Goal: Task Accomplishment & Management: Use online tool/utility

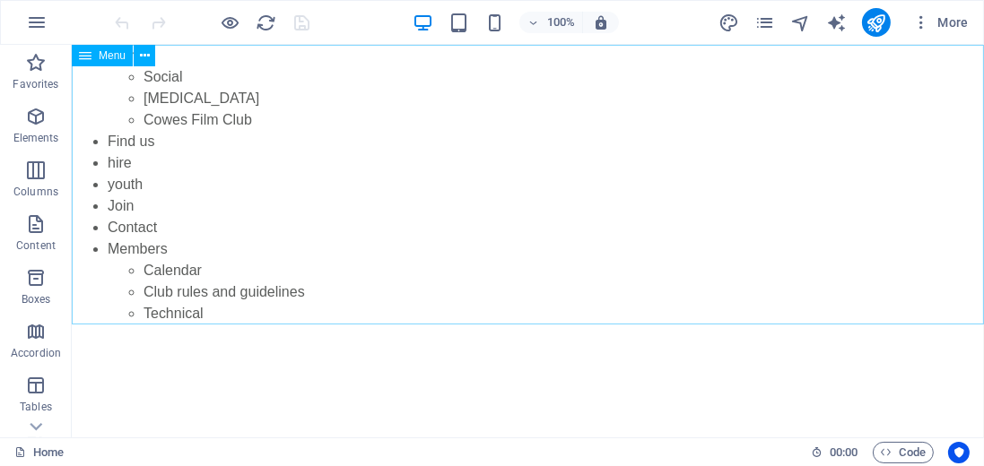
click at [103, 57] on span "Menu" at bounding box center [112, 55] width 27 height 11
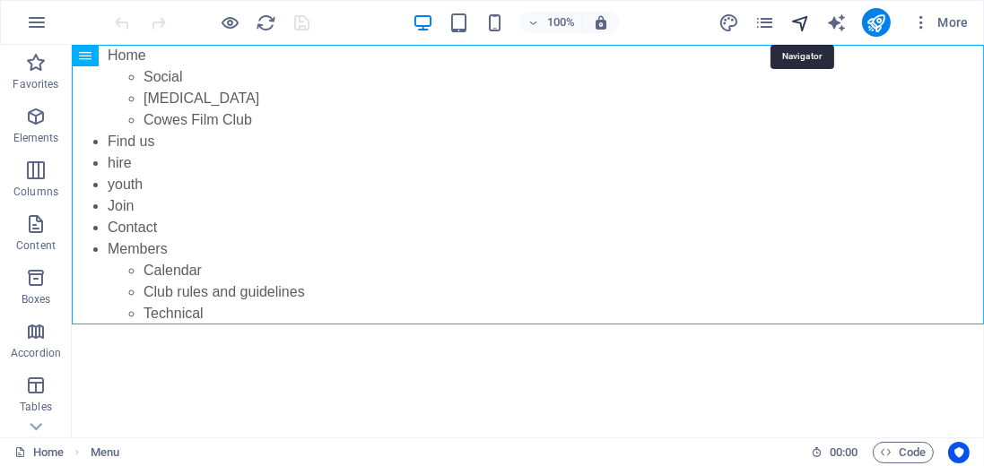
click at [809, 23] on icon "navigator" at bounding box center [800, 23] width 21 height 21
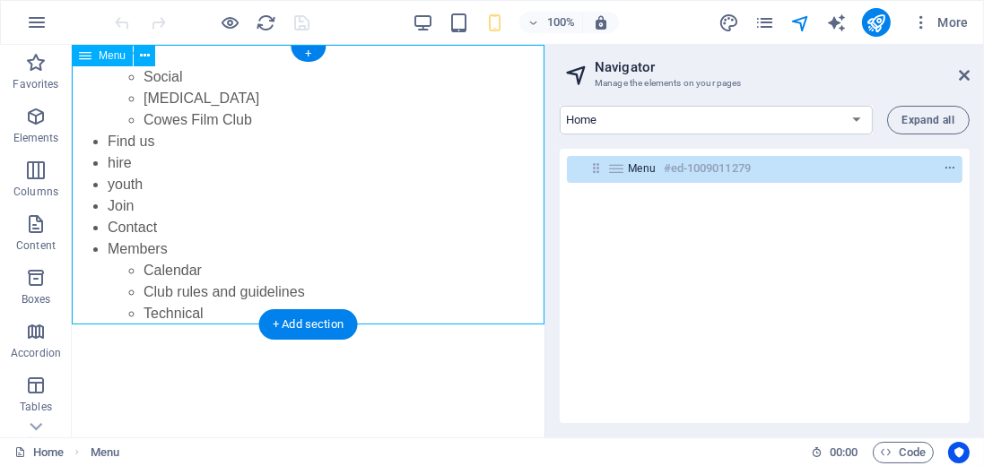
click at [705, 173] on h6 "#ed-1009011279" at bounding box center [707, 169] width 87 height 22
click at [307, 52] on div "+" at bounding box center [308, 54] width 35 height 16
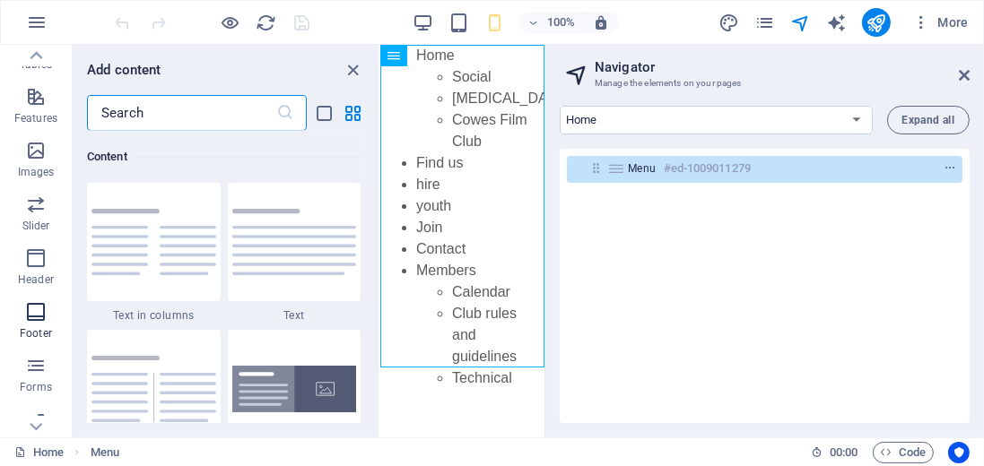
scroll to position [359, 0]
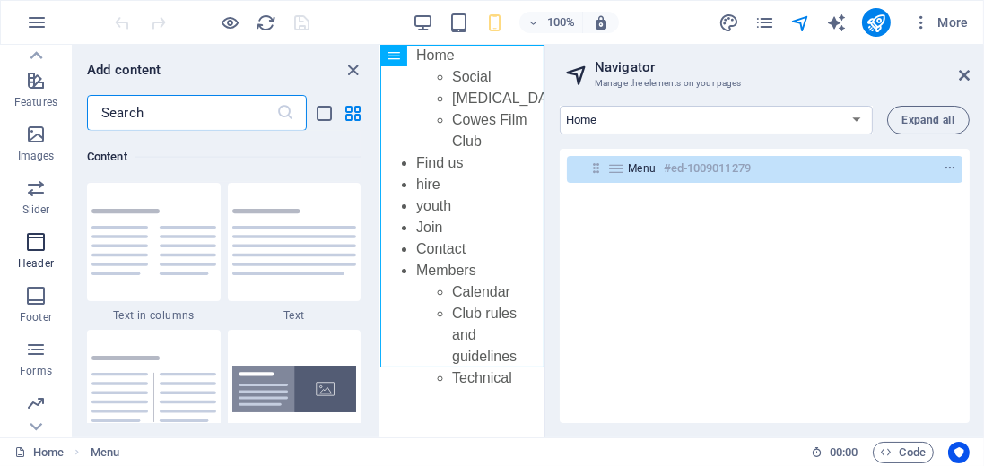
click at [36, 241] on icon "button" at bounding box center [36, 242] width 22 height 22
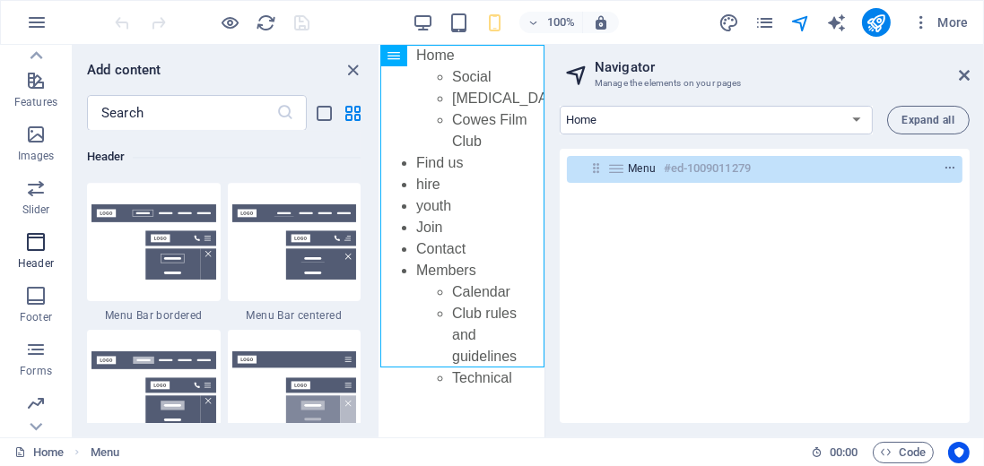
scroll to position [10800, 0]
click at [169, 222] on img at bounding box center [153, 241] width 125 height 75
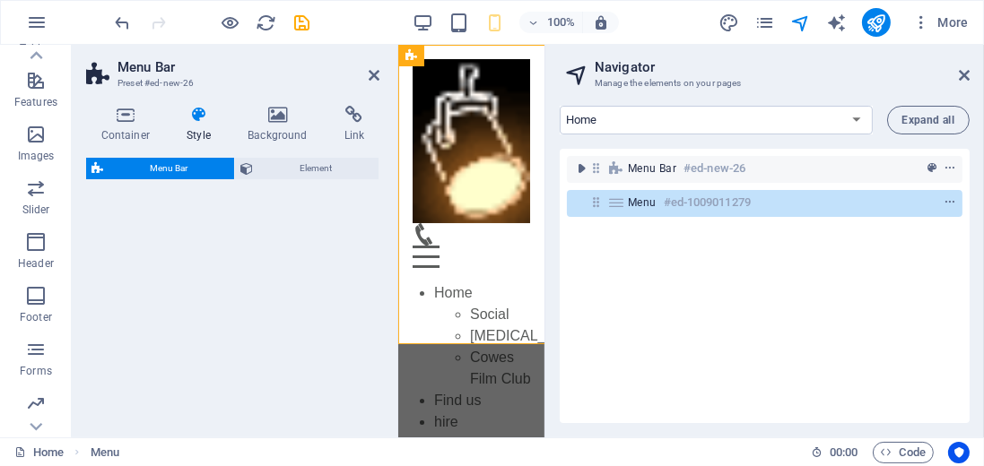
select select "rem"
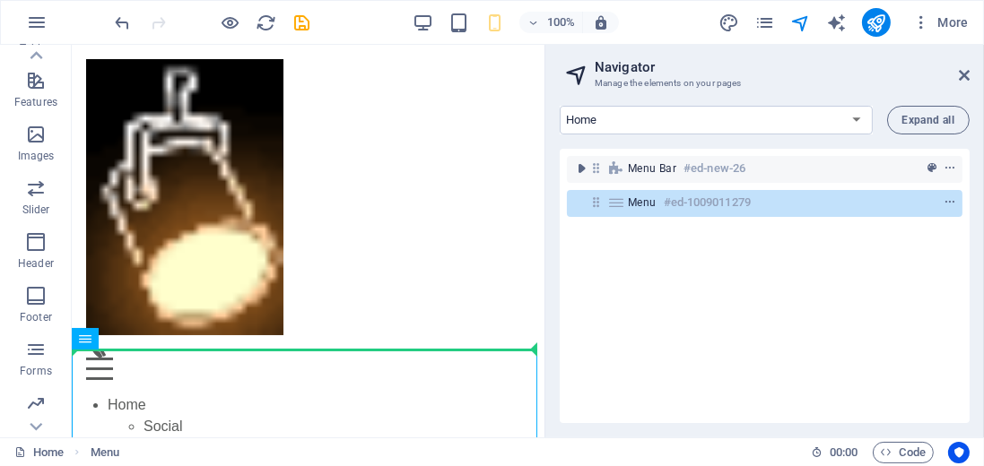
drag, startPoint x: 175, startPoint y: 388, endPoint x: 620, endPoint y: 213, distance: 478.0
click at [544, 213] on html "Skip to main content Menu Home About Service Contact Home Social [MEDICAL_DATA]…" at bounding box center [307, 360] width 473 height 630
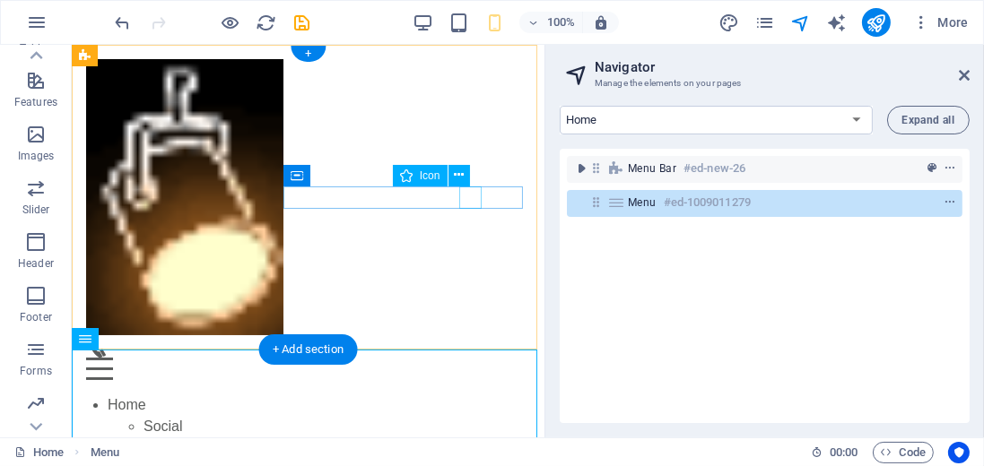
click at [474, 335] on figure at bounding box center [300, 346] width 430 height 22
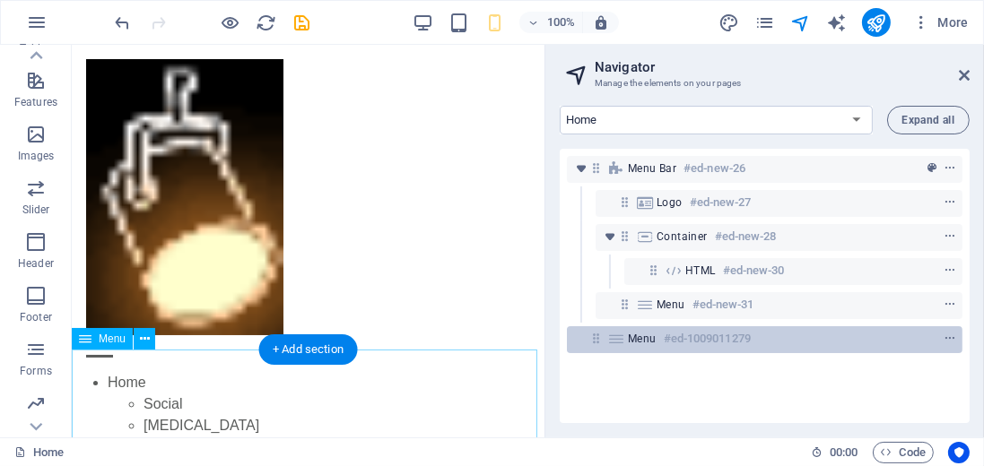
click at [678, 345] on h6 "#ed-1009011279" at bounding box center [707, 339] width 87 height 22
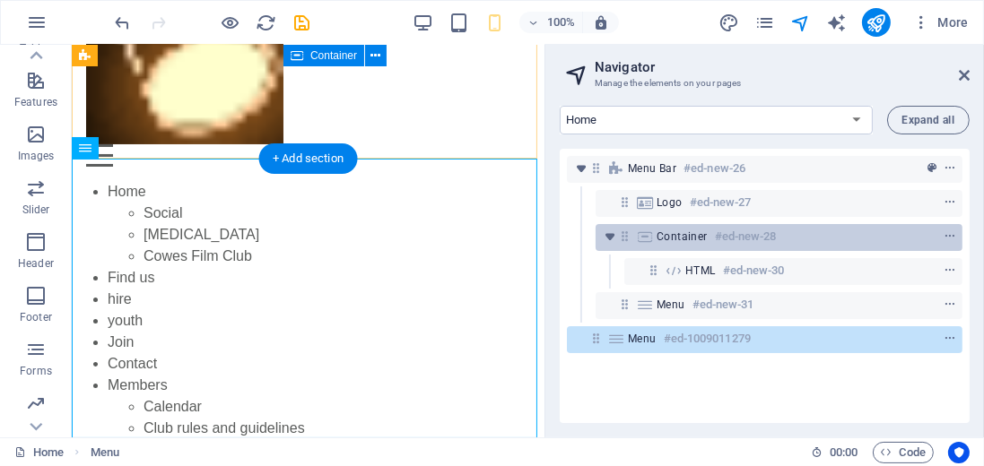
drag, startPoint x: 678, startPoint y: 343, endPoint x: 700, endPoint y: 248, distance: 97.5
click at [700, 248] on div "Menu Bar #ed-new-26 Logo #ed-new-27 Container #ed-new-28 HTML #ed-new-30 Menu #…" at bounding box center [765, 286] width 410 height 274
click at [700, 248] on div "Container #ed-new-28" at bounding box center [779, 237] width 367 height 27
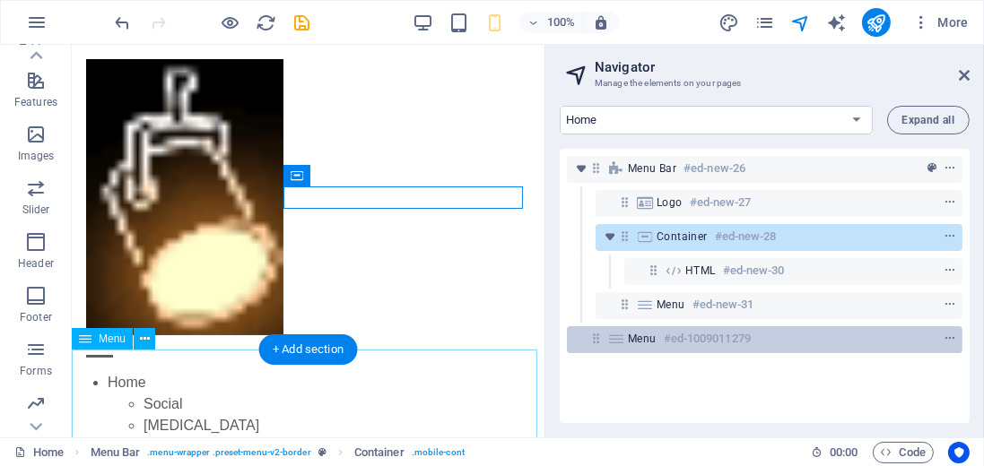
click at [671, 342] on h6 "#ed-1009011279" at bounding box center [707, 339] width 87 height 22
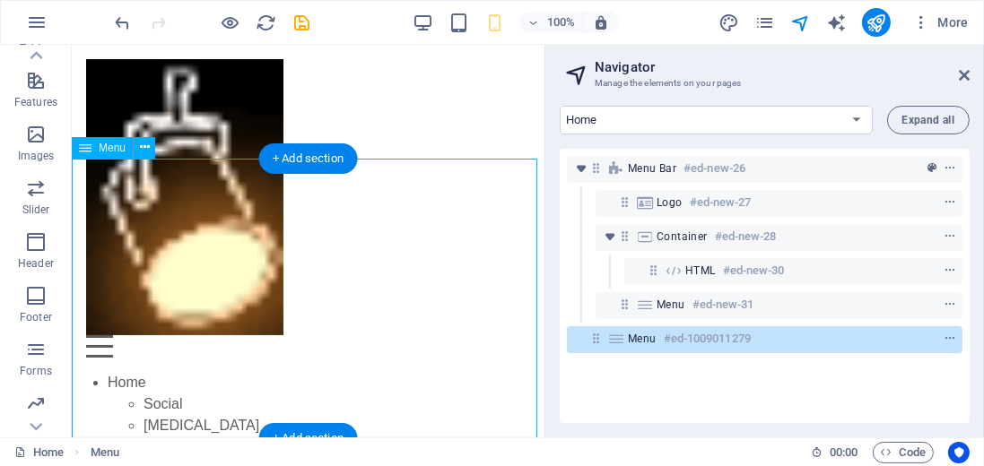
scroll to position [191, 0]
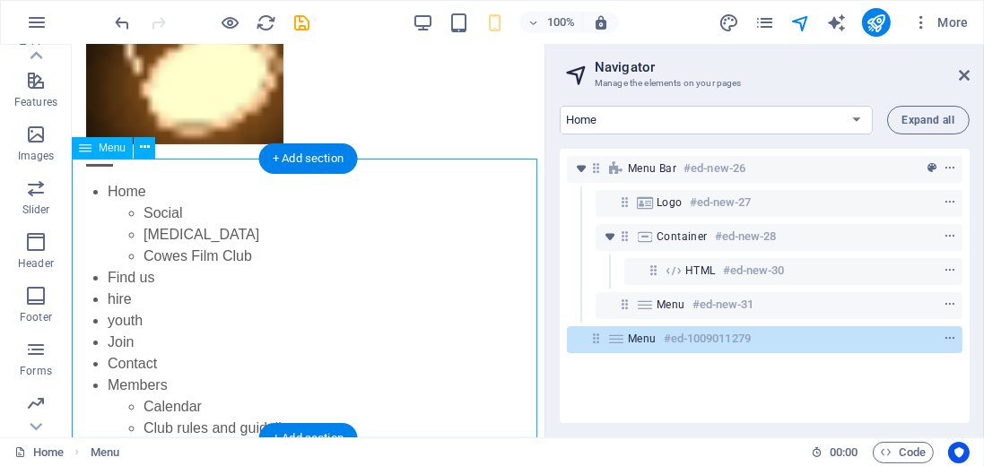
click at [671, 342] on h6 "#ed-1009011279" at bounding box center [707, 339] width 87 height 22
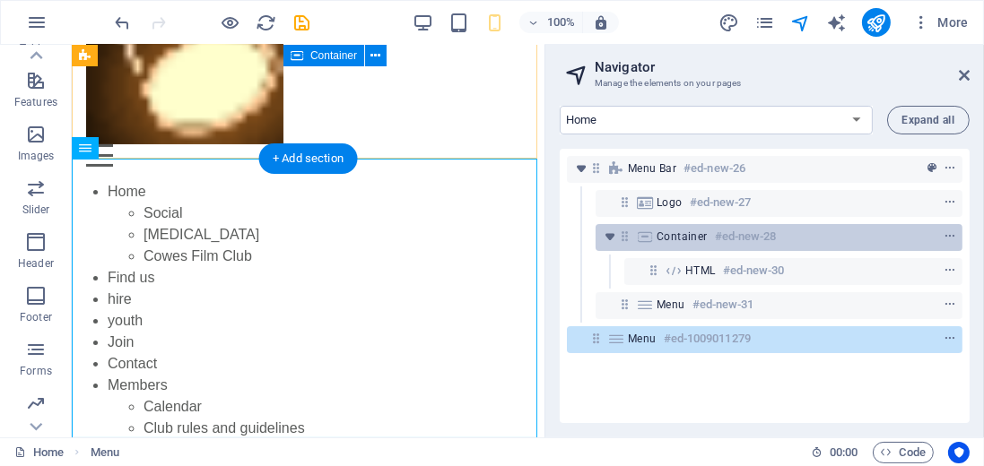
drag, startPoint x: 671, startPoint y: 342, endPoint x: 684, endPoint y: 241, distance: 101.4
click at [684, 241] on div "Menu Bar #ed-new-26 Logo #ed-new-27 Container #ed-new-28 HTML #ed-new-30 Menu #…" at bounding box center [765, 286] width 410 height 274
drag, startPoint x: 612, startPoint y: 344, endPoint x: 648, endPoint y: 242, distance: 107.5
click at [648, 242] on div "Menu Bar #ed-new-26 Logo #ed-new-27 Container #ed-new-28 HTML #ed-new-30 Menu #…" at bounding box center [765, 286] width 410 height 274
click at [653, 234] on icon at bounding box center [645, 237] width 20 height 14
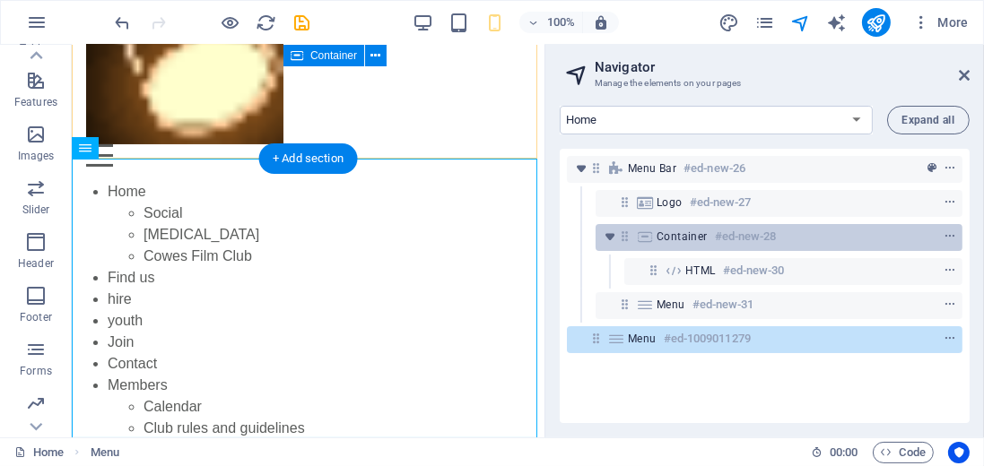
scroll to position [0, 0]
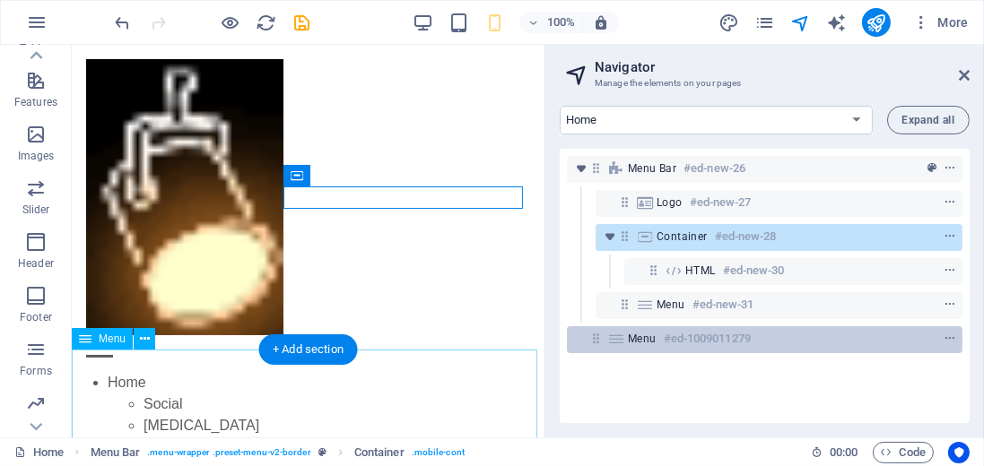
click at [645, 341] on span "Menu" at bounding box center [642, 339] width 29 height 14
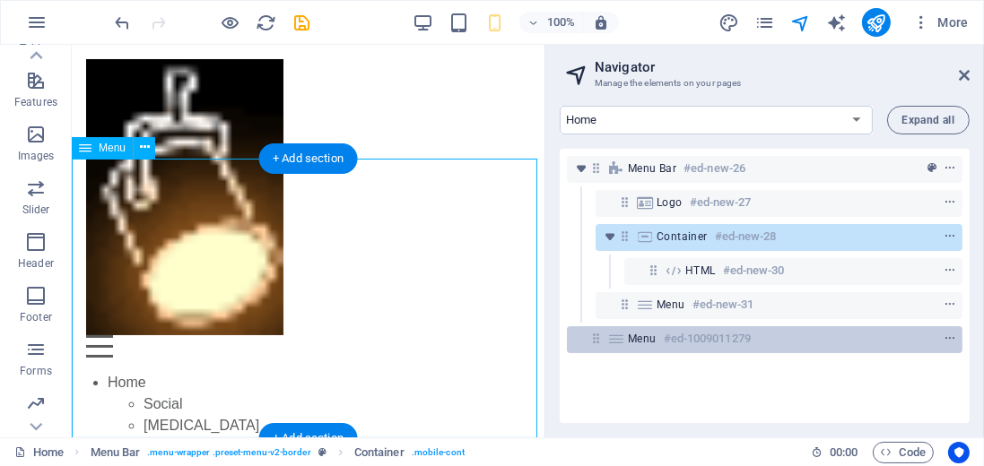
scroll to position [191, 0]
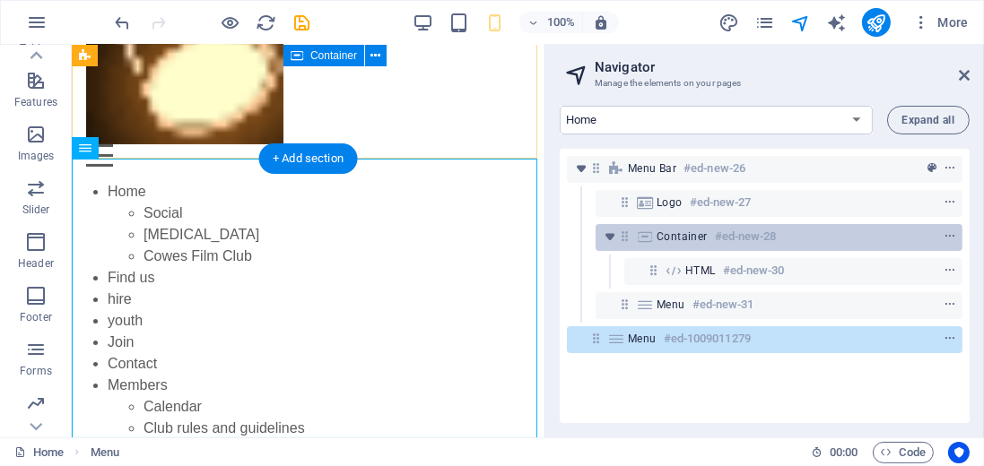
drag, startPoint x: 645, startPoint y: 341, endPoint x: 656, endPoint y: 240, distance: 101.0
click at [656, 240] on div "Menu Bar #ed-new-26 Logo #ed-new-27 Container #ed-new-28 HTML #ed-new-30 Menu #…" at bounding box center [765, 286] width 410 height 274
drag, startPoint x: 622, startPoint y: 342, endPoint x: 651, endPoint y: 241, distance: 104.5
click at [651, 241] on div "Menu Bar #ed-new-26 Logo #ed-new-27 Container #ed-new-28 HTML #ed-new-30 Menu #…" at bounding box center [765, 286] width 410 height 274
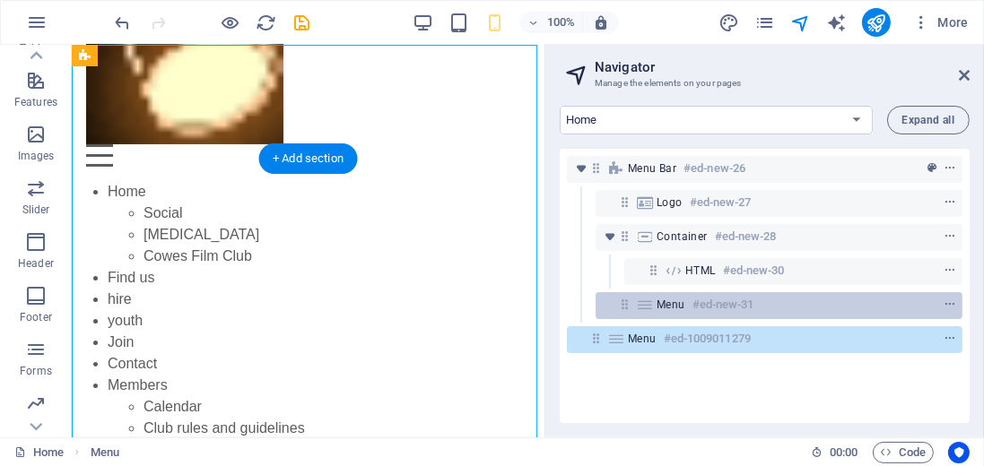
click at [632, 305] on div at bounding box center [625, 304] width 16 height 15
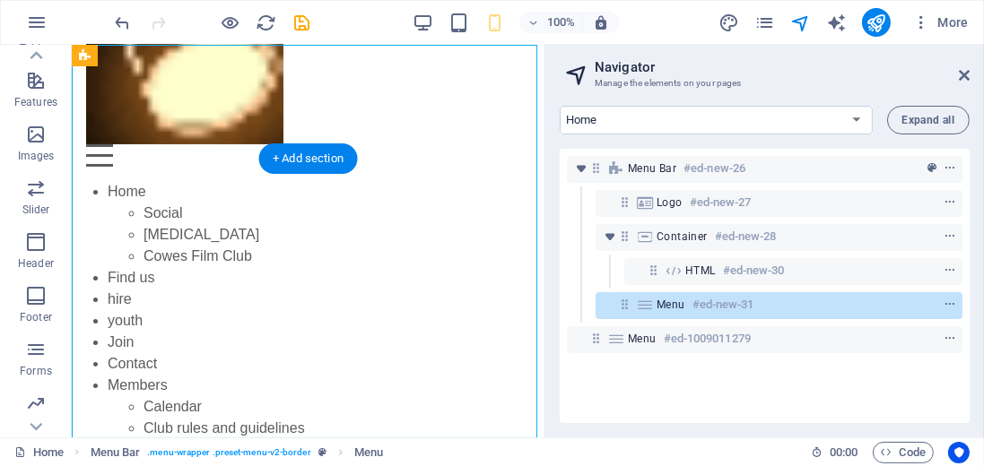
click at [632, 305] on div at bounding box center [625, 304] width 16 height 15
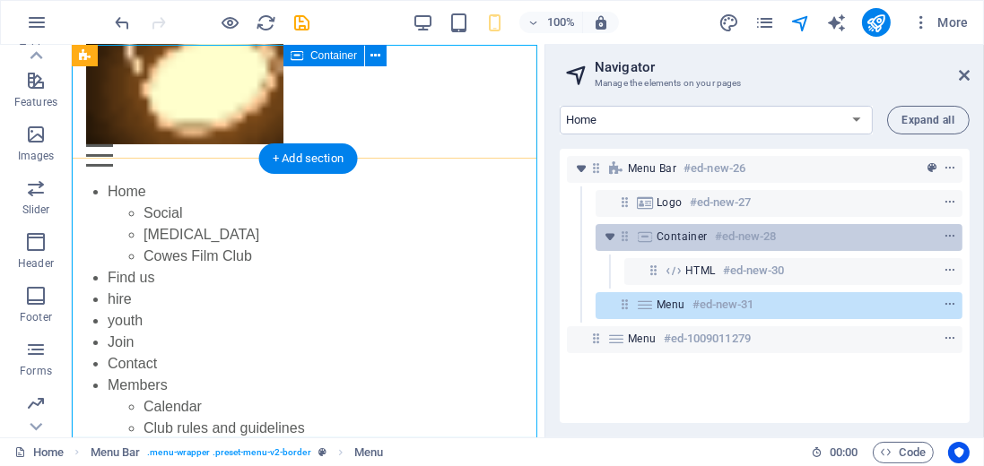
click at [657, 237] on span "Container" at bounding box center [682, 237] width 51 height 14
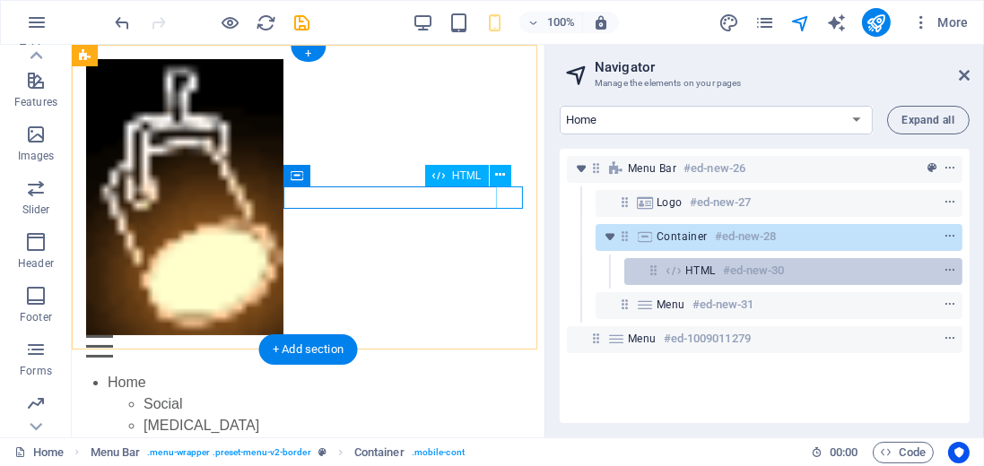
click at [675, 268] on icon at bounding box center [674, 271] width 20 height 14
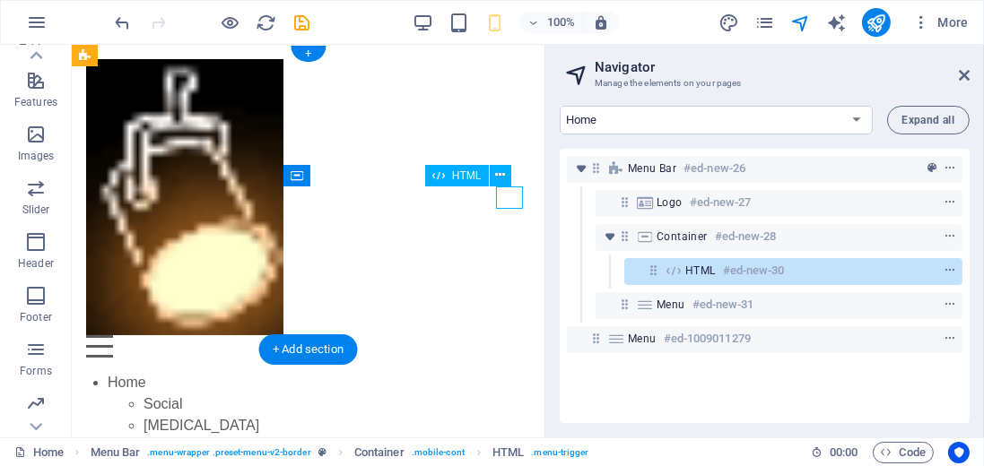
click at [675, 268] on icon at bounding box center [674, 271] width 20 height 14
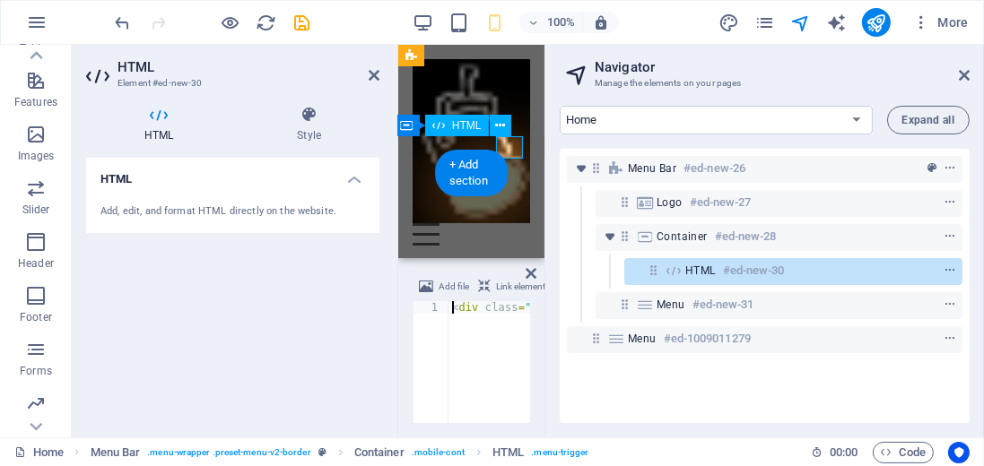
scroll to position [198, 0]
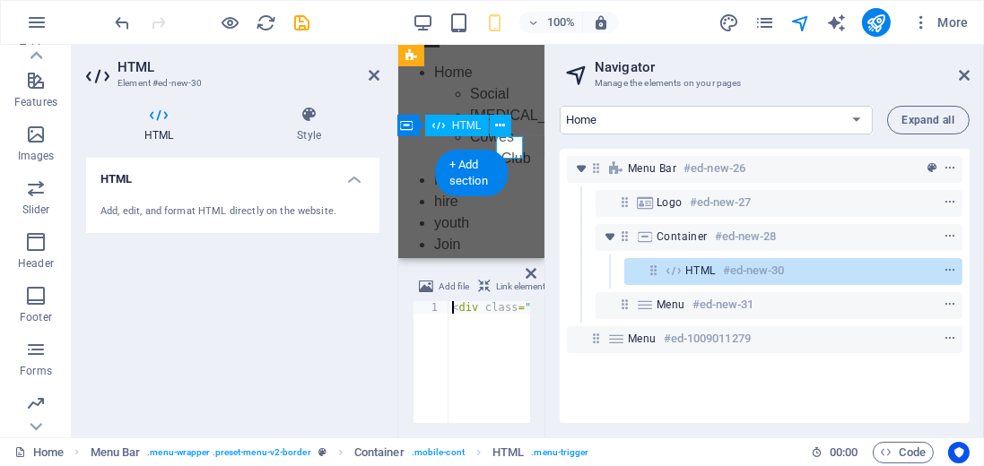
click at [675, 268] on icon at bounding box center [674, 271] width 20 height 14
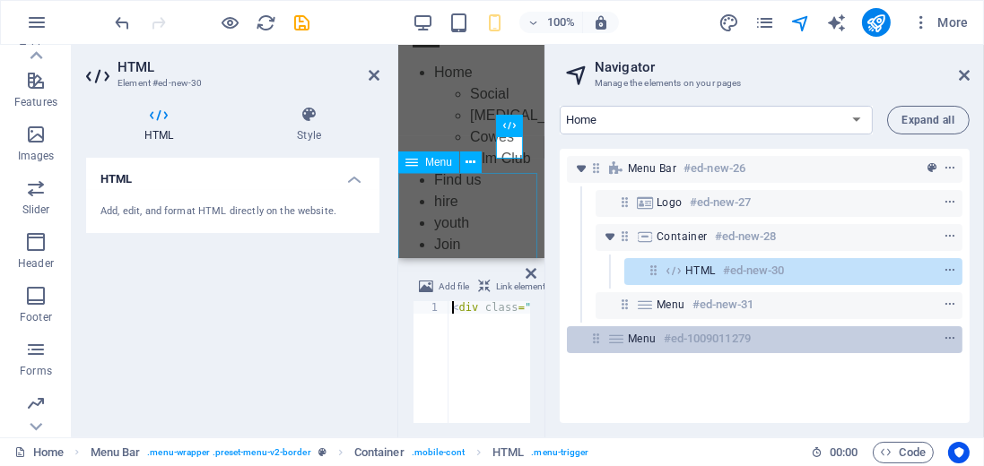
click at [644, 337] on span "Menu" at bounding box center [642, 339] width 29 height 14
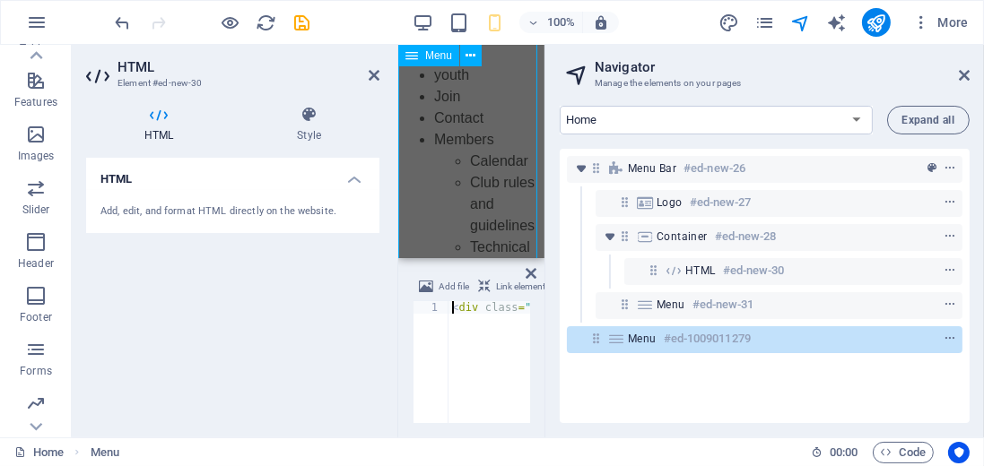
scroll to position [191, 0]
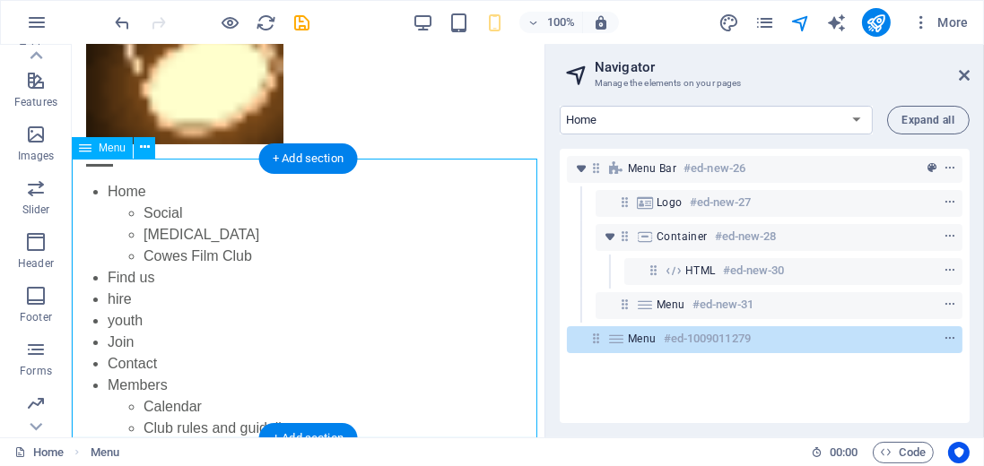
drag, startPoint x: 639, startPoint y: 336, endPoint x: 657, endPoint y: 343, distance: 19.0
click at [657, 343] on div "Menu #ed-1009011279" at bounding box center [750, 339] width 245 height 22
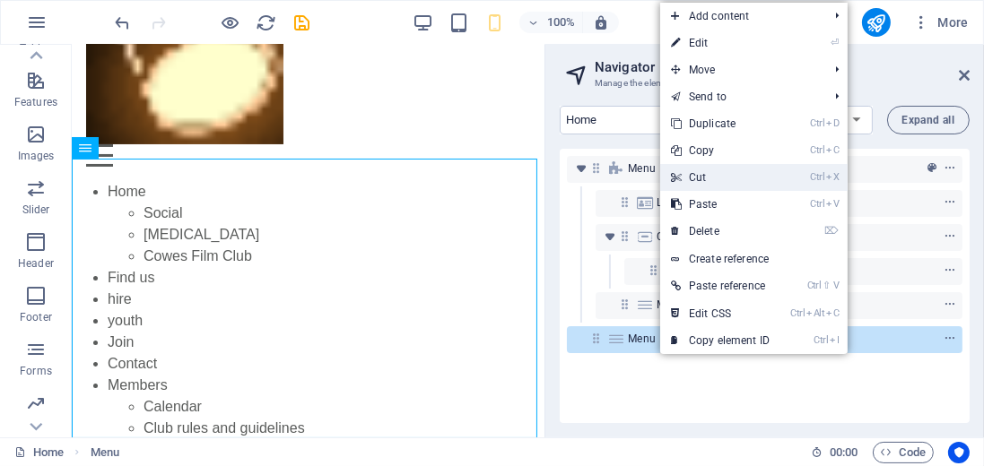
click at [709, 177] on link "Ctrl X Cut" at bounding box center [720, 177] width 120 height 27
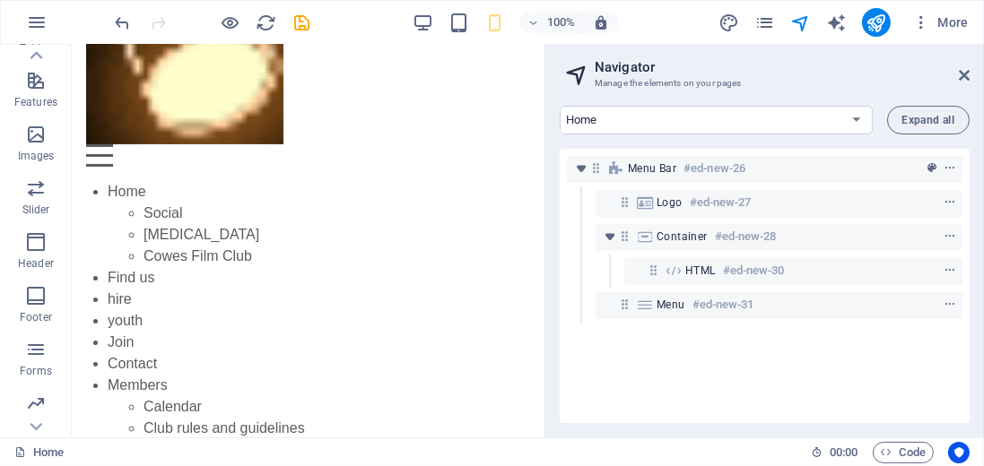
scroll to position [0, 0]
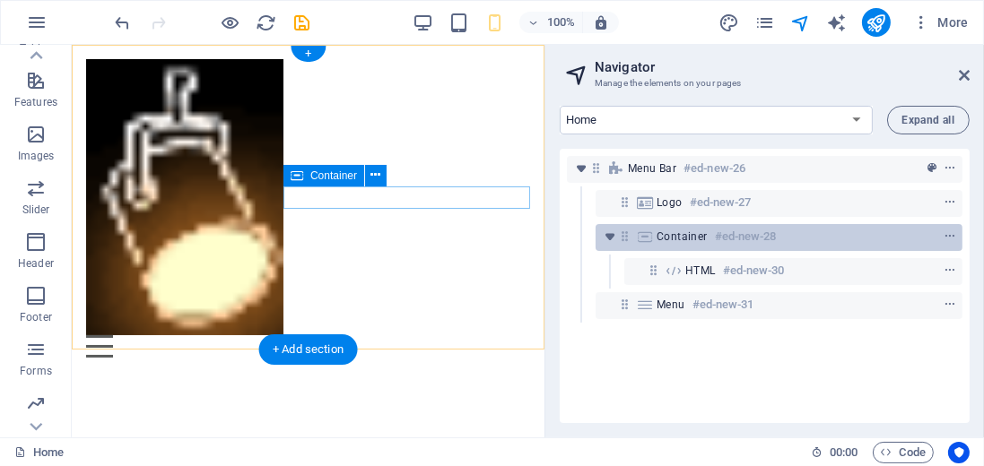
click at [672, 236] on span "Container" at bounding box center [682, 237] width 51 height 14
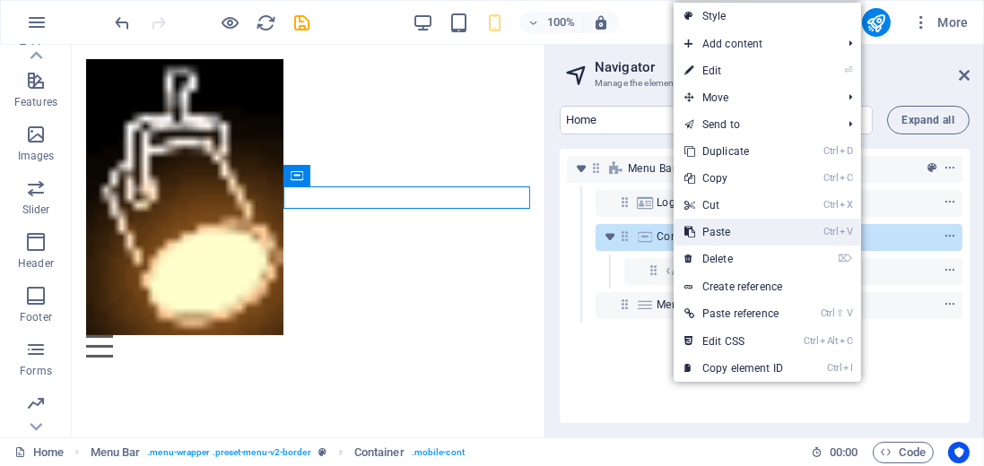
click at [689, 230] on icon at bounding box center [688, 232] width 9 height 27
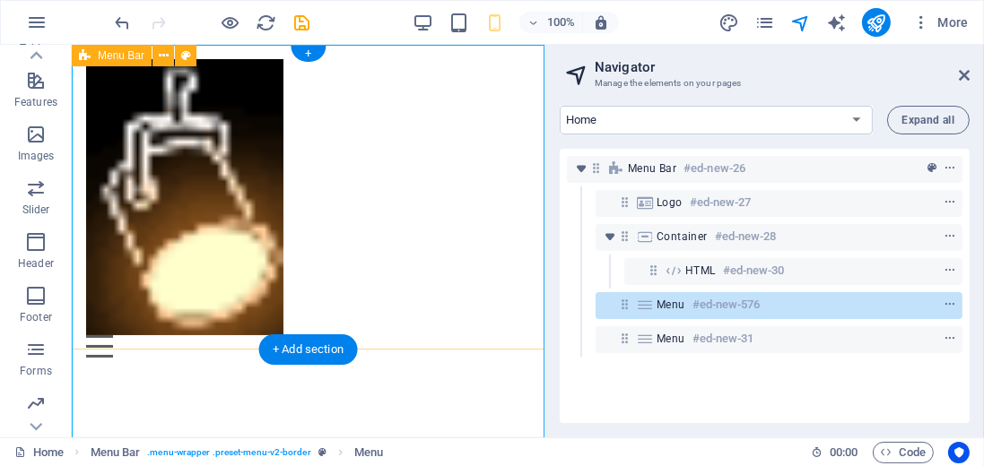
click at [405, 293] on div "Menu Home Social [MEDICAL_DATA] Cowes Film Club Find us hire youth Join Contact…" at bounding box center [307, 208] width 473 height 327
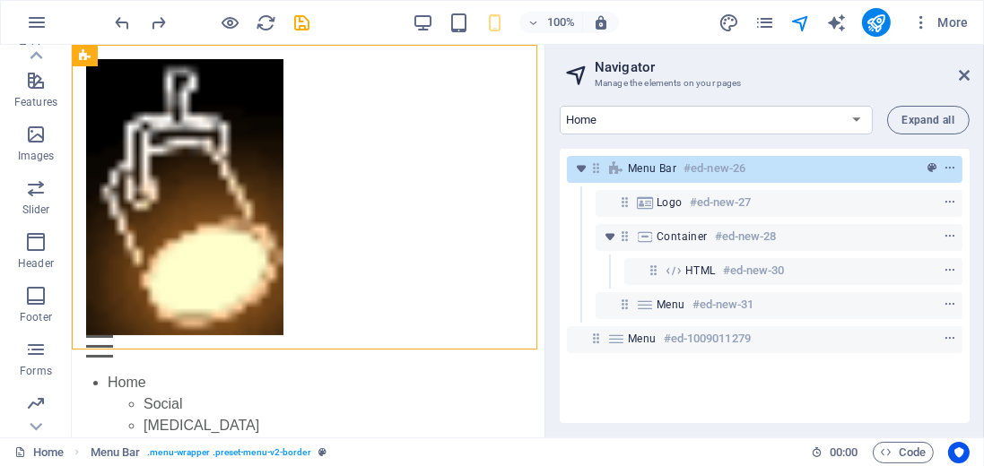
drag, startPoint x: 674, startPoint y: 378, endPoint x: 667, endPoint y: 358, distance: 21.8
click at [674, 378] on div "Menu Bar #ed-new-26 Logo #ed-new-27 Container #ed-new-28 HTML #ed-new-30 Menu #…" at bounding box center [765, 286] width 410 height 274
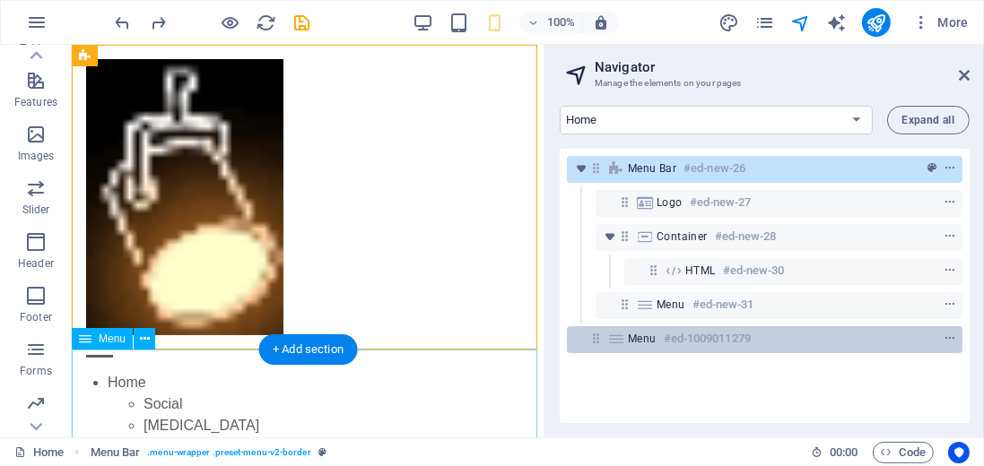
click at [643, 338] on span "Menu" at bounding box center [642, 339] width 29 height 14
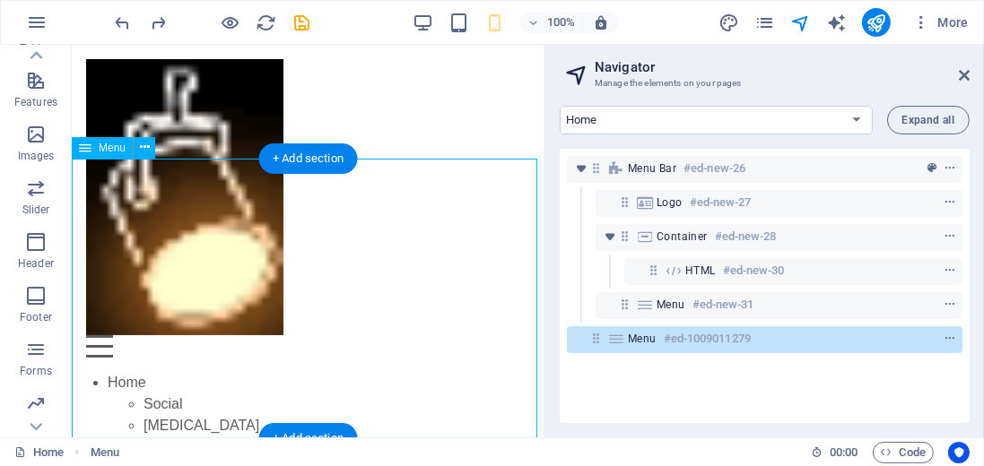
scroll to position [191, 0]
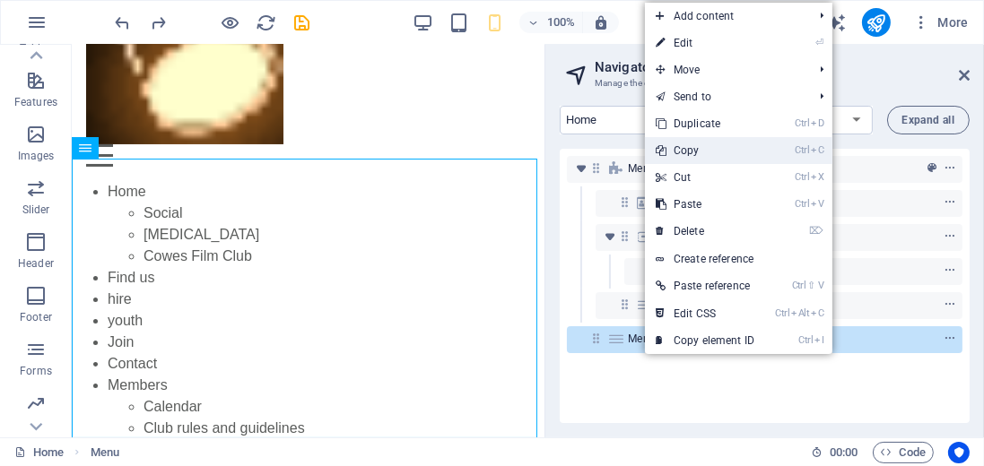
click at [682, 152] on link "Ctrl C Copy" at bounding box center [705, 150] width 120 height 27
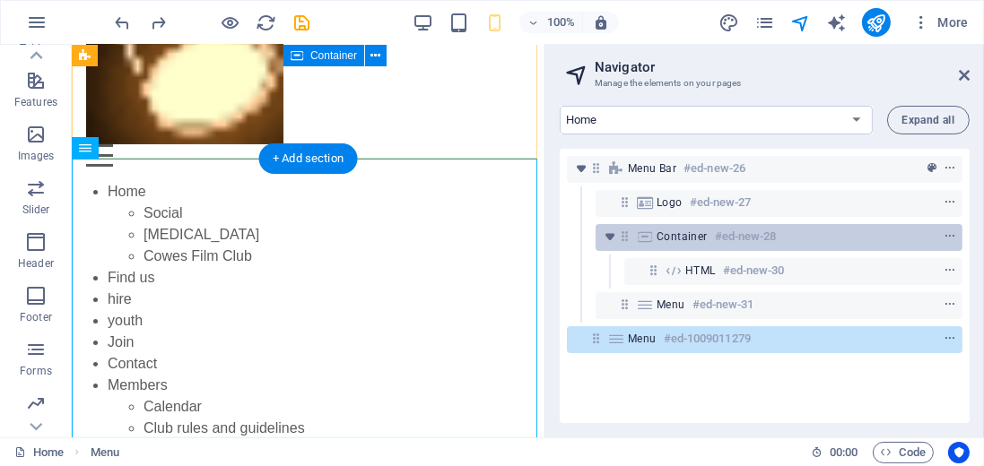
click at [685, 239] on span "Container" at bounding box center [682, 237] width 51 height 14
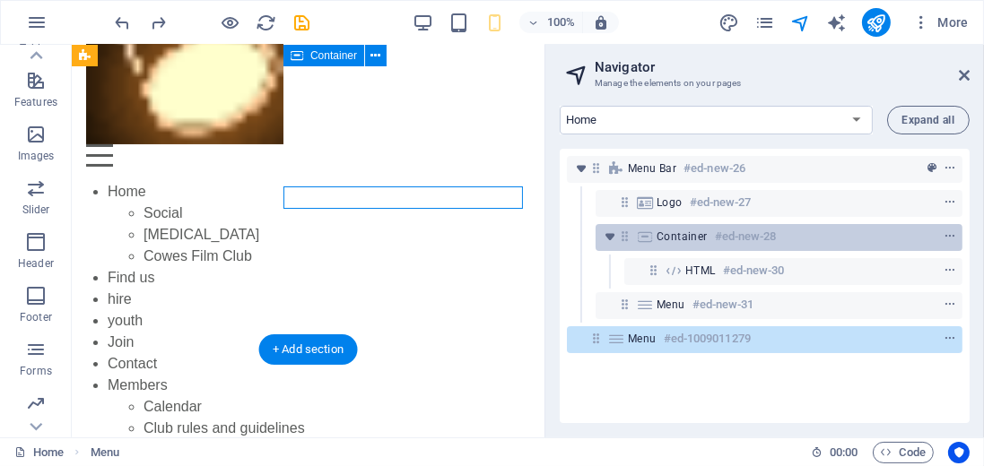
scroll to position [0, 0]
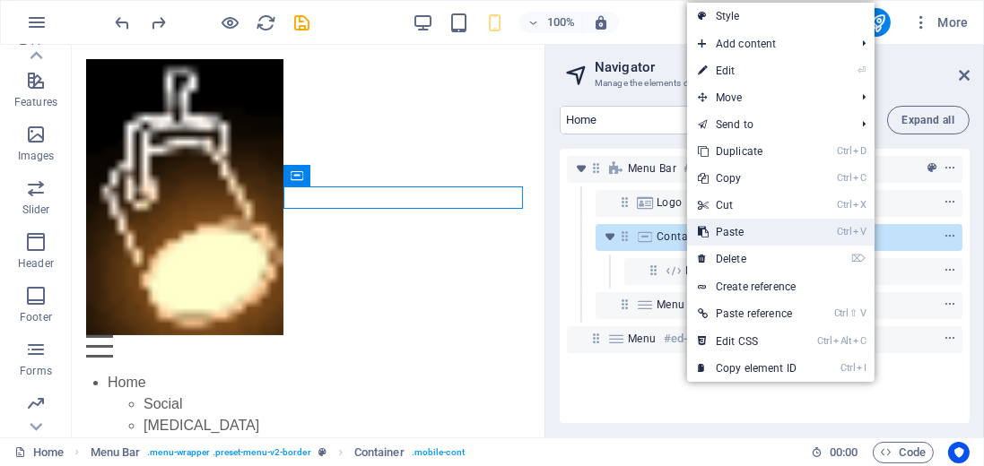
click at [723, 231] on link "Ctrl V Paste" at bounding box center [747, 232] width 120 height 27
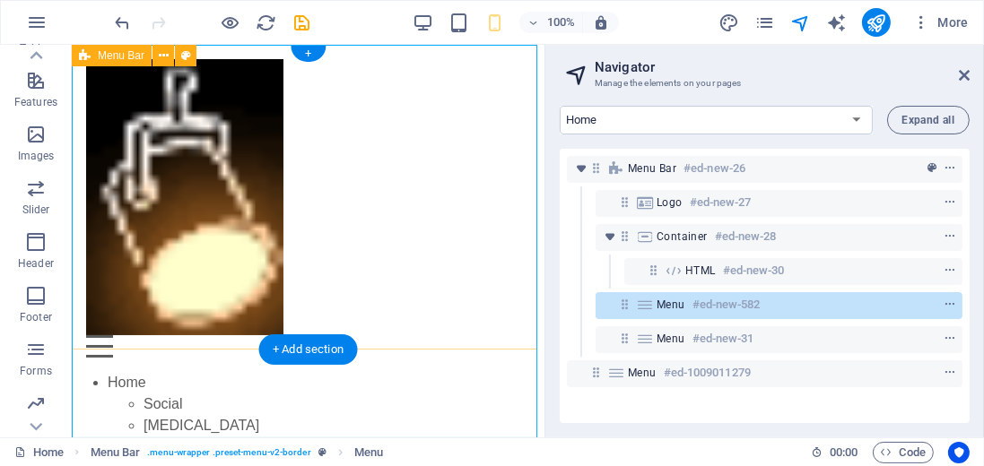
click at [506, 259] on div "Menu Home Social [MEDICAL_DATA] Cowes Film Club Find us hire youth Join Contact…" at bounding box center [307, 208] width 473 height 327
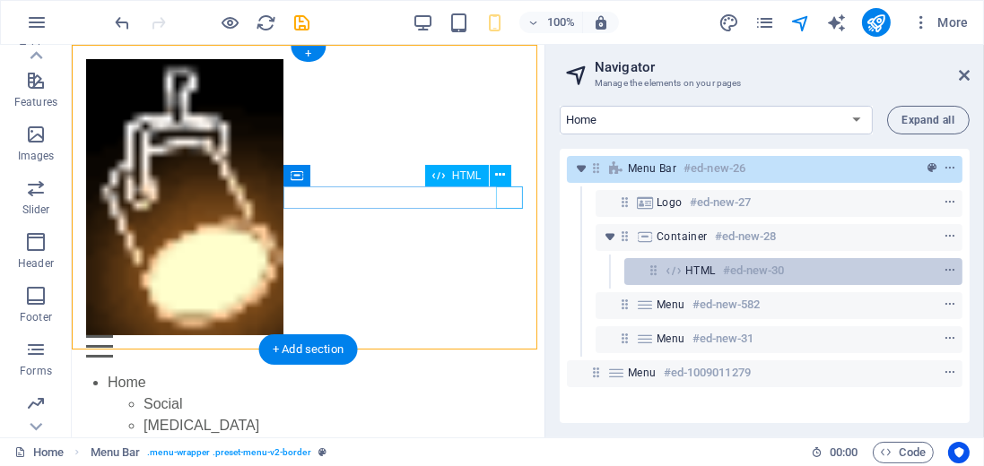
drag, startPoint x: 691, startPoint y: 338, endPoint x: 693, endPoint y: 263, distance: 75.4
click at [693, 263] on div "Menu Bar #ed-new-26 Logo #ed-new-27 Container #ed-new-28 HTML #ed-new-30 Menu #…" at bounding box center [765, 286] width 410 height 274
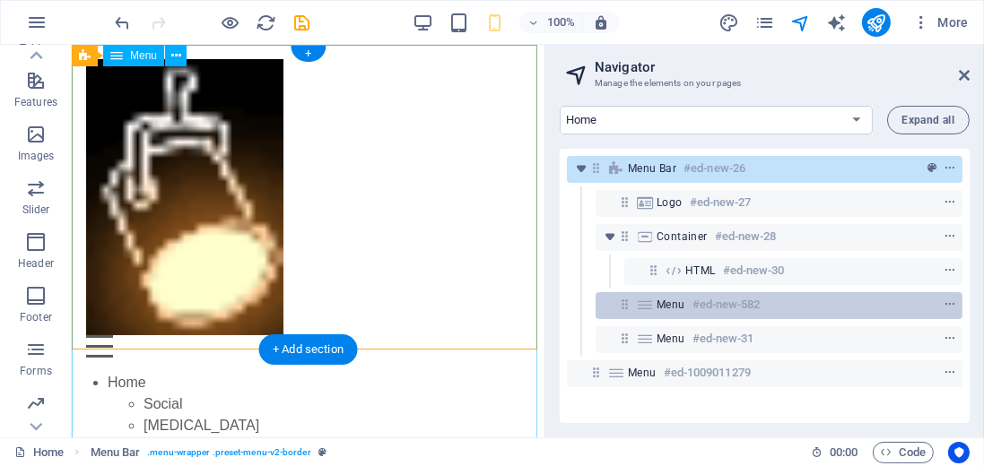
click at [692, 302] on h6 "#ed-new-582" at bounding box center [726, 305] width 68 height 22
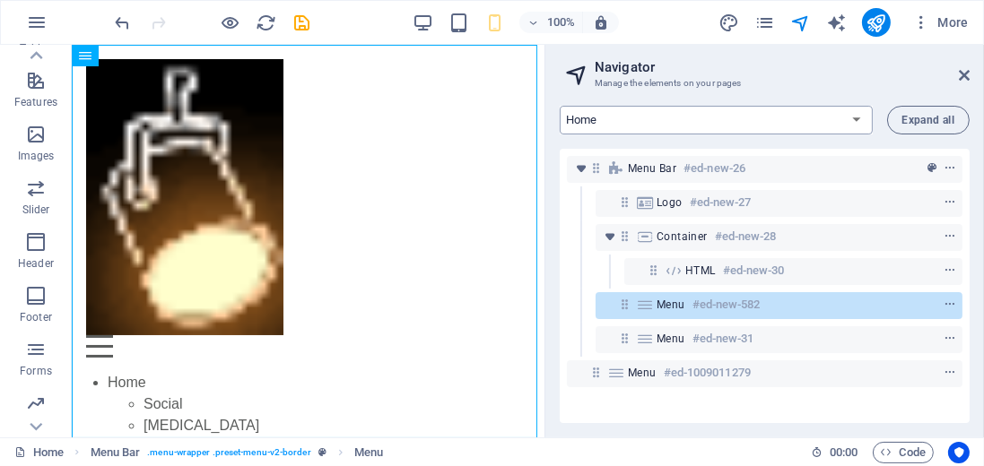
drag, startPoint x: 544, startPoint y: 129, endPoint x: 647, endPoint y: 117, distance: 102.9
click at [647, 117] on aside "Navigator Manage the elements on your pages Home Find us hire youth Join Contac…" at bounding box center [763, 241] width 439 height 393
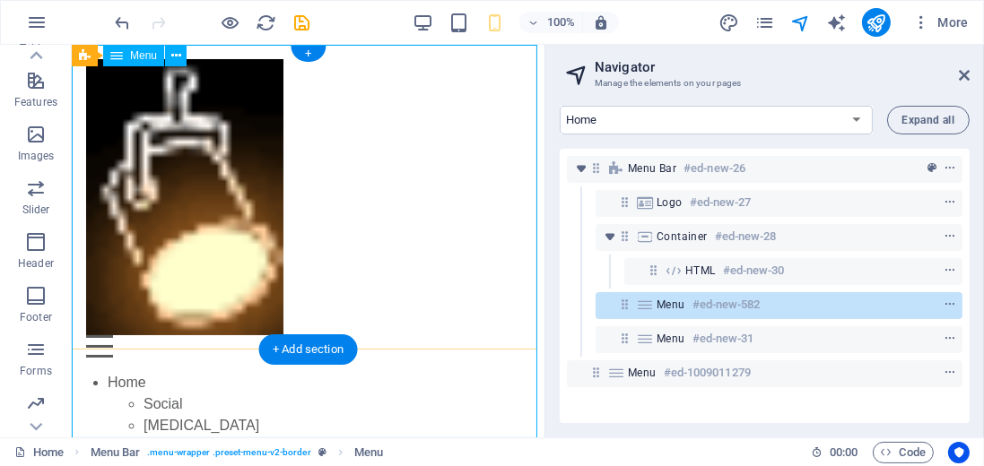
drag, startPoint x: 546, startPoint y: 320, endPoint x: 644, endPoint y: 310, distance: 98.3
click at [644, 310] on aside "Navigator Manage the elements on your pages Home Find us hire youth Join Contac…" at bounding box center [763, 241] width 439 height 393
drag, startPoint x: 616, startPoint y: 375, endPoint x: 505, endPoint y: 327, distance: 121.0
click at [708, 307] on h6 "#ed-new-582" at bounding box center [726, 305] width 68 height 22
click at [652, 309] on icon at bounding box center [645, 305] width 20 height 14
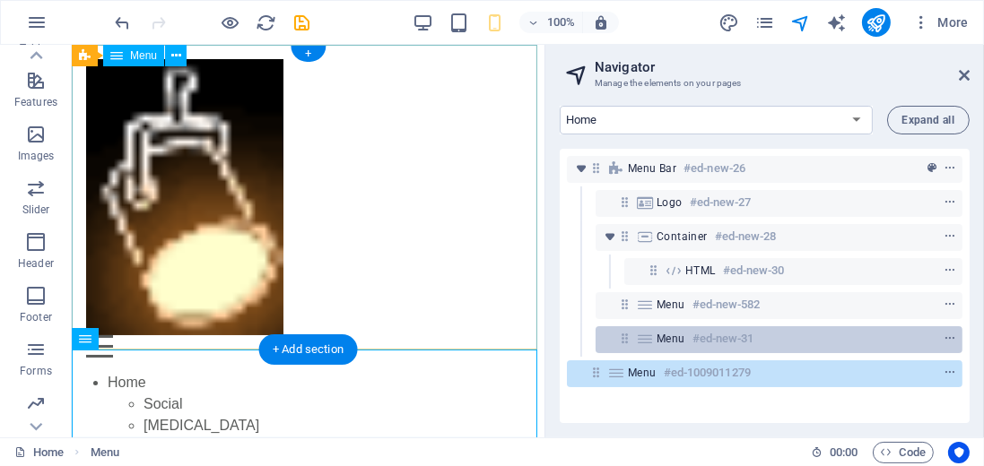
click at [661, 341] on span "Menu" at bounding box center [671, 339] width 29 height 14
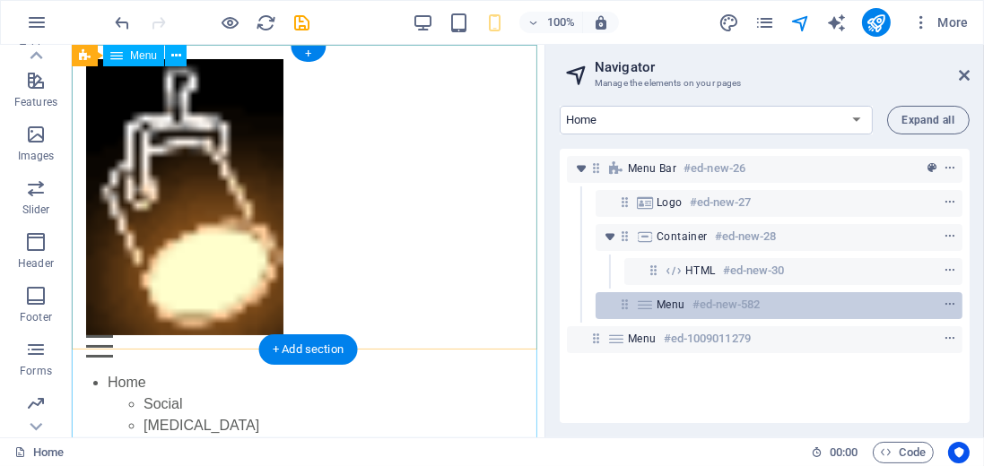
click at [663, 306] on span "Menu" at bounding box center [671, 305] width 29 height 14
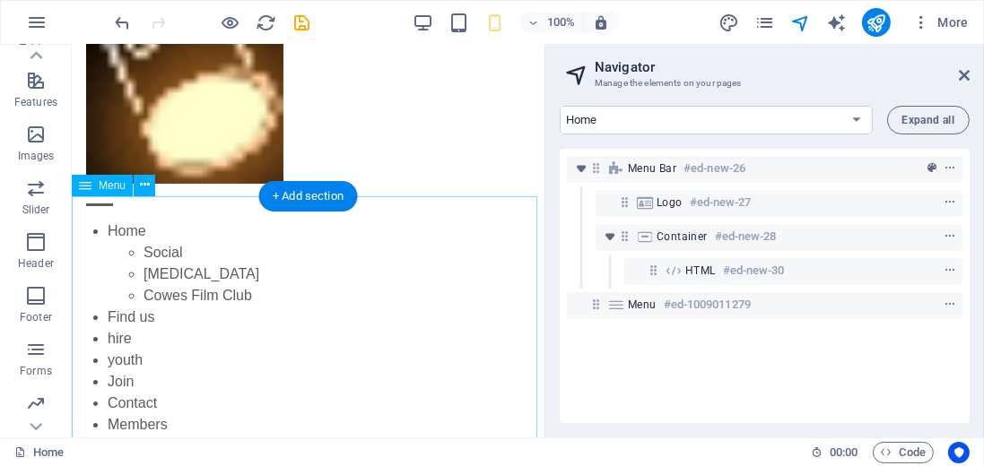
scroll to position [153, 0]
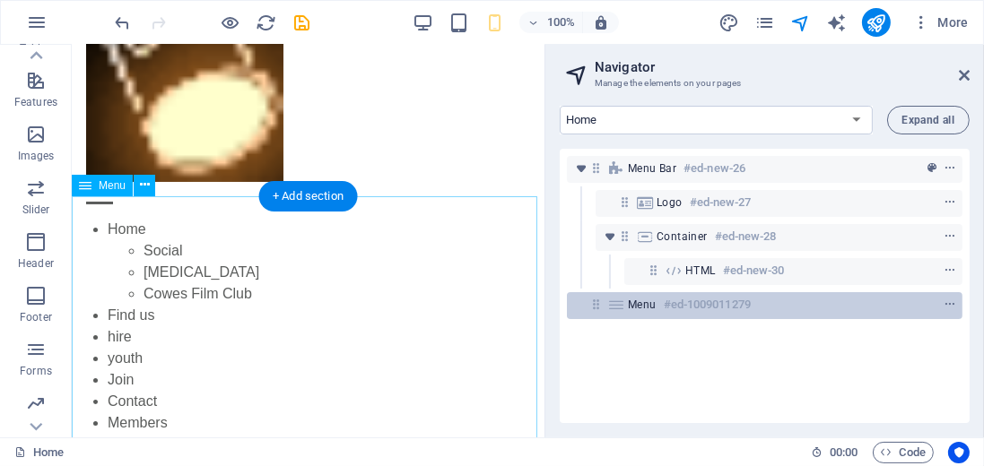
click at [667, 305] on h6 "#ed-1009011279" at bounding box center [707, 305] width 87 height 22
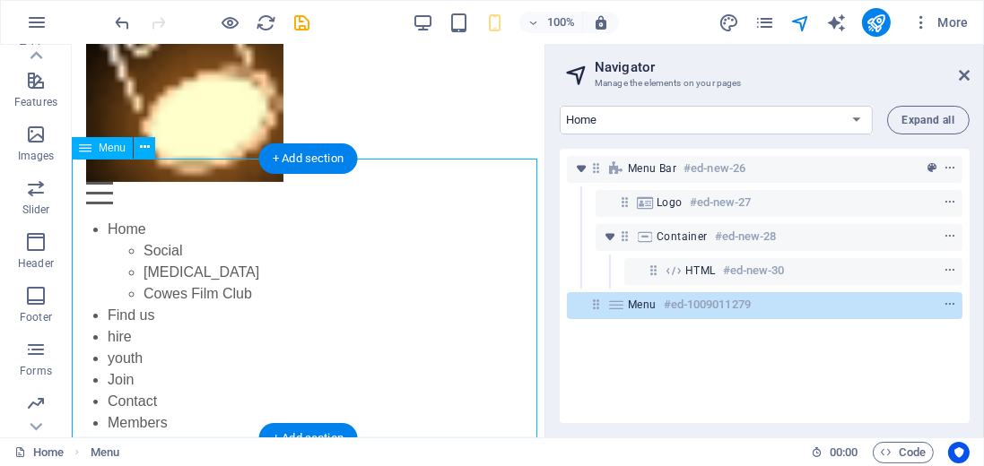
scroll to position [191, 0]
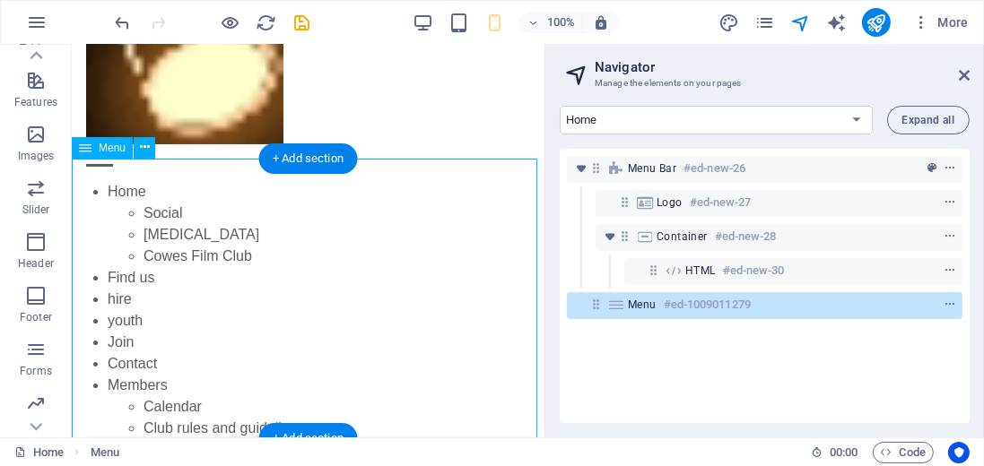
click at [667, 309] on h6 "#ed-1009011279" at bounding box center [707, 305] width 87 height 22
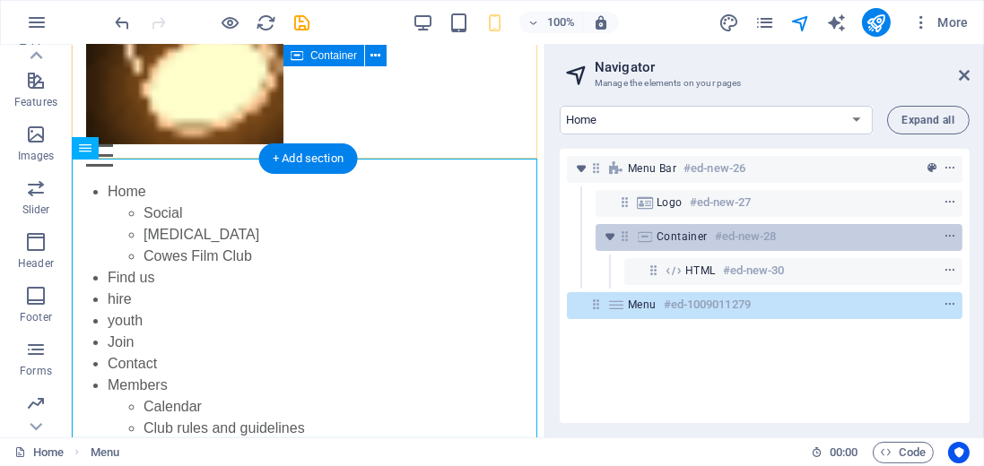
click at [649, 239] on icon at bounding box center [645, 237] width 20 height 14
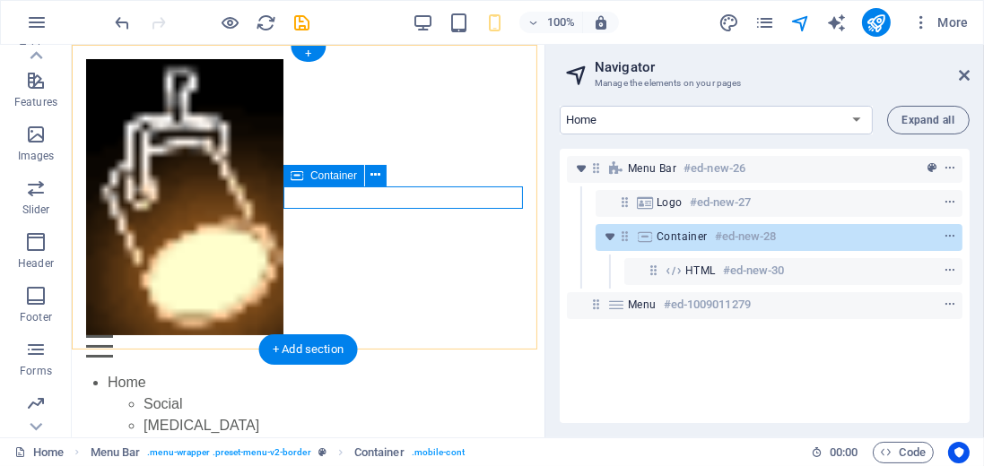
drag, startPoint x: 673, startPoint y: 308, endPoint x: 650, endPoint y: 239, distance: 72.6
click at [650, 239] on div "Menu Bar #ed-new-26 Logo #ed-new-27 Container #ed-new-28 HTML #ed-new-30 Menu #…" at bounding box center [765, 286] width 410 height 274
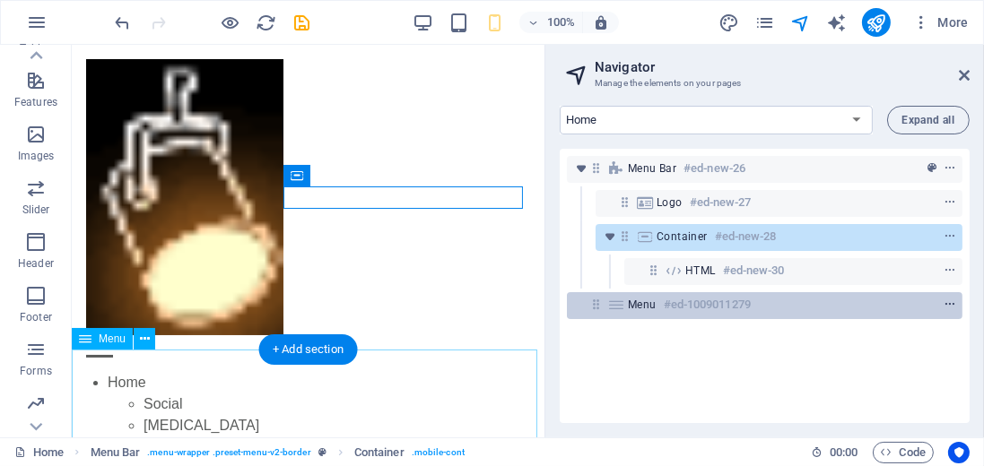
click at [953, 305] on span "context-menu" at bounding box center [950, 305] width 18 height 13
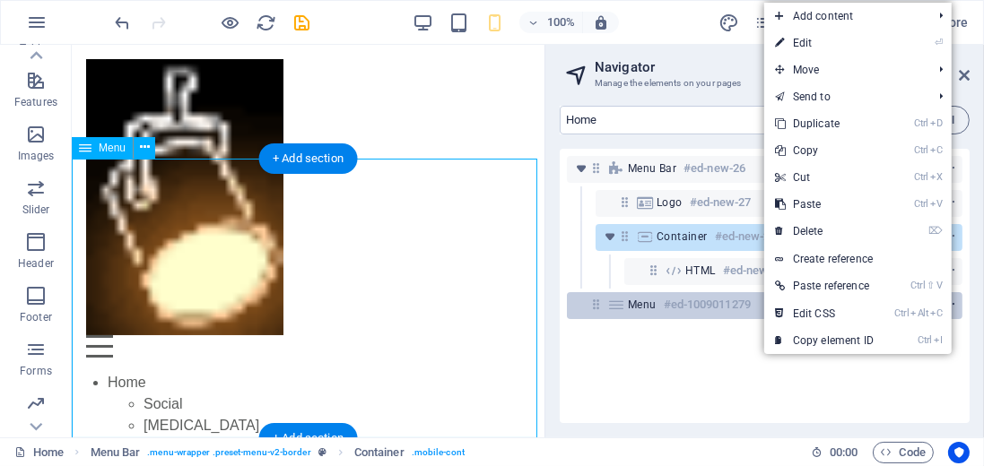
scroll to position [191, 0]
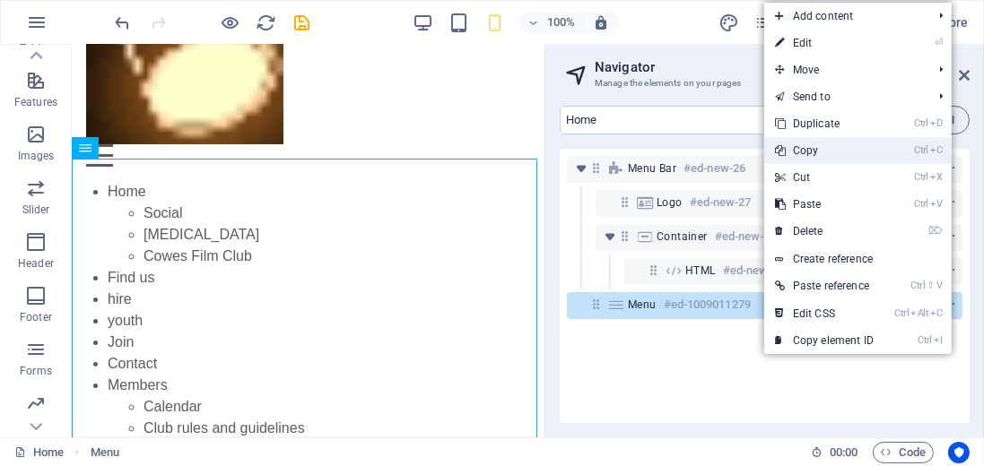
click at [797, 148] on link "Ctrl C Copy" at bounding box center [824, 150] width 120 height 27
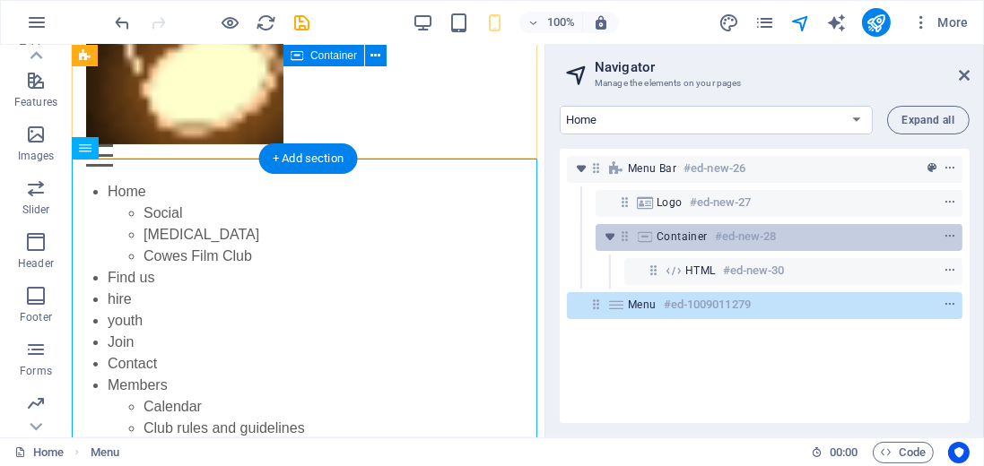
click at [716, 236] on h6 "#ed-new-28" at bounding box center [746, 237] width 62 height 22
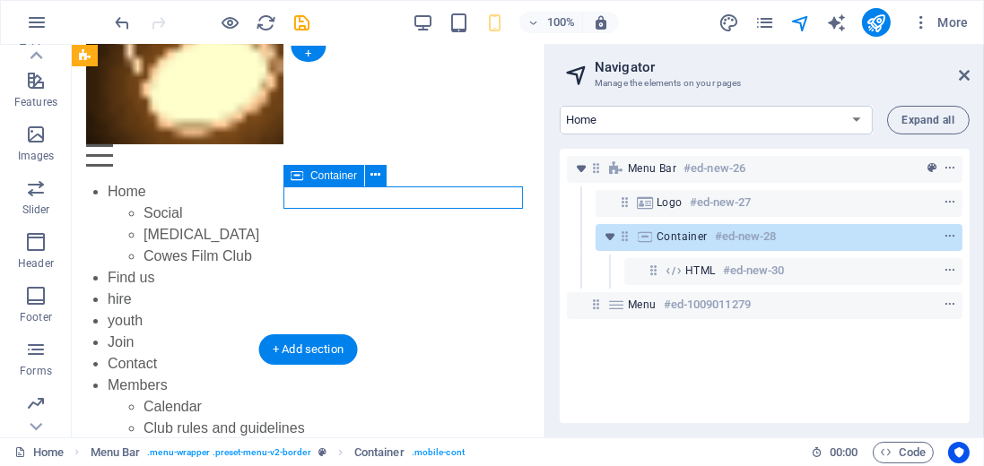
scroll to position [0, 0]
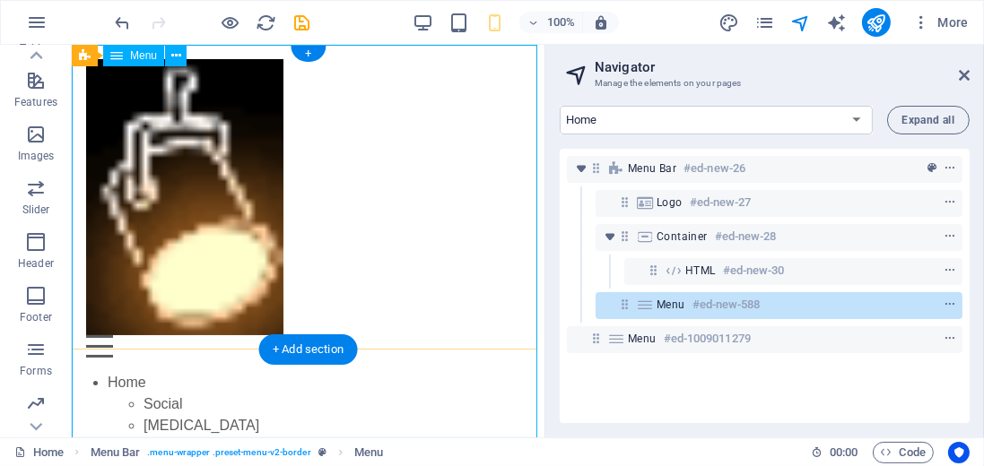
click at [667, 309] on span "Menu" at bounding box center [671, 305] width 29 height 14
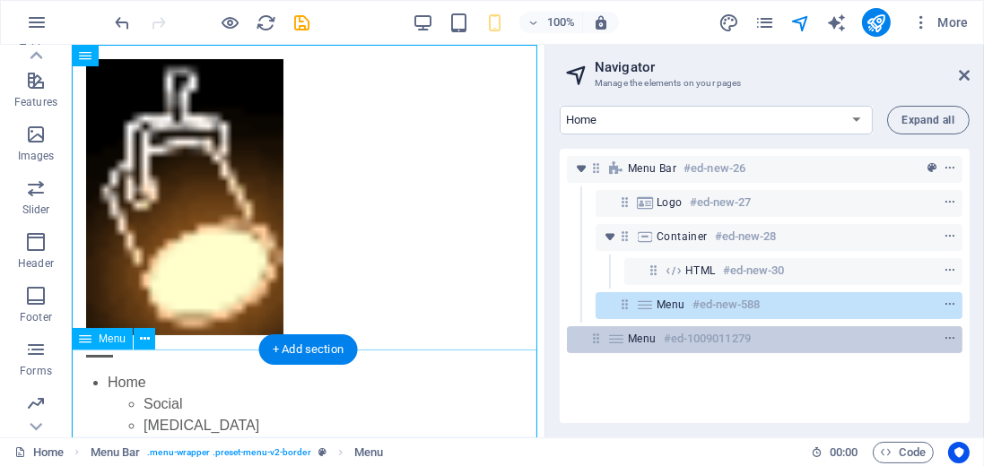
click at [666, 337] on h6 "#ed-1009011279" at bounding box center [707, 339] width 87 height 22
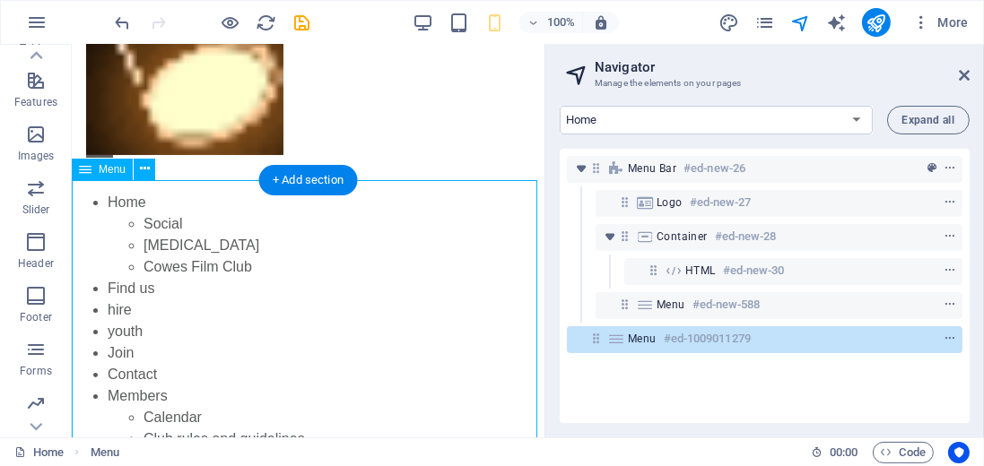
scroll to position [191, 0]
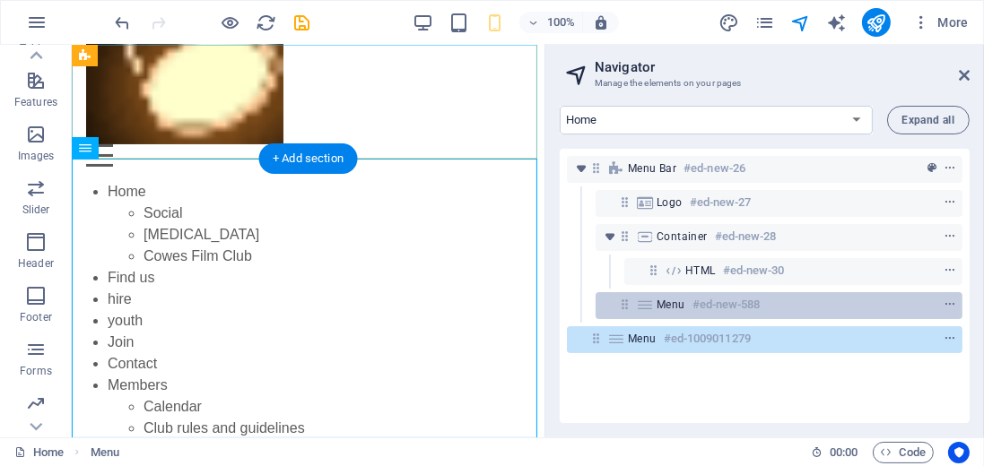
click at [667, 305] on span "Menu" at bounding box center [671, 305] width 29 height 14
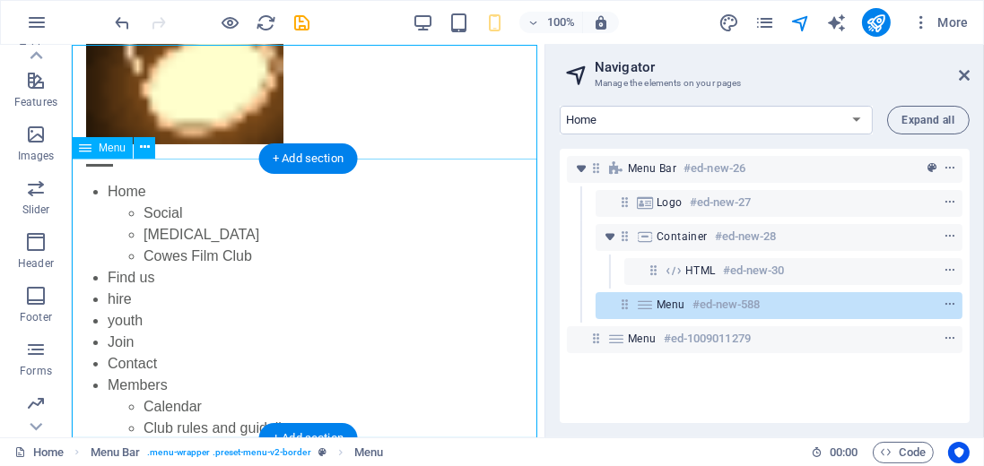
click at [429, 313] on nav "Home Social [MEDICAL_DATA] Cowes Film Club Find us hire youth Join Contact Memb…" at bounding box center [307, 321] width 473 height 280
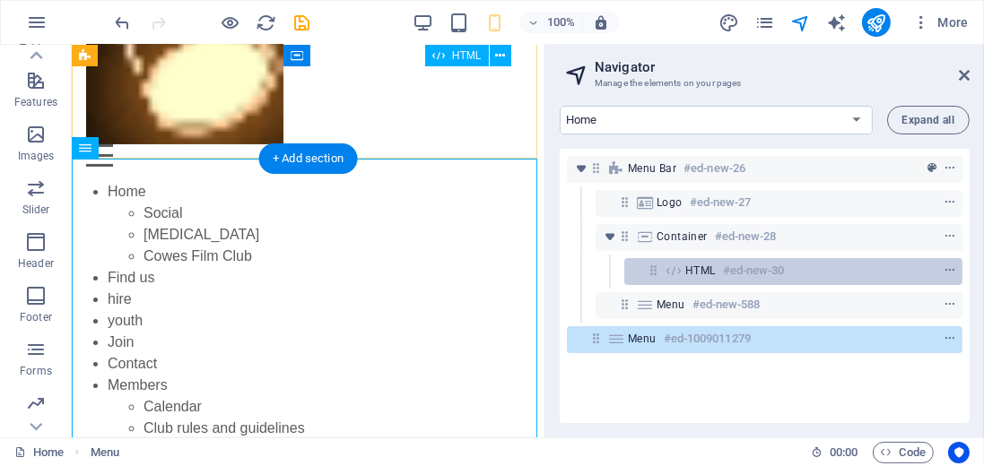
drag, startPoint x: 644, startPoint y: 339, endPoint x: 666, endPoint y: 265, distance: 76.6
click at [666, 265] on div "Menu Bar #ed-new-26 Logo #ed-new-27 Container #ed-new-28 HTML #ed-new-30 Menu #…" at bounding box center [765, 286] width 410 height 274
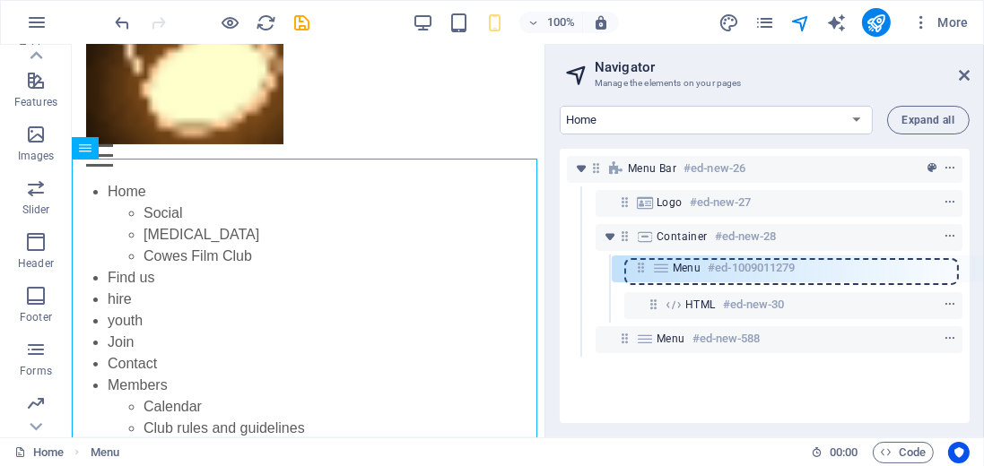
drag, startPoint x: 597, startPoint y: 340, endPoint x: 646, endPoint y: 265, distance: 89.6
click at [646, 265] on div "Menu Bar #ed-new-26 Logo #ed-new-27 Container #ed-new-28 HTML #ed-new-30 Menu #…" at bounding box center [765, 286] width 410 height 274
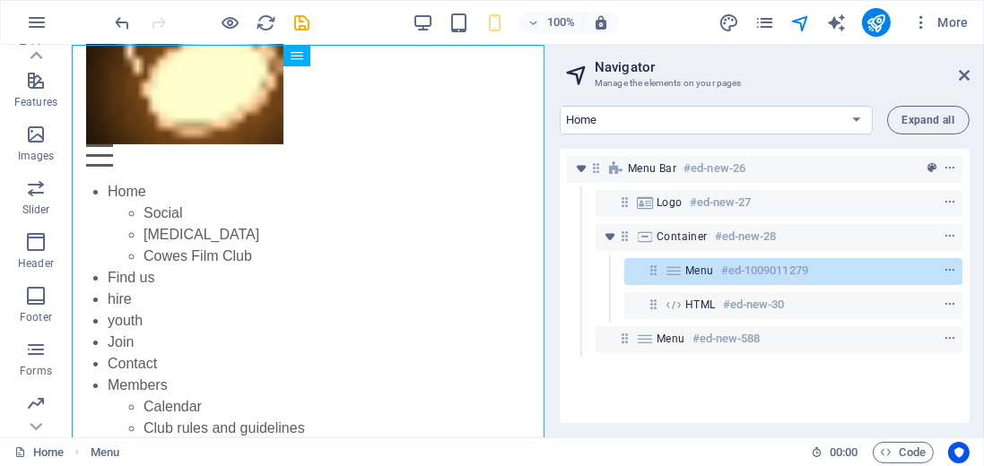
scroll to position [0, 0]
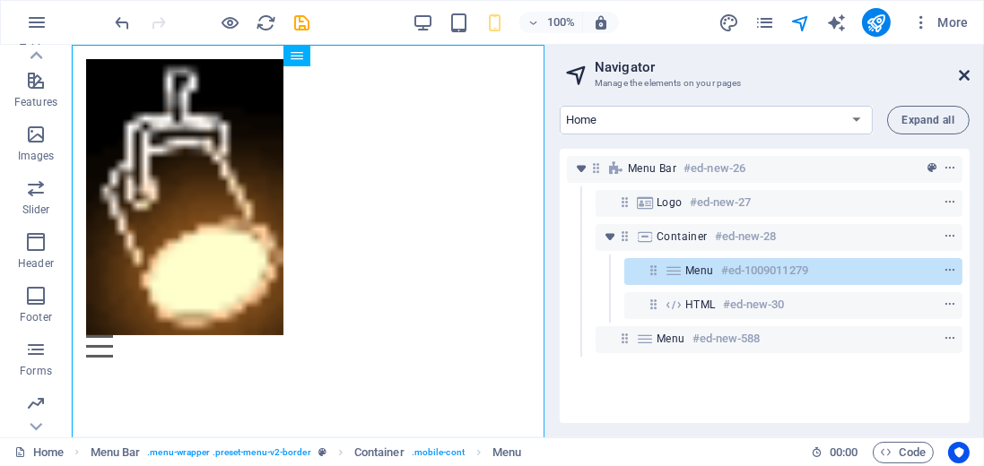
click at [969, 71] on icon at bounding box center [964, 75] width 11 height 14
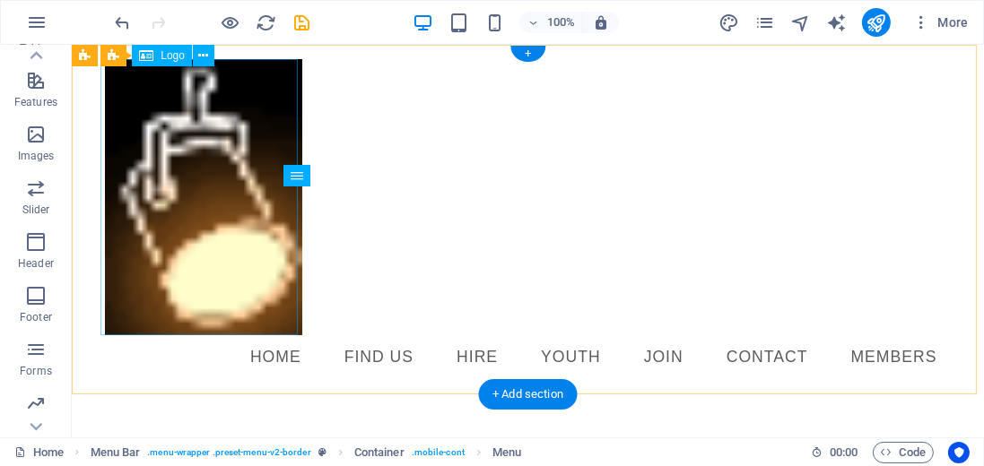
click at [214, 266] on div at bounding box center [527, 197] width 847 height 276
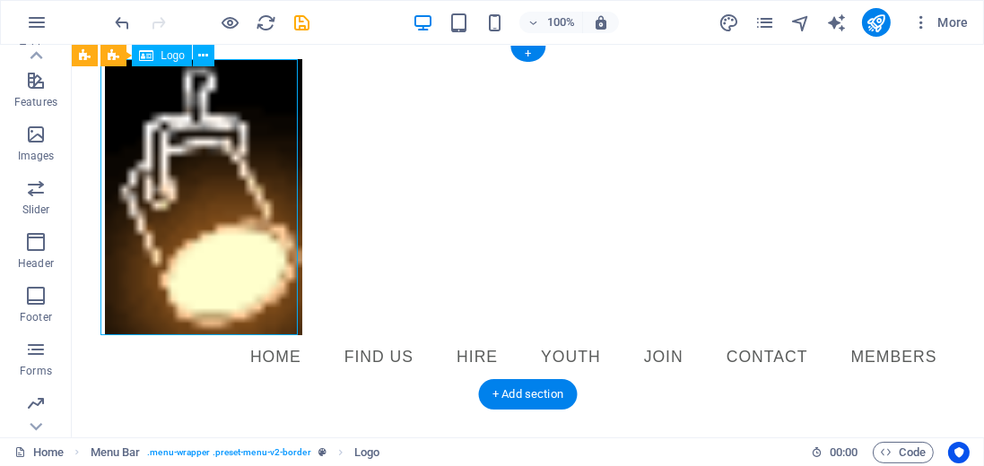
click at [209, 221] on div at bounding box center [527, 197] width 847 height 276
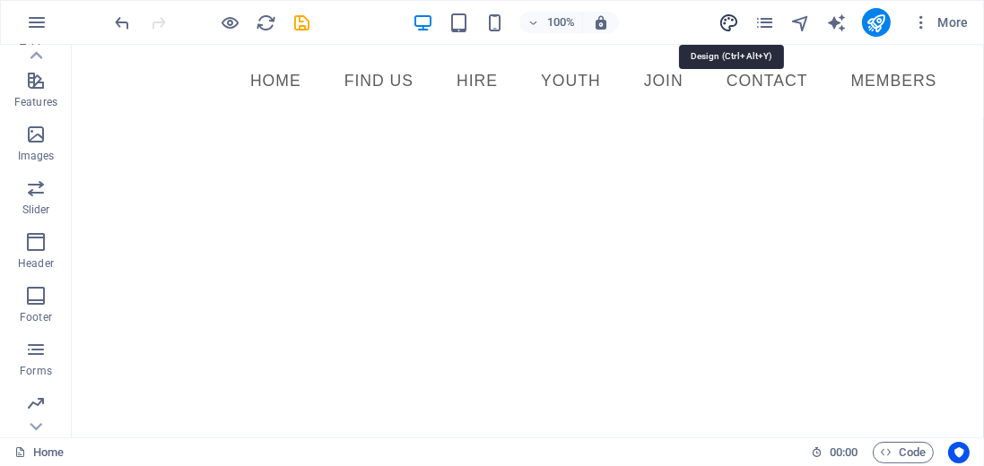
click at [730, 22] on icon "design" at bounding box center [728, 23] width 21 height 21
select select "px"
select select "400"
select select "px"
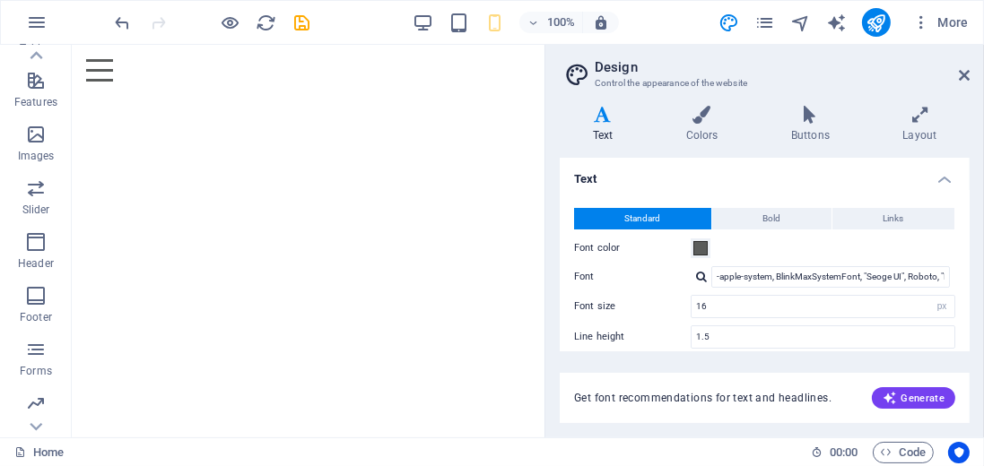
click at [603, 126] on h4 "Text" at bounding box center [606, 125] width 93 height 38
click at [701, 244] on span at bounding box center [700, 248] width 14 height 14
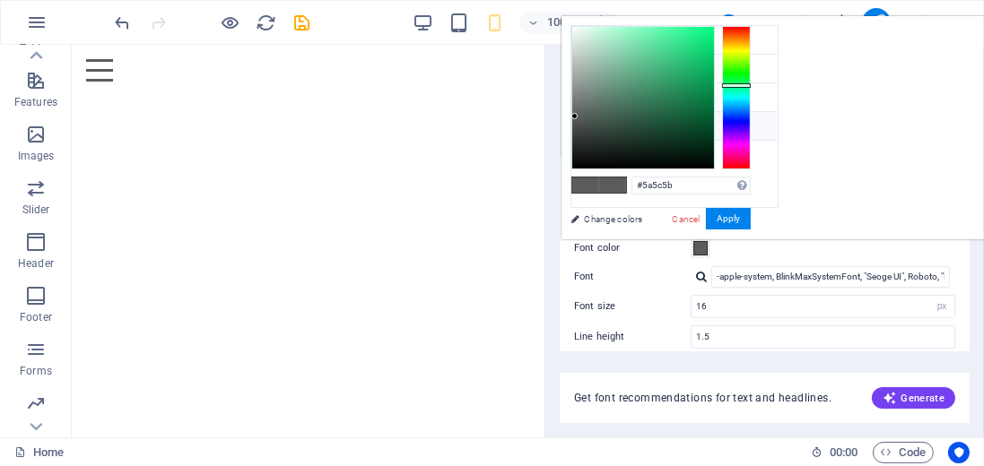
type input "#5c5c5a"
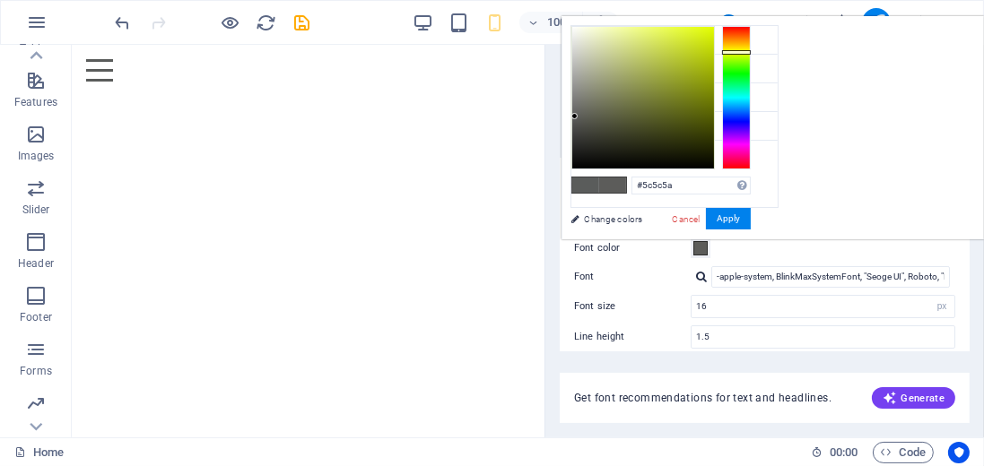
click at [751, 51] on div at bounding box center [736, 98] width 29 height 144
click at [751, 219] on button "Apply" at bounding box center [728, 219] width 45 height 22
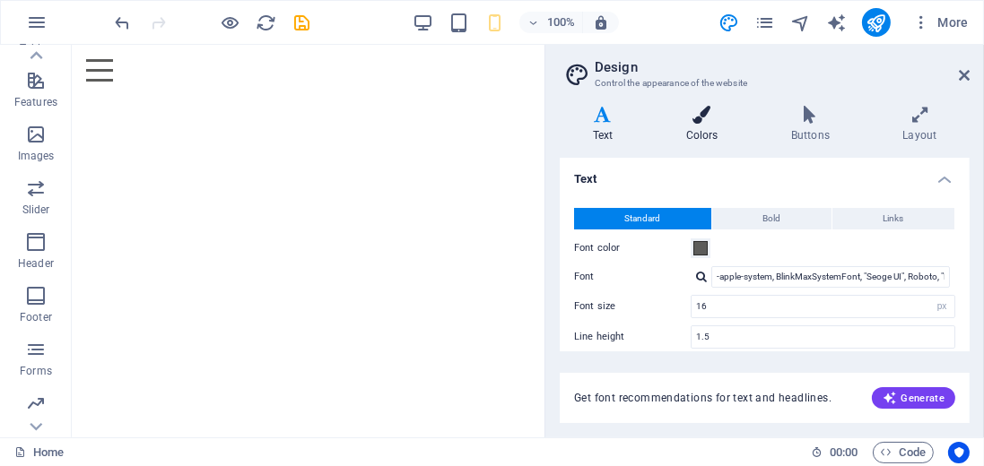
click at [711, 122] on icon at bounding box center [702, 115] width 98 height 18
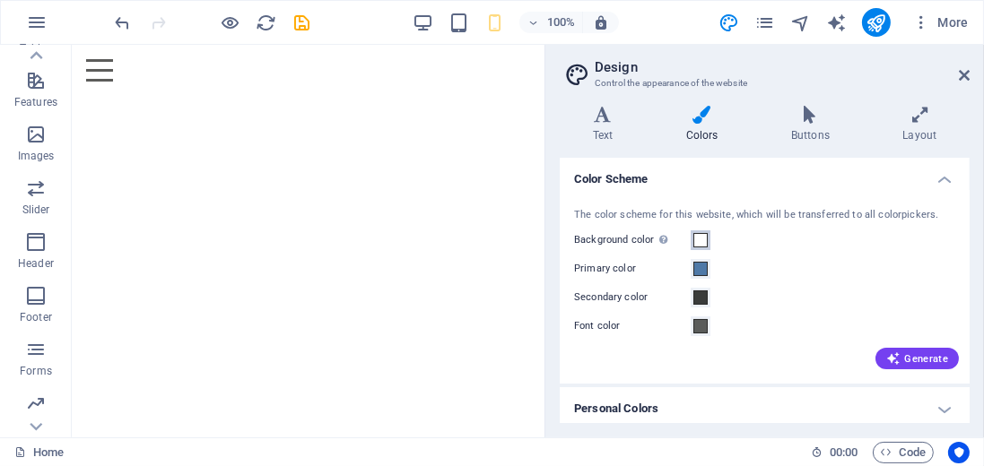
click at [700, 241] on span at bounding box center [700, 240] width 14 height 14
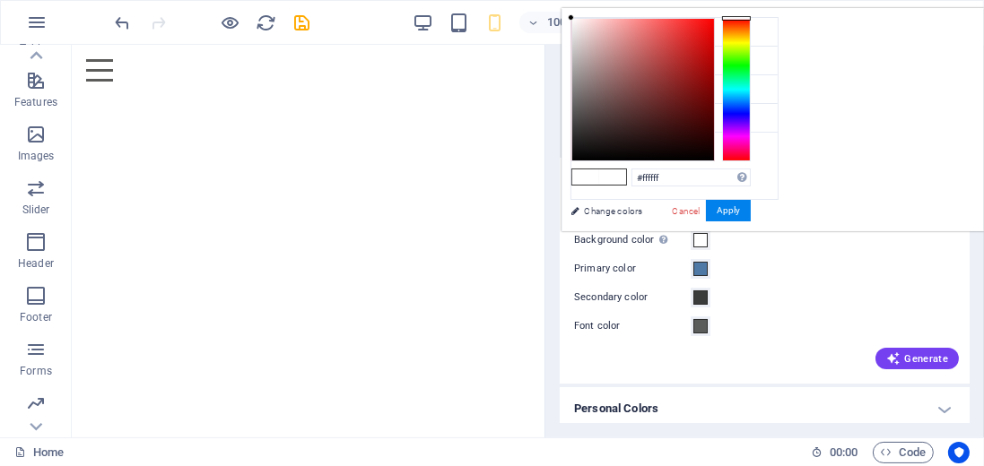
type input "#544949"
click at [714, 113] on div at bounding box center [643, 90] width 142 height 142
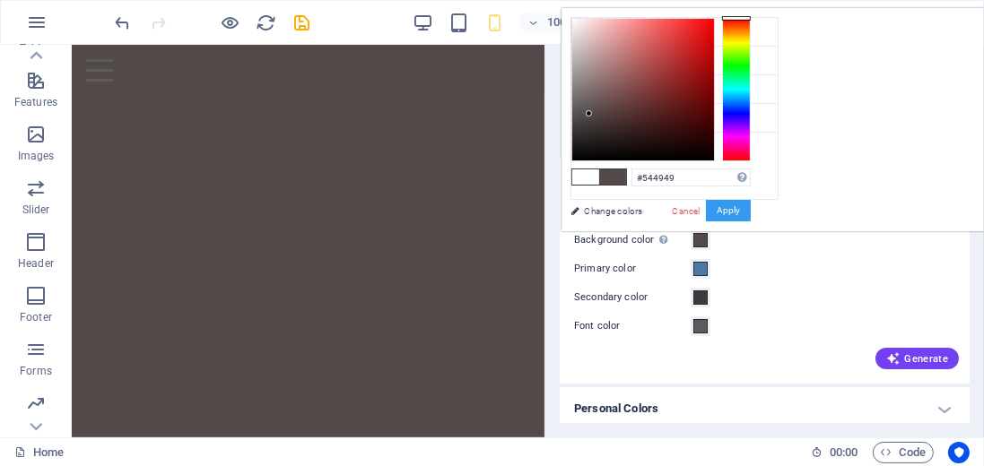
click at [751, 210] on button "Apply" at bounding box center [728, 211] width 45 height 22
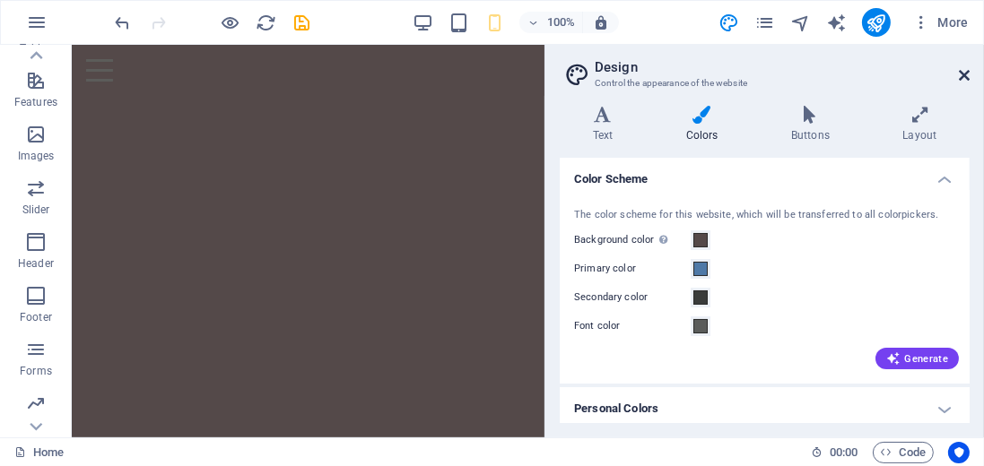
click at [965, 74] on icon at bounding box center [964, 75] width 11 height 14
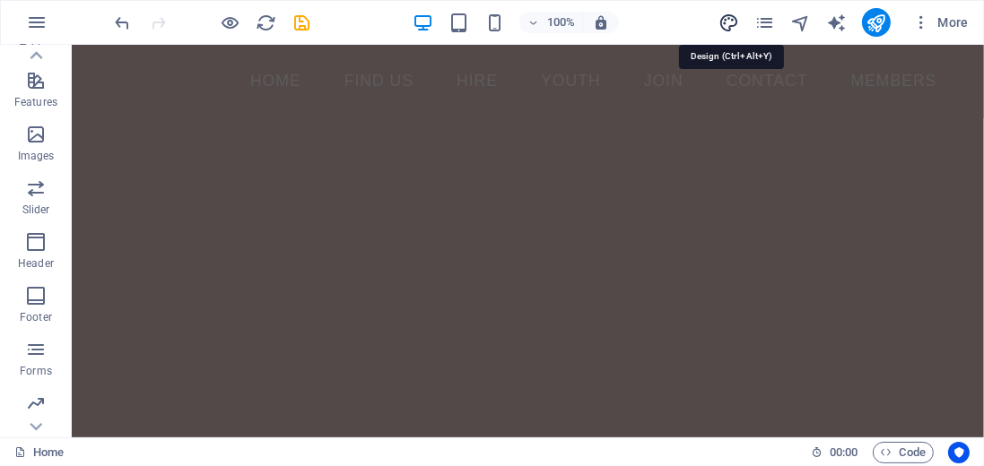
click at [734, 20] on icon "design" at bounding box center [728, 23] width 21 height 21
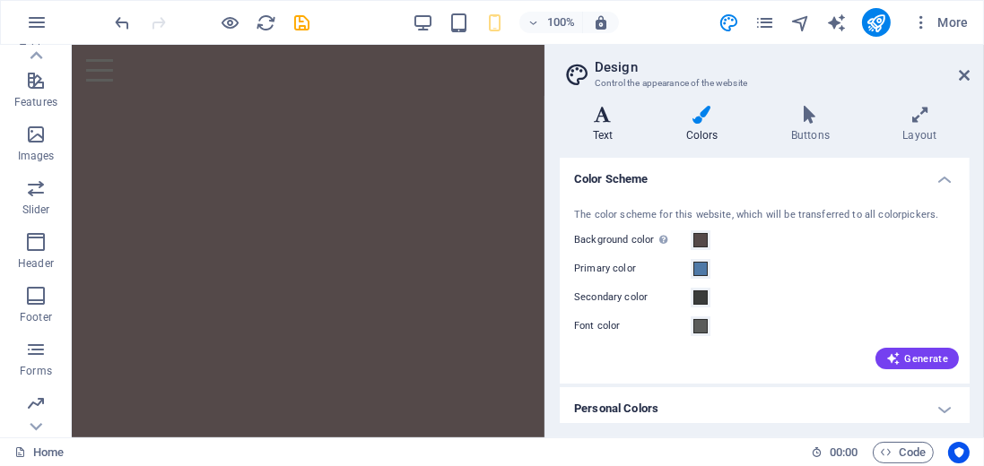
click at [602, 122] on icon at bounding box center [603, 115] width 86 height 18
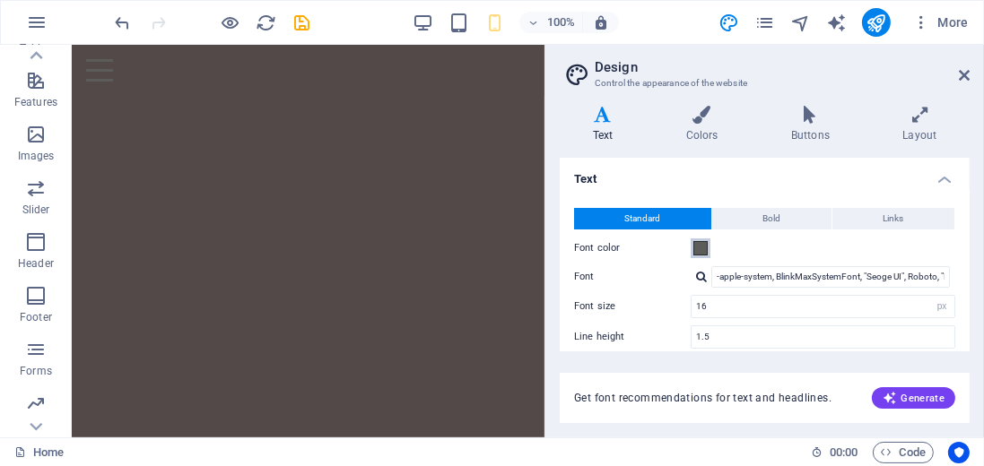
click at [701, 249] on span at bounding box center [700, 248] width 14 height 14
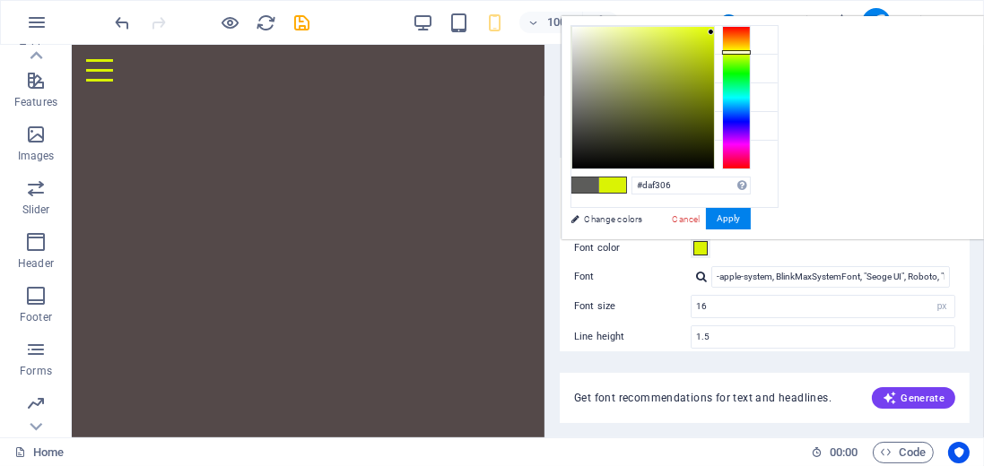
drag, startPoint x: 797, startPoint y: 112, endPoint x: 935, endPoint y: 31, distance: 159.2
click at [714, 31] on div at bounding box center [711, 32] width 6 height 6
click at [751, 183] on input "#daf306" at bounding box center [690, 186] width 119 height 18
type input "#"
type input "#ffff00"
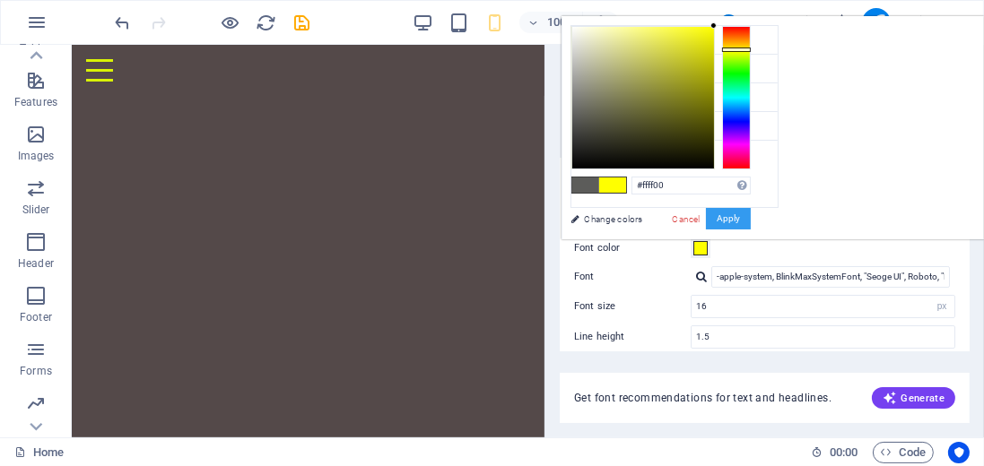
click at [751, 217] on button "Apply" at bounding box center [728, 219] width 45 height 22
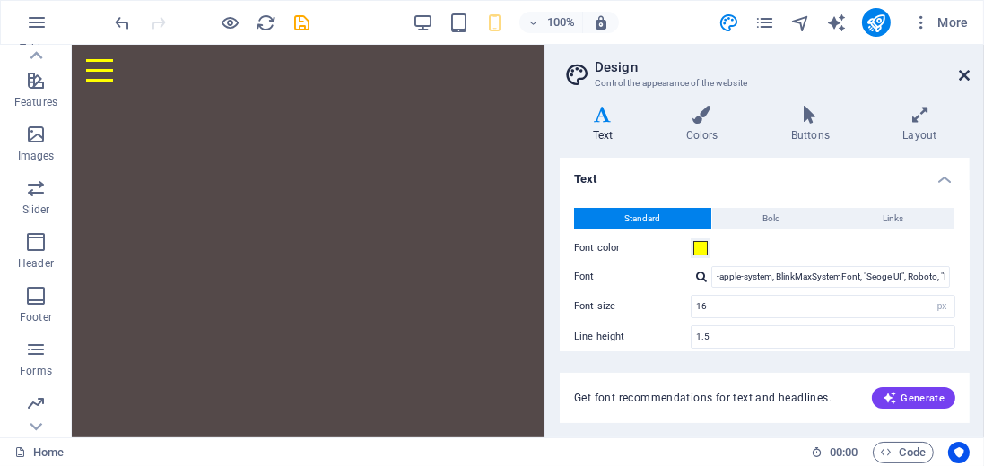
click at [962, 77] on icon at bounding box center [964, 75] width 11 height 14
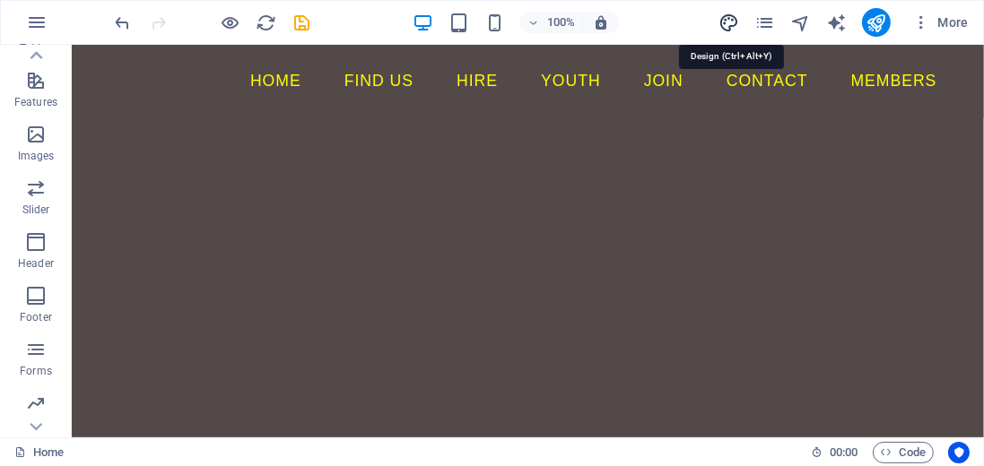
click at [739, 20] on icon "design" at bounding box center [728, 23] width 21 height 21
select select "px"
select select "400"
select select "px"
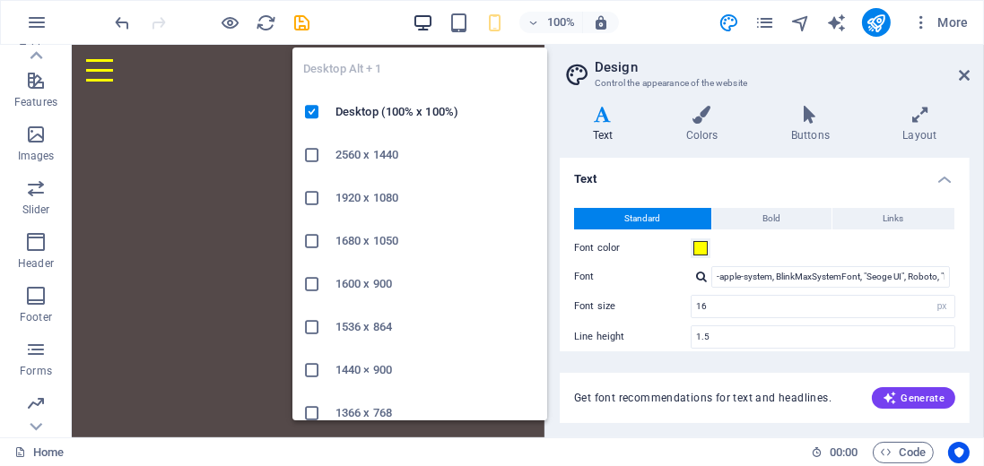
click at [420, 22] on icon "button" at bounding box center [423, 23] width 21 height 21
click at [418, 19] on icon "button" at bounding box center [423, 23] width 21 height 21
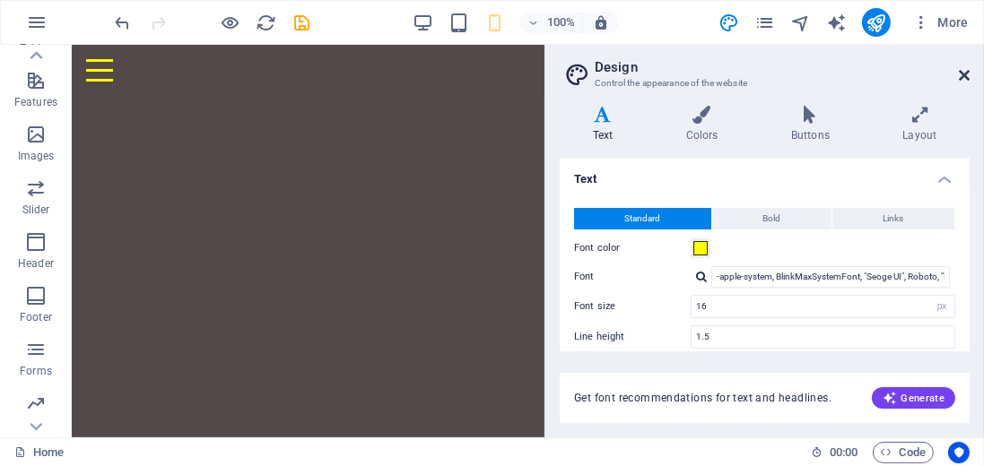
click at [966, 73] on icon at bounding box center [964, 75] width 11 height 14
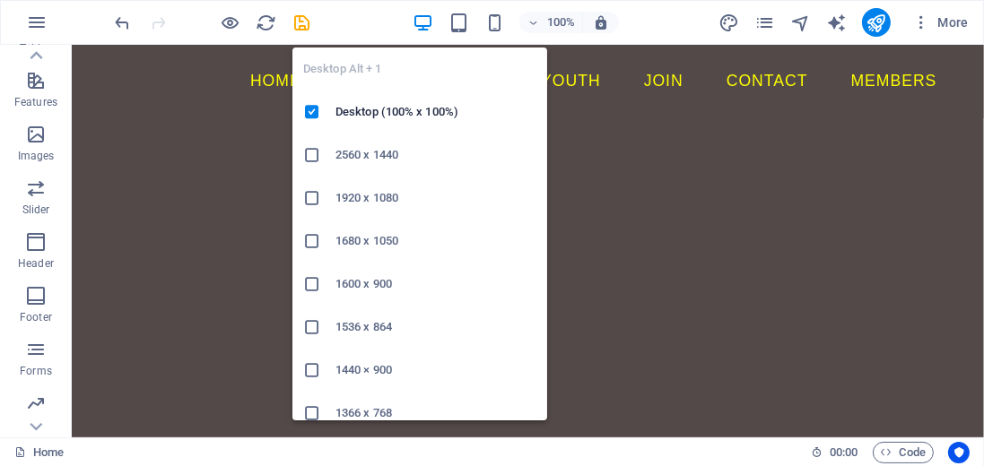
click at [423, 16] on icon "button" at bounding box center [423, 23] width 21 height 21
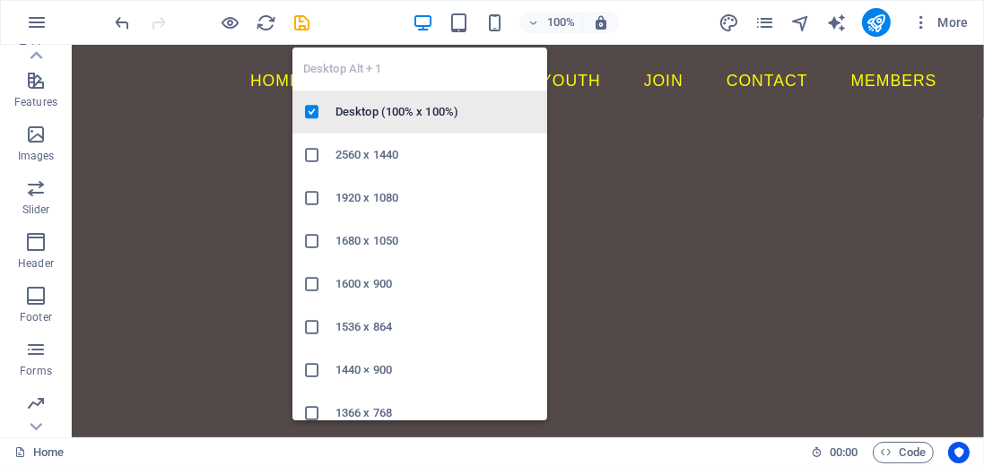
click at [356, 109] on h6 "Desktop (100% x 100%)" at bounding box center [435, 112] width 201 height 22
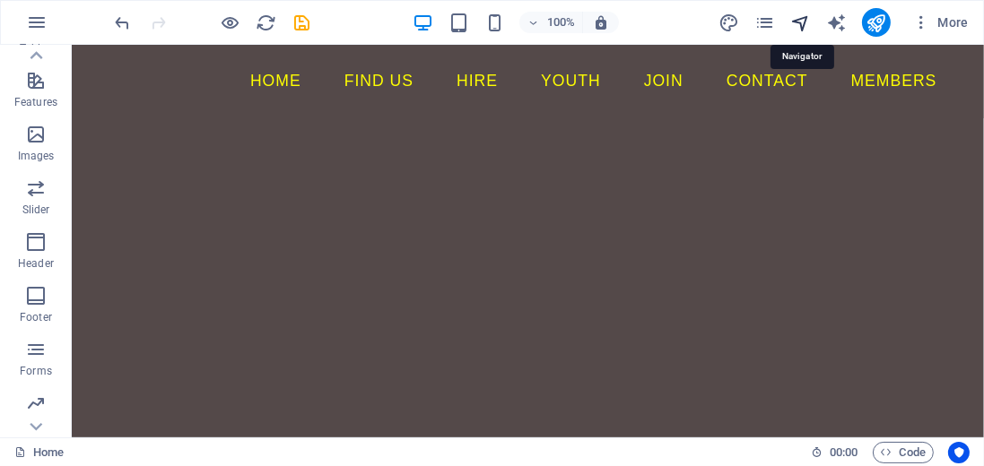
click at [801, 19] on icon "navigator" at bounding box center [800, 23] width 21 height 21
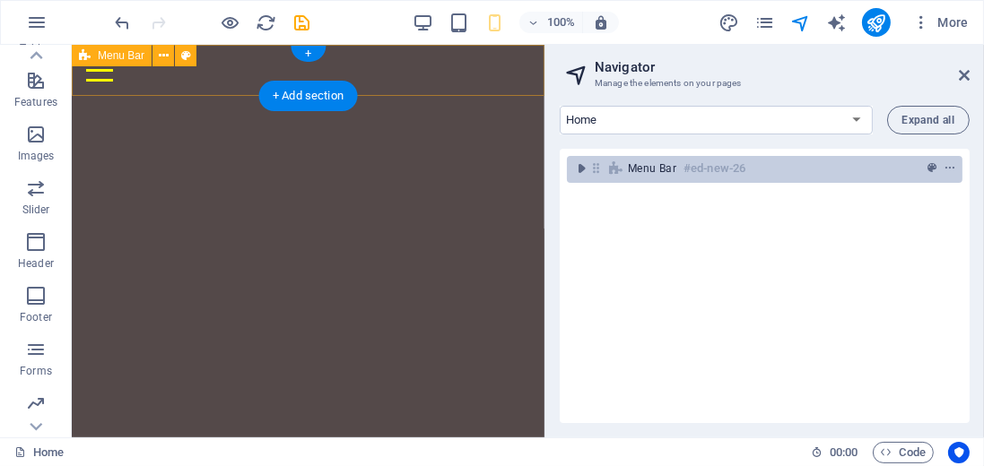
drag, startPoint x: 544, startPoint y: 167, endPoint x: 606, endPoint y: 161, distance: 62.1
click at [606, 161] on aside "Navigator Manage the elements on your pages Home Find us hire youth Join Contac…" at bounding box center [763, 241] width 439 height 393
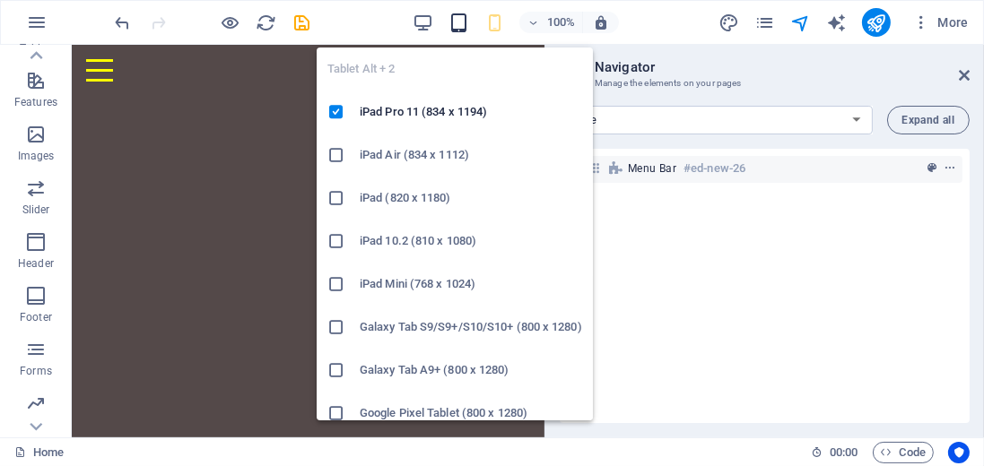
click at [453, 25] on icon "button" at bounding box center [458, 23] width 21 height 21
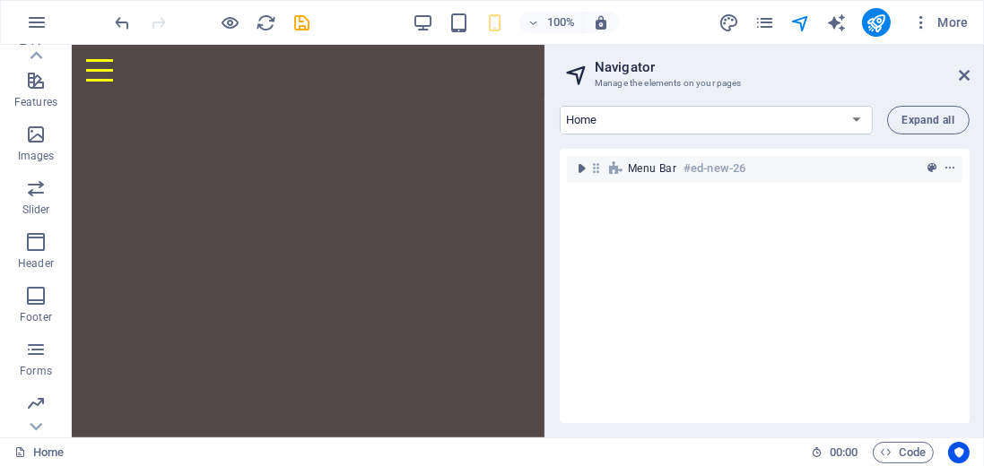
click at [619, 191] on div "Menu Bar #ed-new-26" at bounding box center [765, 286] width 410 height 274
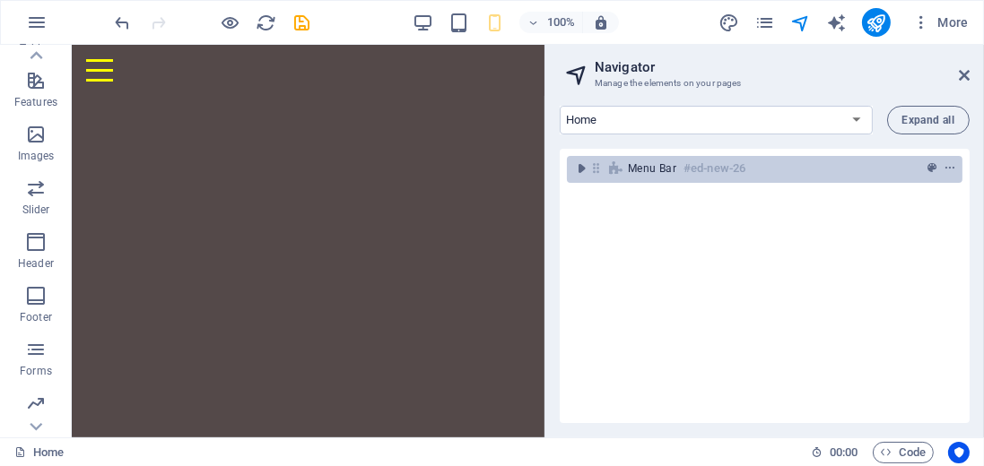
drag, startPoint x: 545, startPoint y: 184, endPoint x: 752, endPoint y: 179, distance: 206.3
click at [719, 185] on aside "Navigator Manage the elements on your pages Home Find us hire youth Join Contac…" at bounding box center [763, 241] width 439 height 393
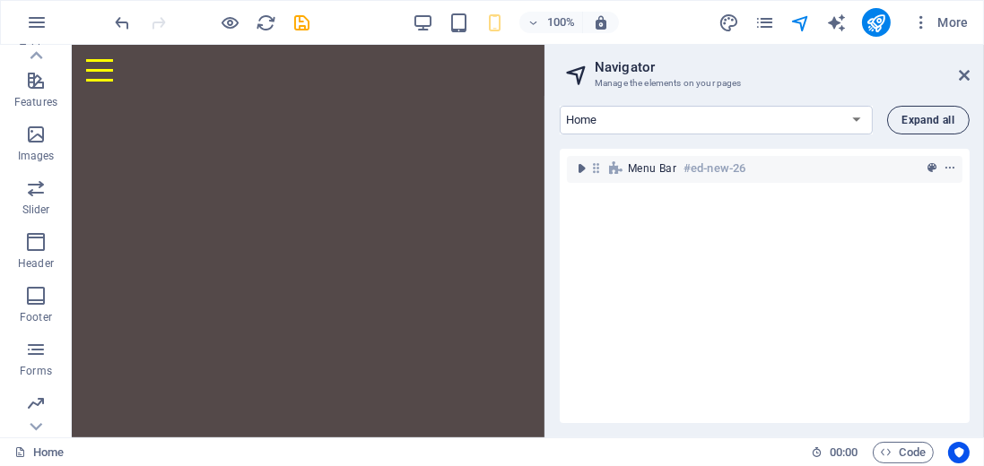
click at [915, 118] on span "Expand all" at bounding box center [928, 120] width 52 height 11
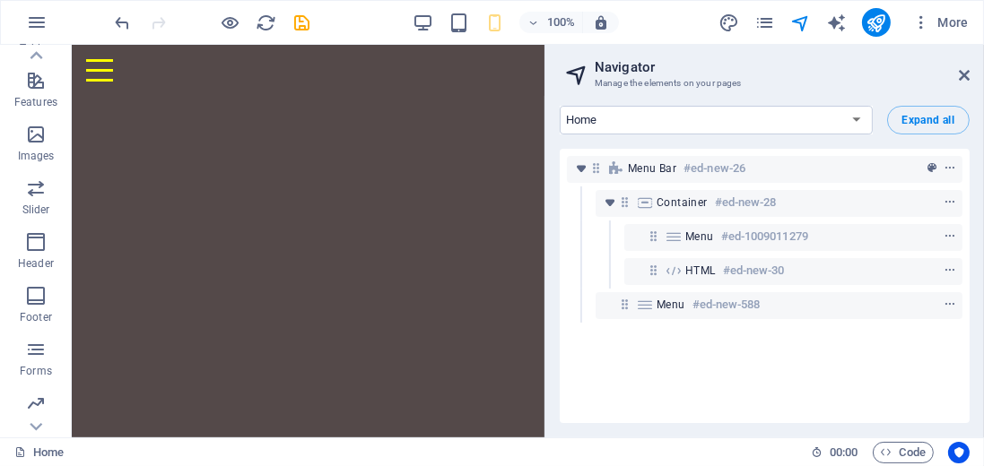
click at [368, 96] on html "Skip to main content Home Social [MEDICAL_DATA] Cowes Film Club Find us hire yo…" at bounding box center [307, 70] width 473 height 51
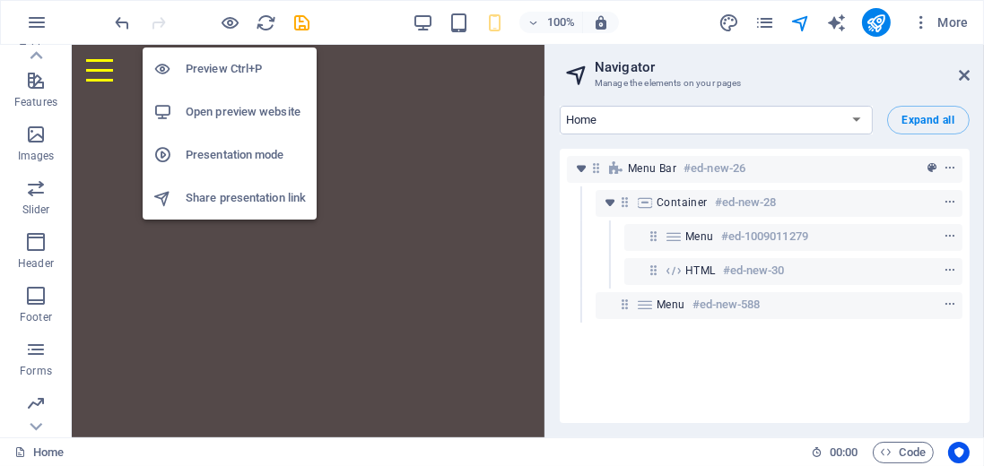
click at [222, 70] on h6 "Preview Ctrl+P" at bounding box center [246, 69] width 120 height 22
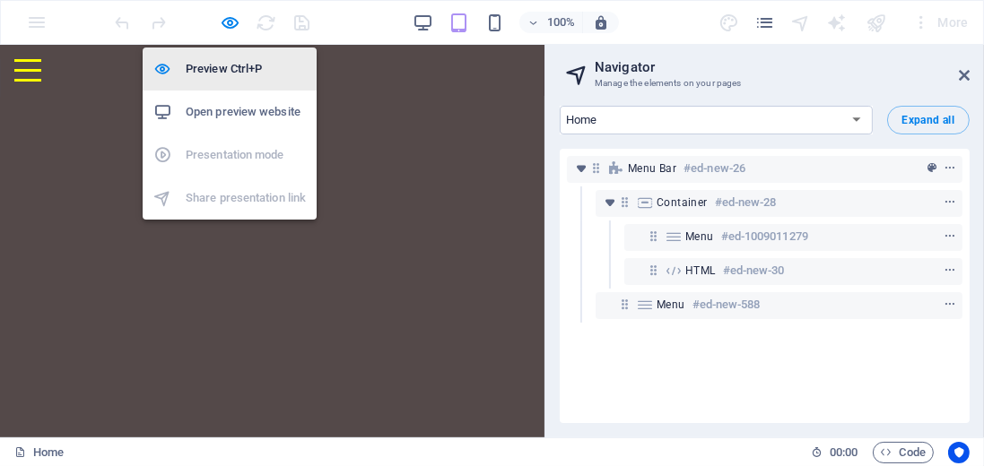
click at [240, 71] on h6 "Preview Ctrl+P" at bounding box center [246, 69] width 120 height 22
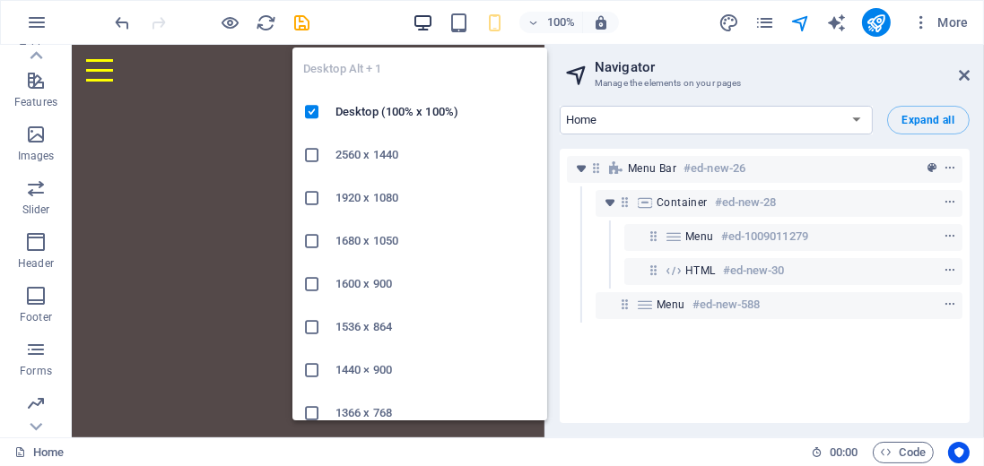
click at [420, 22] on icon "button" at bounding box center [423, 23] width 21 height 21
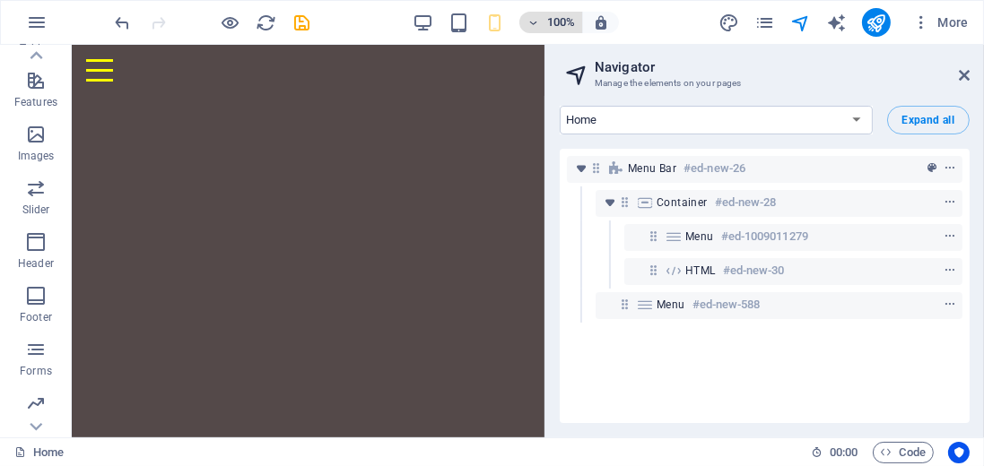
click at [533, 22] on icon "button" at bounding box center [532, 23] width 13 height 12
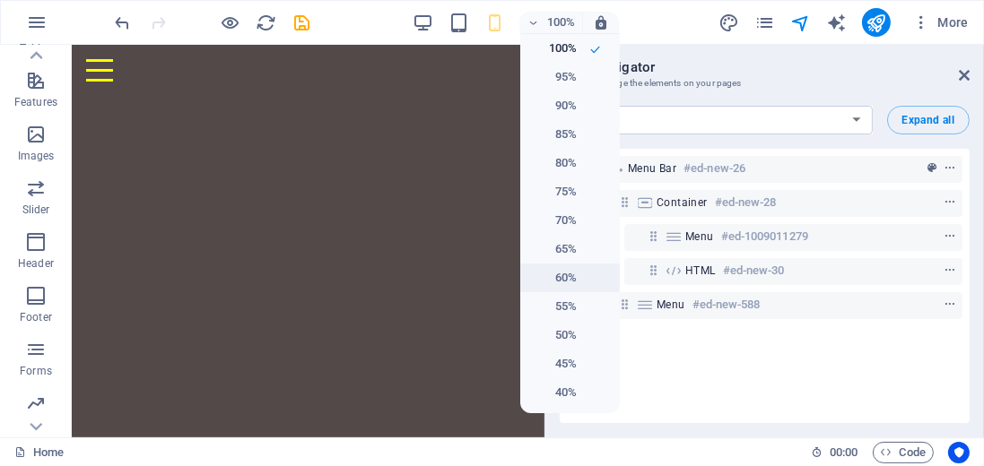
click at [561, 278] on h6 "60%" at bounding box center [554, 278] width 46 height 22
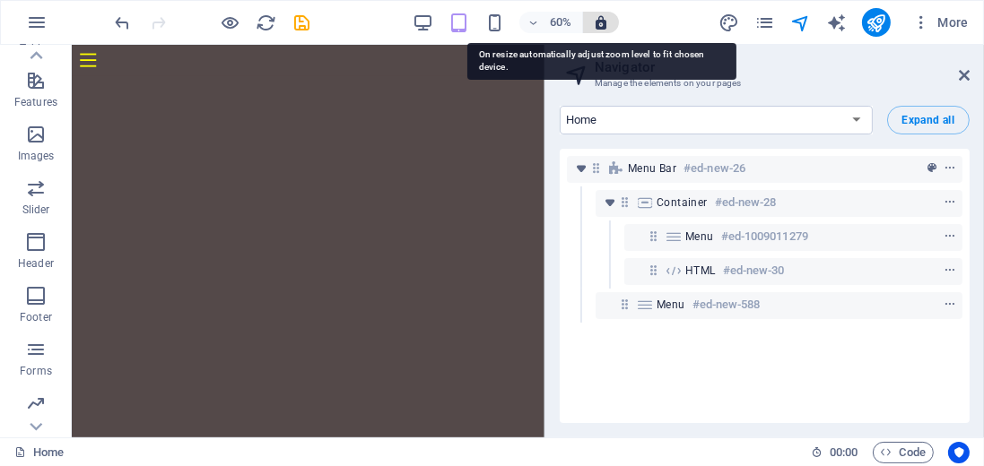
click at [598, 22] on icon "button" at bounding box center [601, 22] width 16 height 16
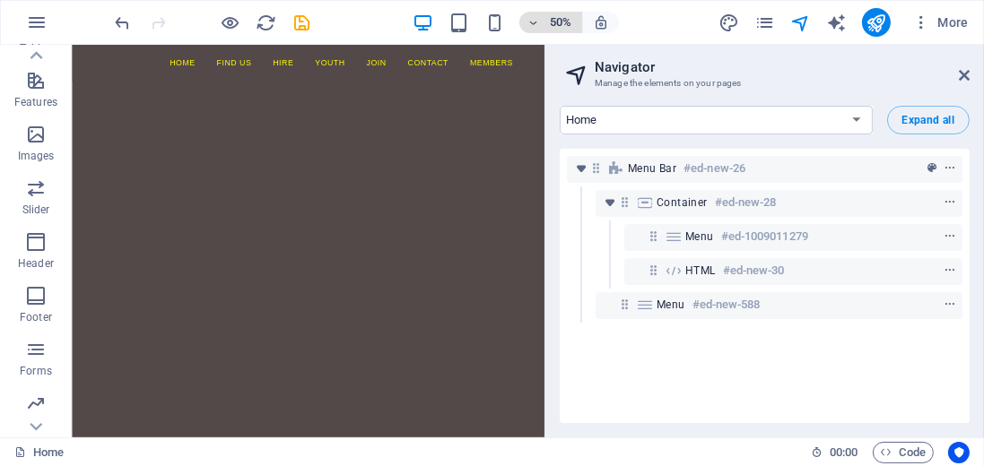
click at [561, 22] on h6 "50%" at bounding box center [560, 23] width 29 height 22
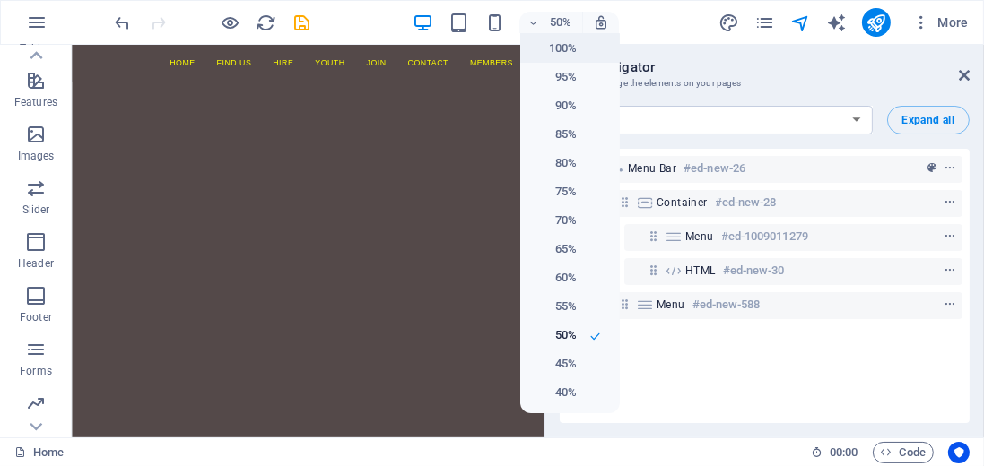
click at [557, 51] on h6 "100%" at bounding box center [554, 49] width 46 height 22
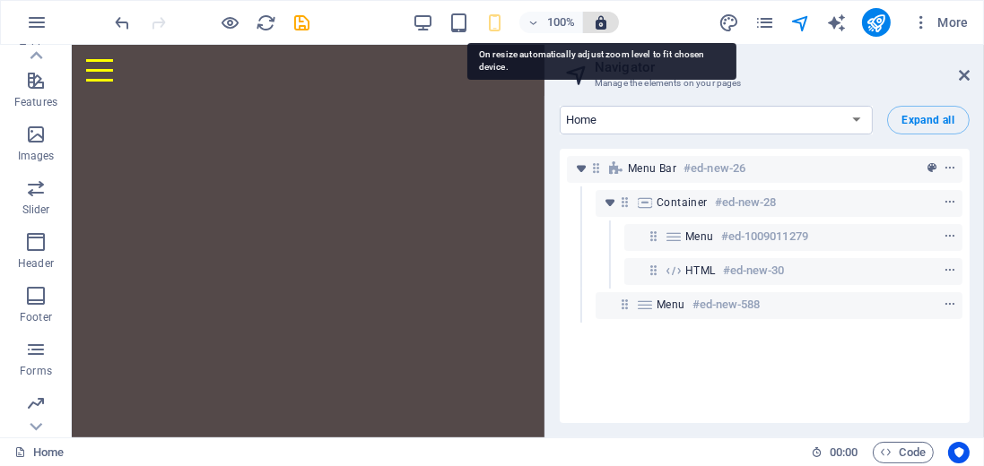
click at [601, 21] on icon "button" at bounding box center [601, 22] width 16 height 16
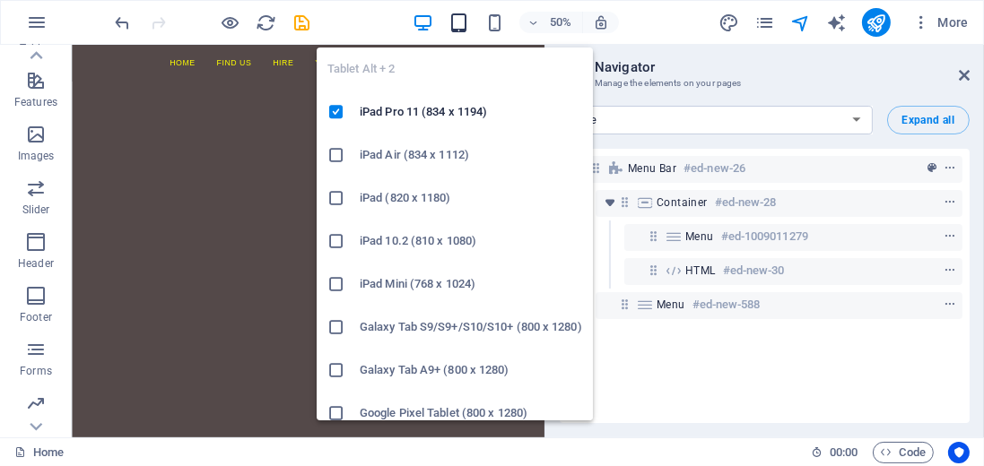
click at [462, 23] on icon "button" at bounding box center [458, 23] width 21 height 21
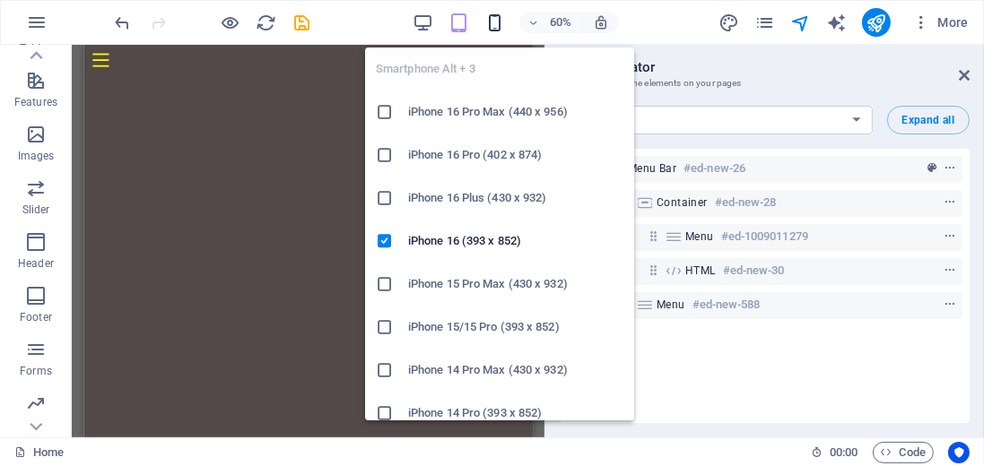
click at [492, 19] on icon "button" at bounding box center [494, 23] width 21 height 21
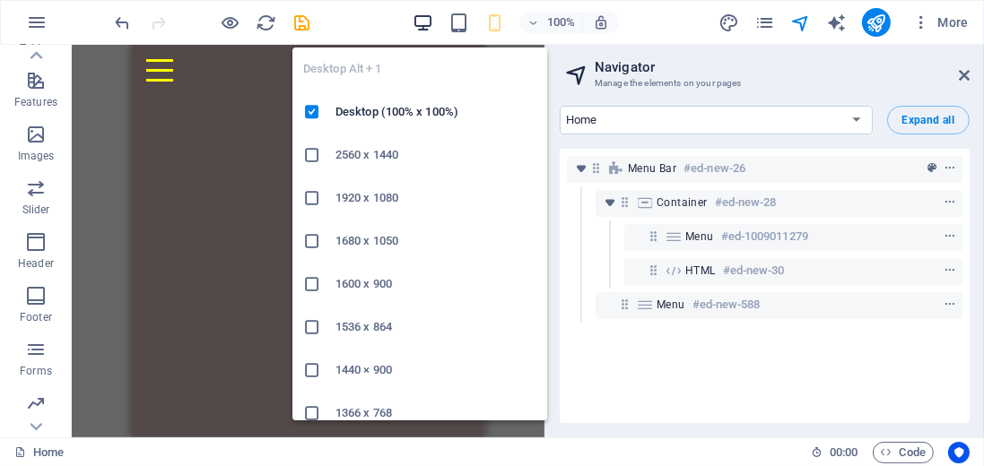
click at [422, 20] on icon "button" at bounding box center [423, 23] width 21 height 21
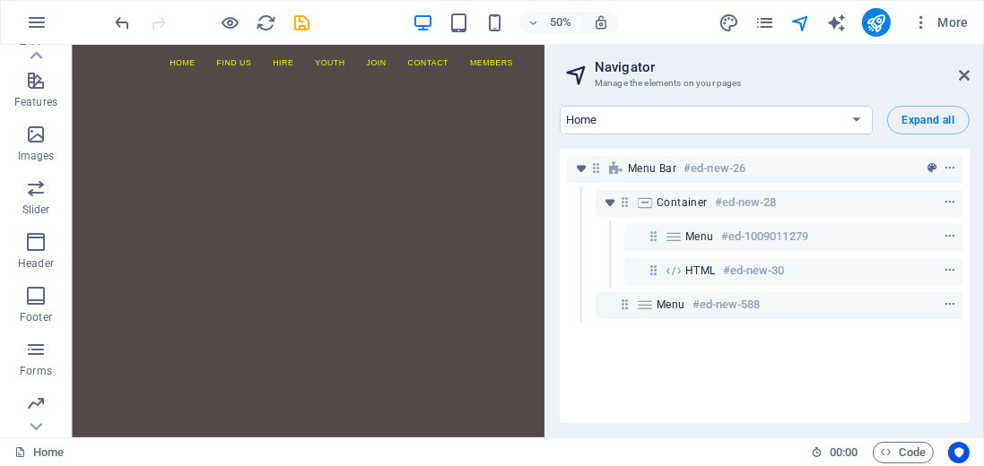
click at [459, 118] on html "Skip to main content Home Social [MEDICAL_DATA] Cowes Film Club Find us hire yo…" at bounding box center [543, 82] width 945 height 74
click at [899, 83] on nav "Home Social [MEDICAL_DATA] Cowes Film Club Find us hire youth Join Contact Memb…" at bounding box center [543, 81] width 847 height 45
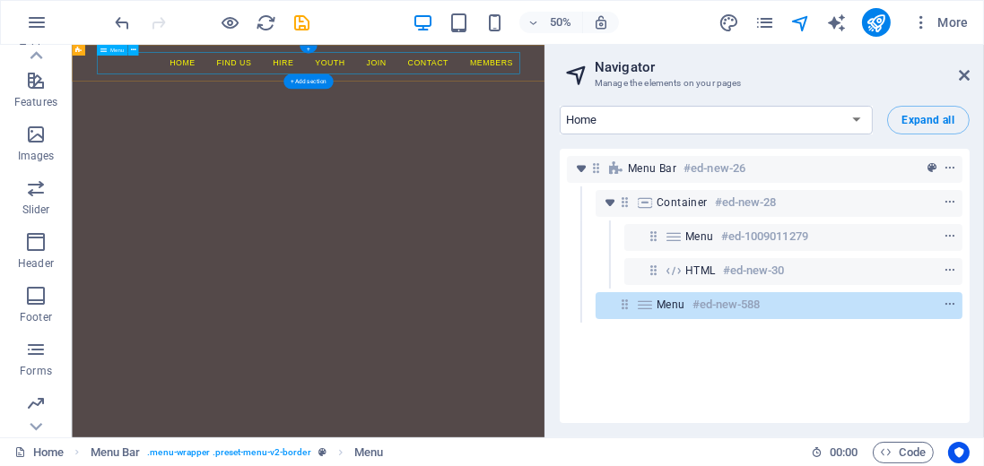
click at [302, 84] on nav "Home Social [MEDICAL_DATA] Cowes Film Club Find us hire youth Join Contact Memb…" at bounding box center [543, 81] width 847 height 45
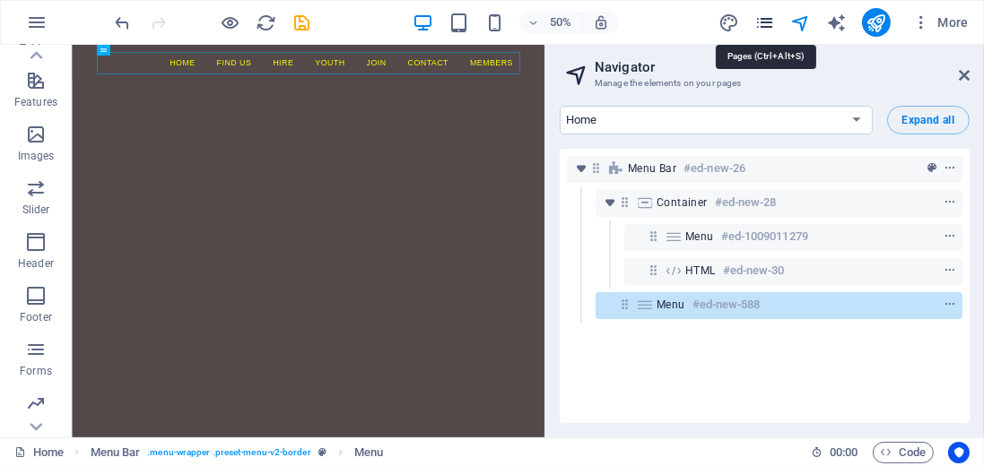
click at [766, 19] on icon "pages" at bounding box center [764, 23] width 21 height 21
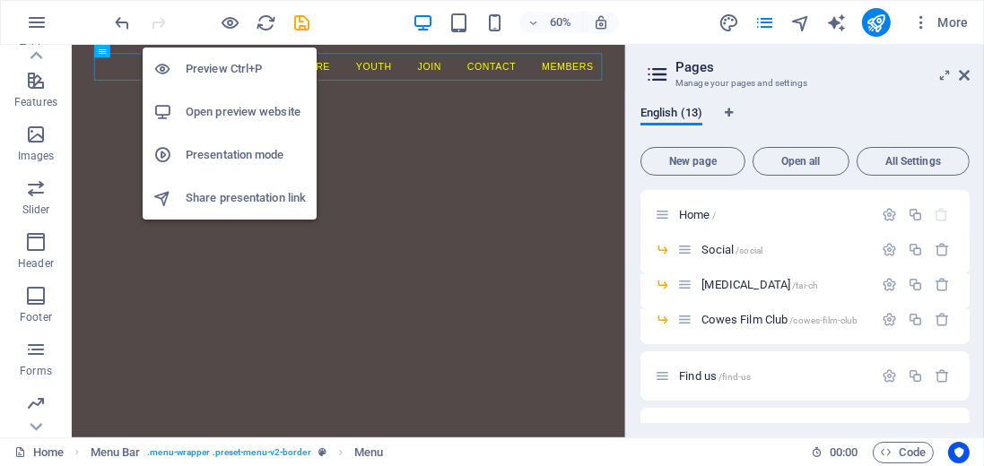
click at [233, 65] on h6 "Preview Ctrl+P" at bounding box center [246, 69] width 120 height 22
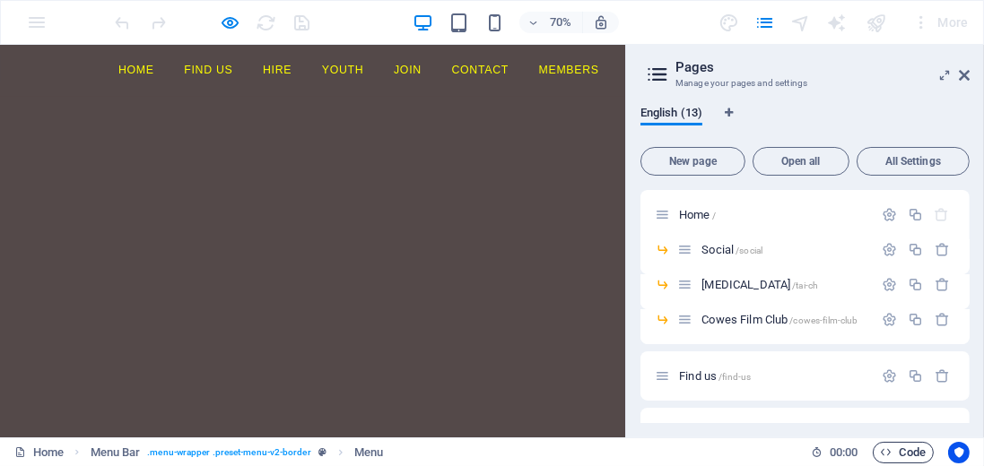
click at [901, 453] on span "Code" at bounding box center [903, 453] width 45 height 22
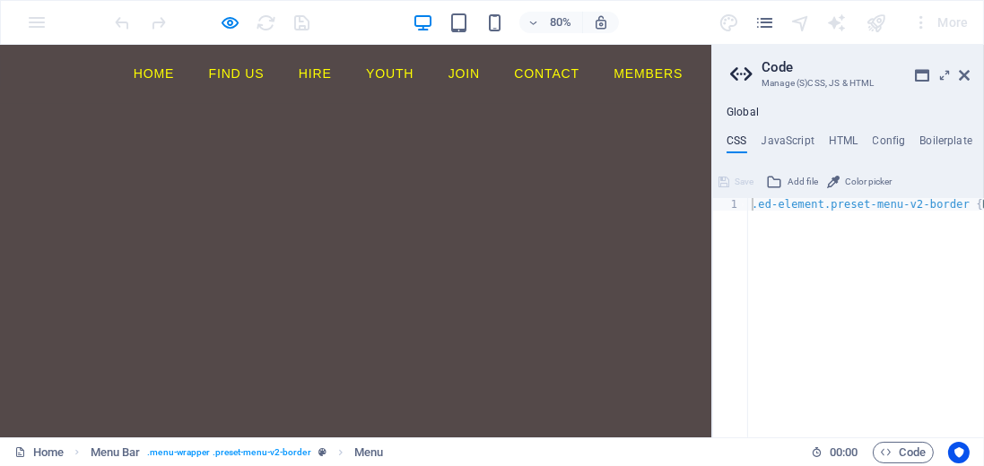
click at [739, 141] on h4 "CSS" at bounding box center [736, 145] width 20 height 20
type textarea "}"
click at [759, 229] on div ".ed-element.preset-menu-v2-border { ... }" at bounding box center [866, 330] width 236 height 265
click at [919, 75] on icon at bounding box center [922, 75] width 14 height 14
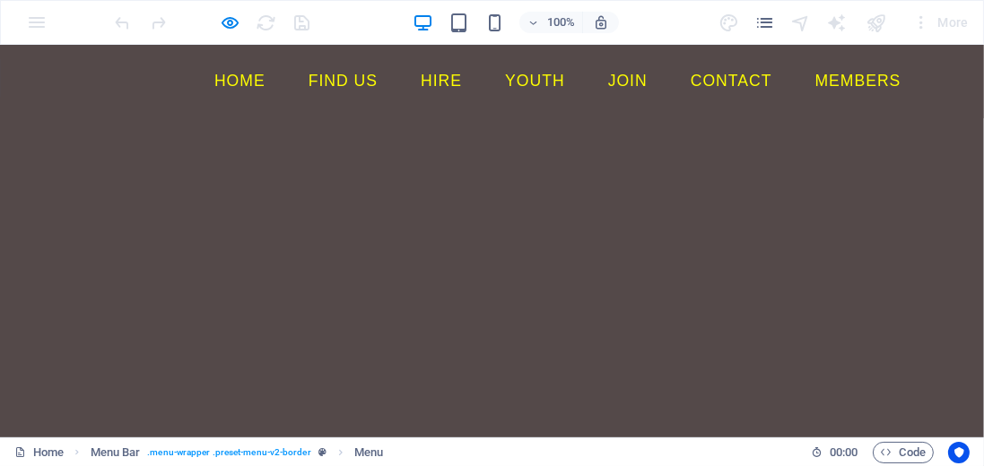
click at [649, 118] on html "Skip to main content Home Social [MEDICAL_DATA] Cowes Film Club Find us hire yo…" at bounding box center [492, 82] width 984 height 74
click at [915, 453] on span "Code" at bounding box center [903, 453] width 45 height 22
click at [611, 118] on html "Skip to main content Home Social [MEDICAL_DATA] Cowes Film Club Find us hire yo…" at bounding box center [492, 82] width 984 height 74
click at [906, 453] on span "Code" at bounding box center [903, 453] width 45 height 22
click at [786, 118] on html "Skip to main content Home Social [MEDICAL_DATA] Cowes Film Club Find us hire yo…" at bounding box center [492, 82] width 984 height 74
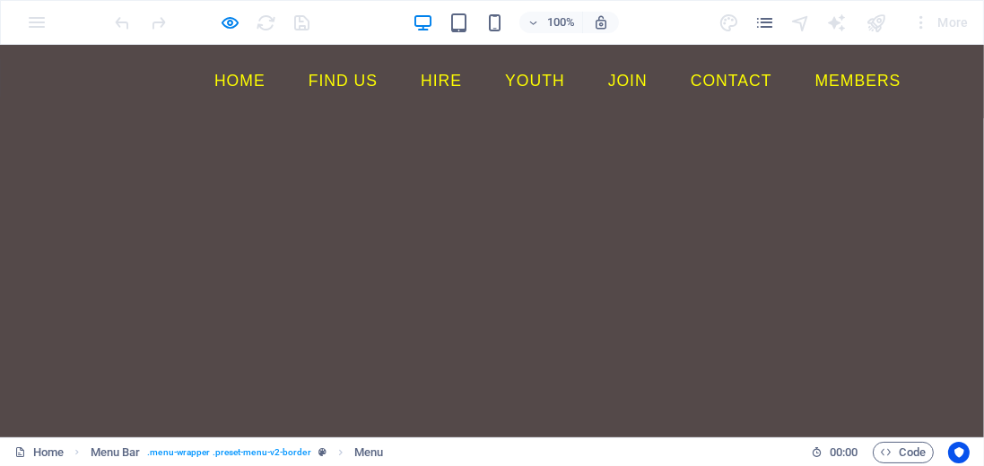
click at [725, 26] on div "More" at bounding box center [846, 22] width 257 height 29
click at [678, 118] on html "Skip to main content Home Social [MEDICAL_DATA] Cowes Film Club Find us hire yo…" at bounding box center [492, 82] width 984 height 74
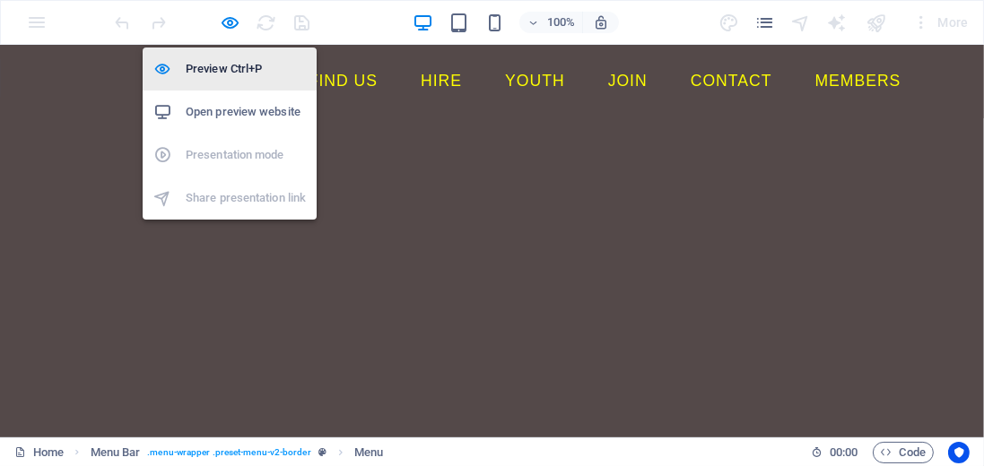
click at [222, 70] on h6 "Preview Ctrl+P" at bounding box center [246, 69] width 120 height 22
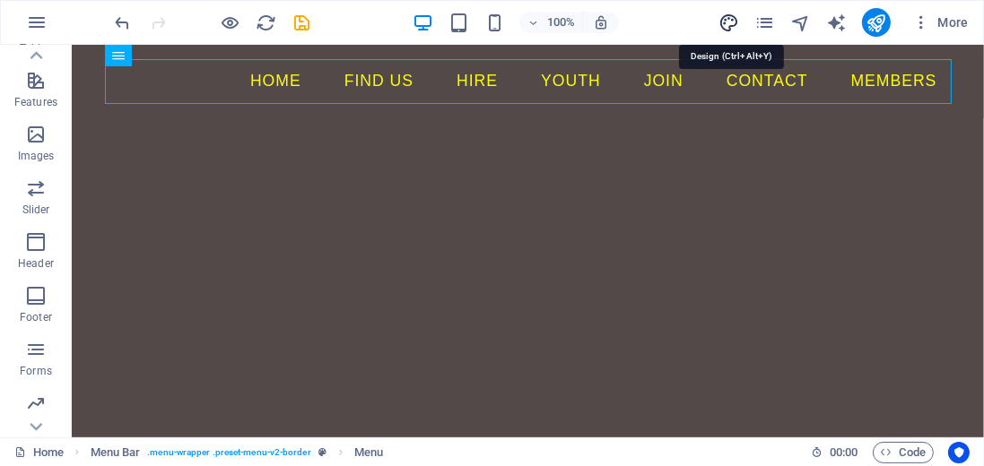
click at [732, 22] on icon "design" at bounding box center [728, 23] width 21 height 21
select select "px"
select select "400"
select select "px"
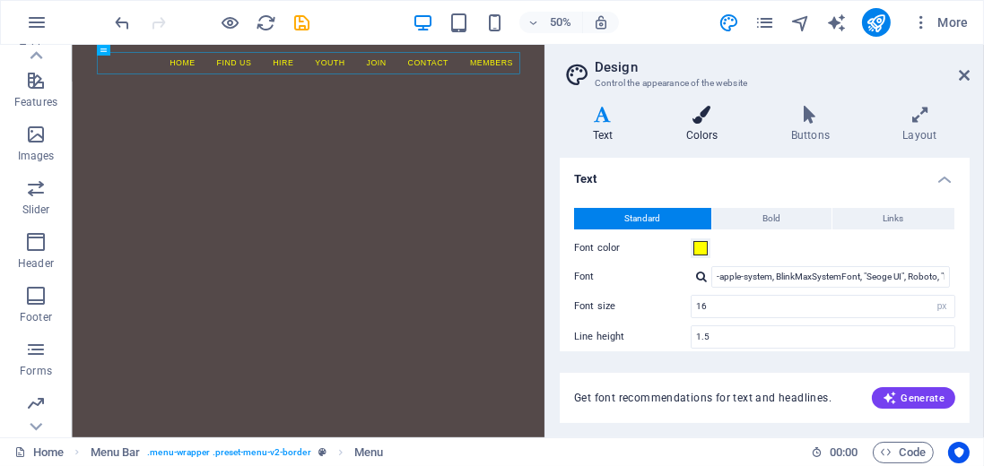
click at [700, 129] on h4 "Colors" at bounding box center [705, 125] width 105 height 38
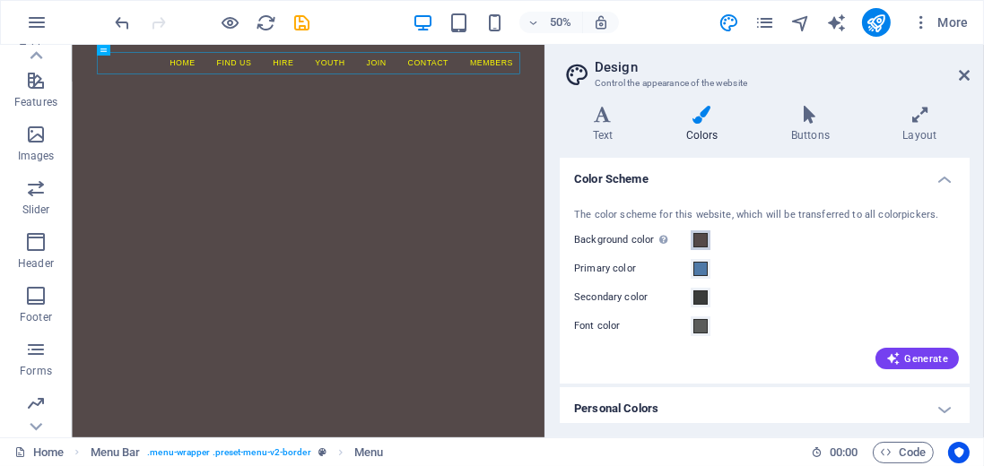
click at [694, 241] on span at bounding box center [700, 240] width 14 height 14
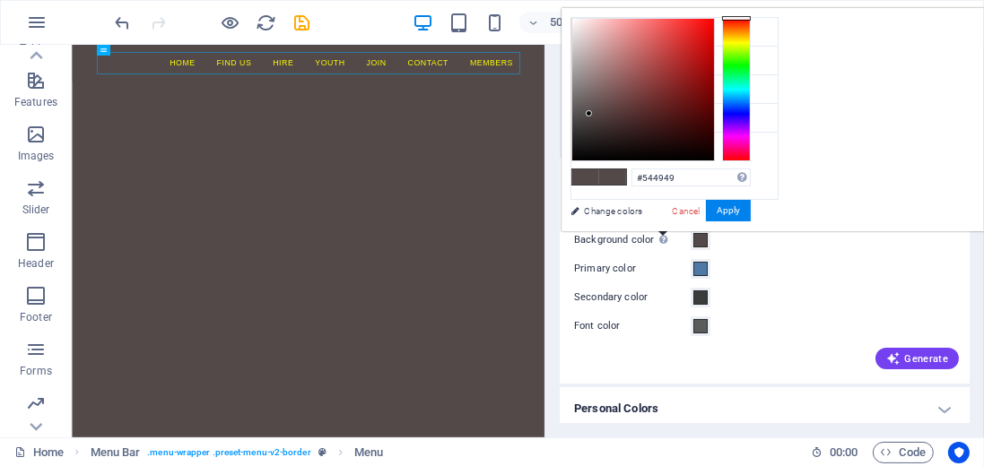
click at [661, 230] on div "Only visible if it is not covered by other backgrounds." at bounding box center [716, 209] width 144 height 40
click at [691, 240] on button "Background color Only visible if it is not covered by other backgrounds." at bounding box center [701, 241] width 20 height 20
click at [701, 241] on span at bounding box center [700, 240] width 14 height 14
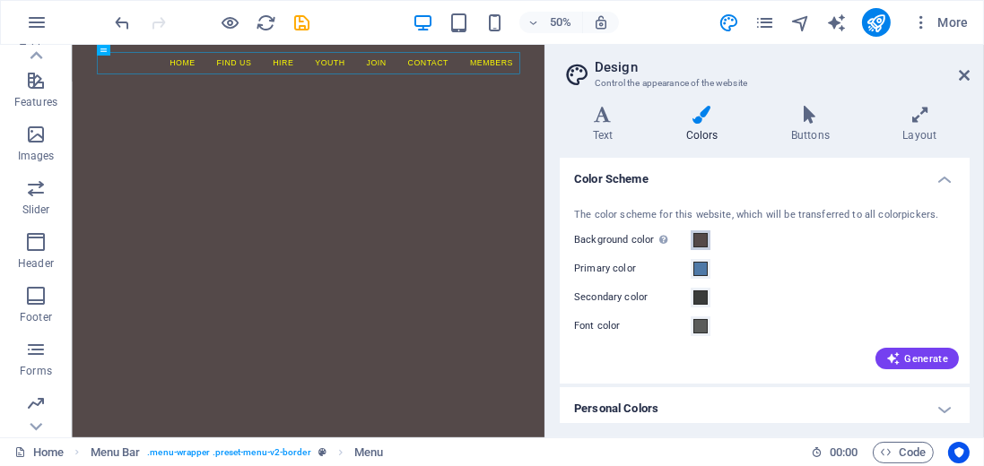
click at [700, 240] on span at bounding box center [700, 240] width 14 height 14
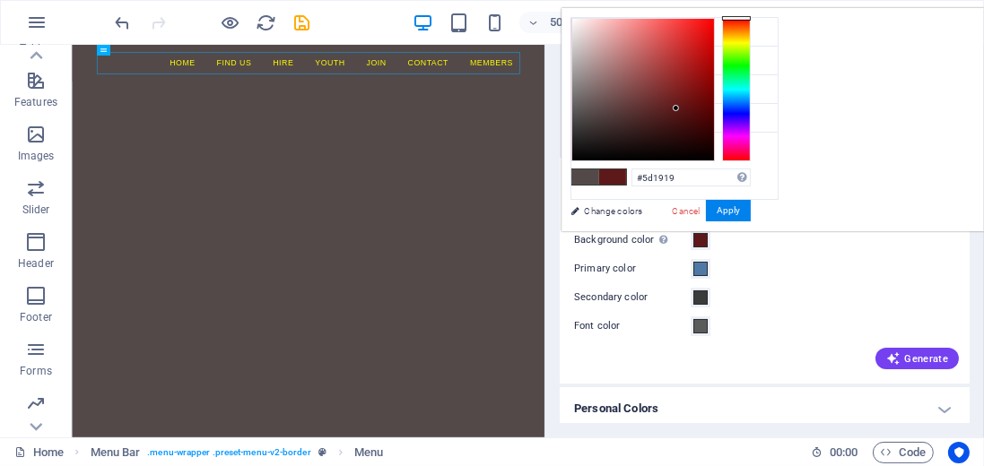
drag, startPoint x: 813, startPoint y: 111, endPoint x: 901, endPoint y: 108, distance: 87.1
click at [679, 108] on div at bounding box center [676, 108] width 6 height 6
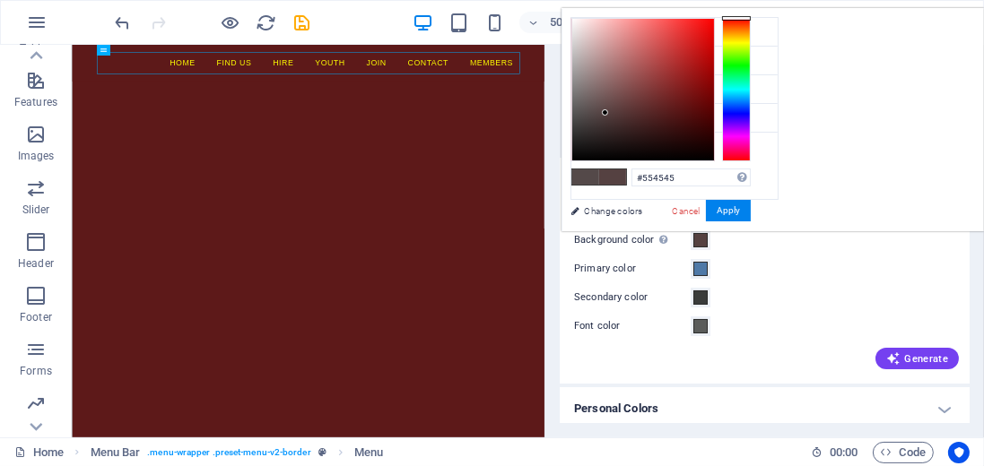
type input "#554646"
drag, startPoint x: 901, startPoint y: 108, endPoint x: 821, endPoint y: 112, distance: 80.0
click at [599, 112] on div at bounding box center [596, 112] width 6 height 6
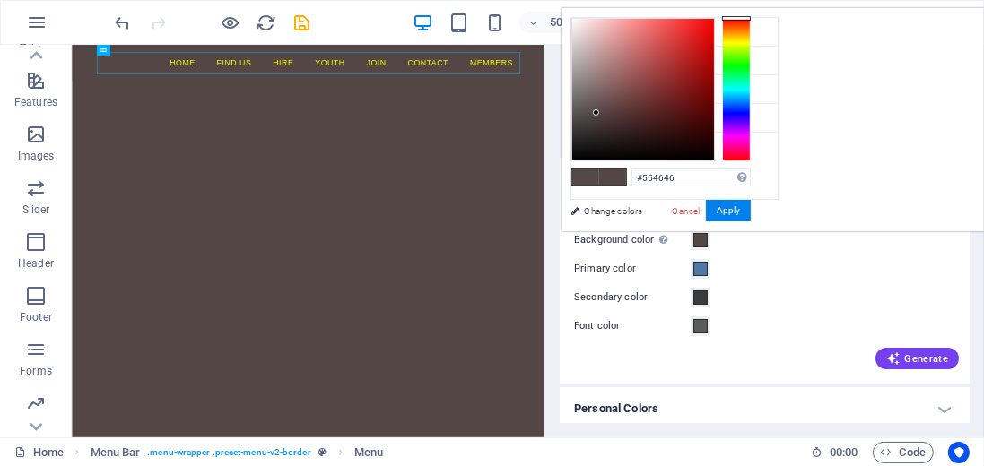
click at [753, 118] on html "Skip to main content Home Social [MEDICAL_DATA] Cowes Film Club Find us hire yo…" at bounding box center [543, 82] width 945 height 74
click at [899, 453] on span "Code" at bounding box center [903, 453] width 45 height 22
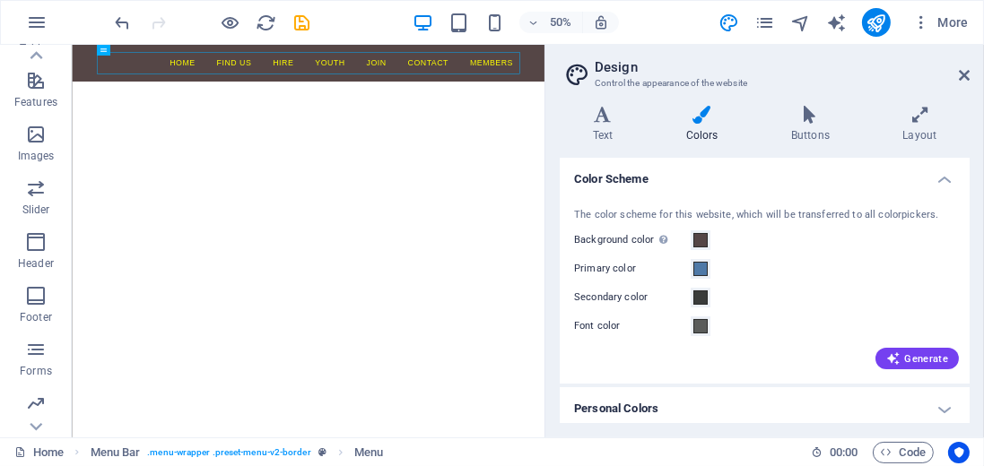
click at [777, 272] on div "Primary color" at bounding box center [764, 269] width 381 height 22
click at [947, 25] on span "More" at bounding box center [940, 22] width 57 height 18
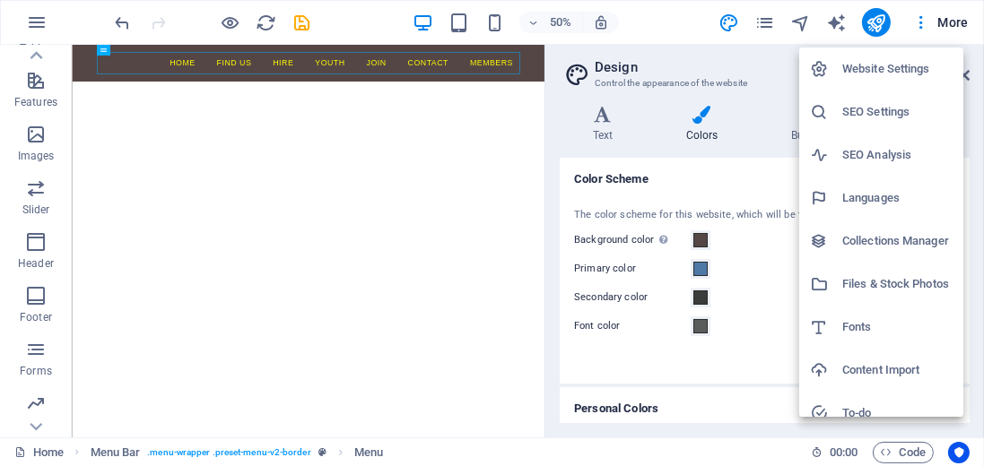
click at [869, 281] on h6 "Files & Stock Photos" at bounding box center [897, 285] width 110 height 22
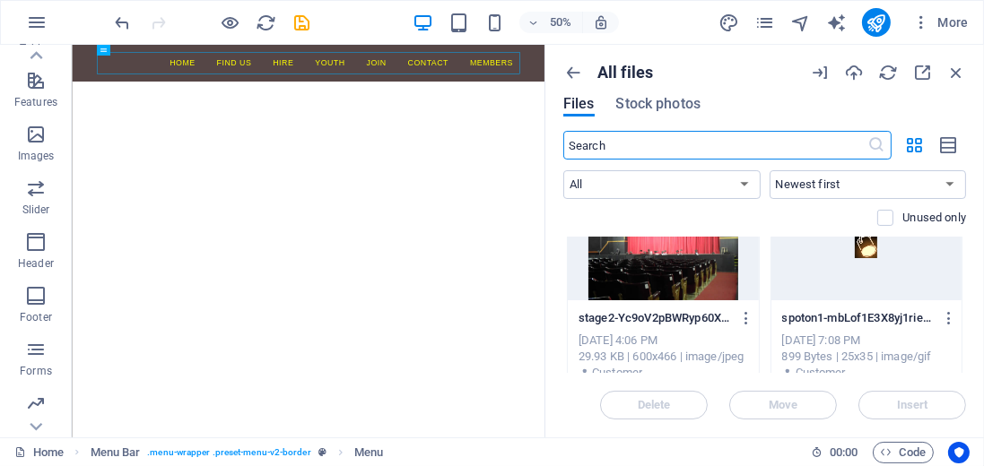
scroll to position [512, 0]
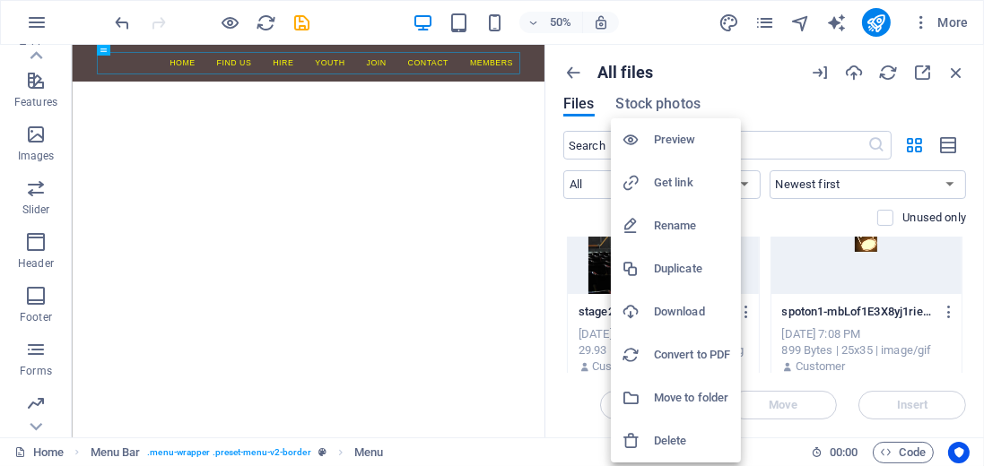
click at [683, 185] on h6 "Get link" at bounding box center [692, 183] width 76 height 22
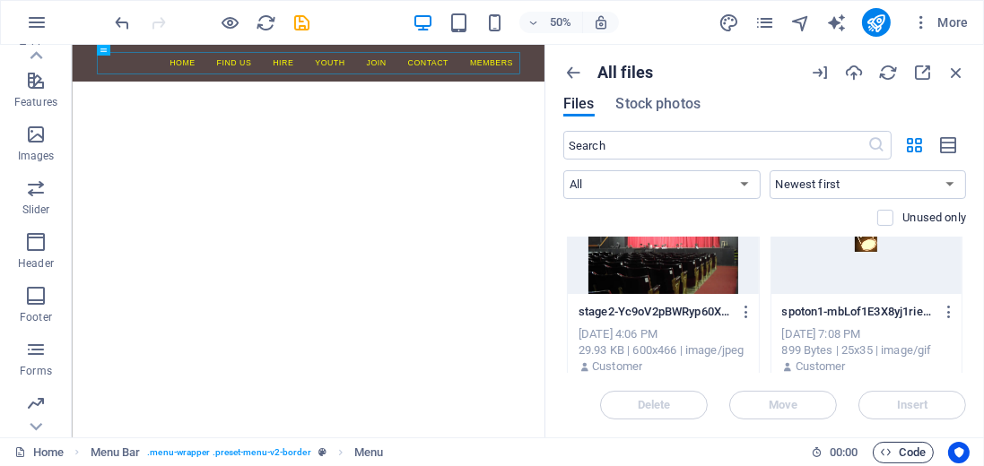
click at [905, 452] on span "Code" at bounding box center [903, 453] width 45 height 22
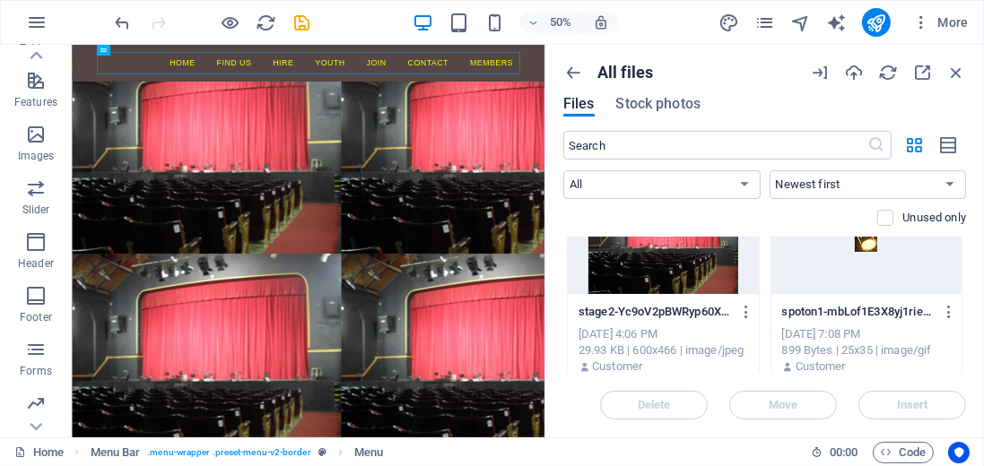
click at [929, 118] on html "Skip to main content Home Social [MEDICAL_DATA] Cowes Film Club Find us hire yo…" at bounding box center [543, 82] width 945 height 74
click at [911, 454] on span "Code" at bounding box center [903, 453] width 45 height 22
click at [728, 118] on html "Skip to main content Home Social [MEDICAL_DATA] Cowes Film Club Find us hire yo…" at bounding box center [543, 82] width 945 height 74
click at [735, 118] on html "Skip to main content Home Social [MEDICAL_DATA] Cowes Film Club Find us hire yo…" at bounding box center [543, 82] width 945 height 74
click at [366, 118] on html "Skip to main content Home Social [MEDICAL_DATA] Cowes Film Club Find us hire yo…" at bounding box center [543, 82] width 945 height 74
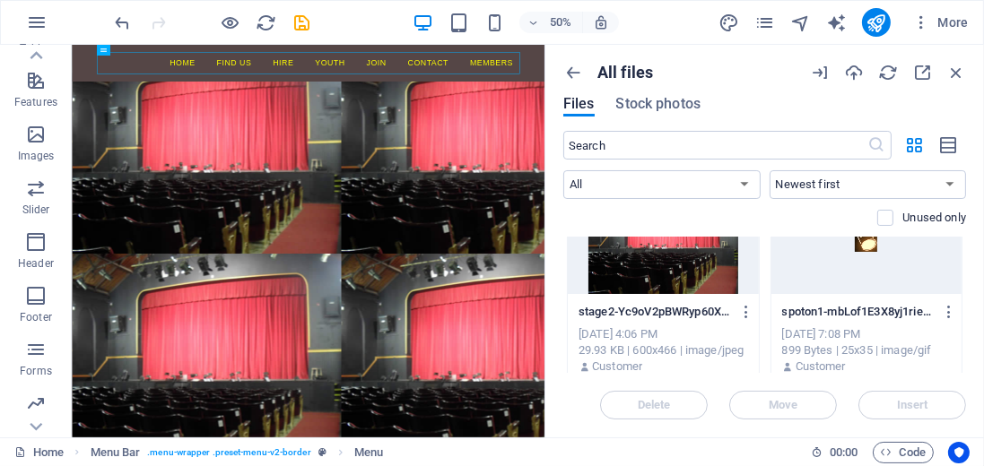
click at [868, 118] on html "Skip to main content Home Social [MEDICAL_DATA] Cowes Film Club Find us hire yo…" at bounding box center [543, 82] width 945 height 74
click at [819, 118] on html "Skip to main content Home Social [MEDICAL_DATA] Cowes Film Club Find us hire yo…" at bounding box center [543, 82] width 945 height 74
click at [959, 72] on icon "button" at bounding box center [956, 73] width 20 height 20
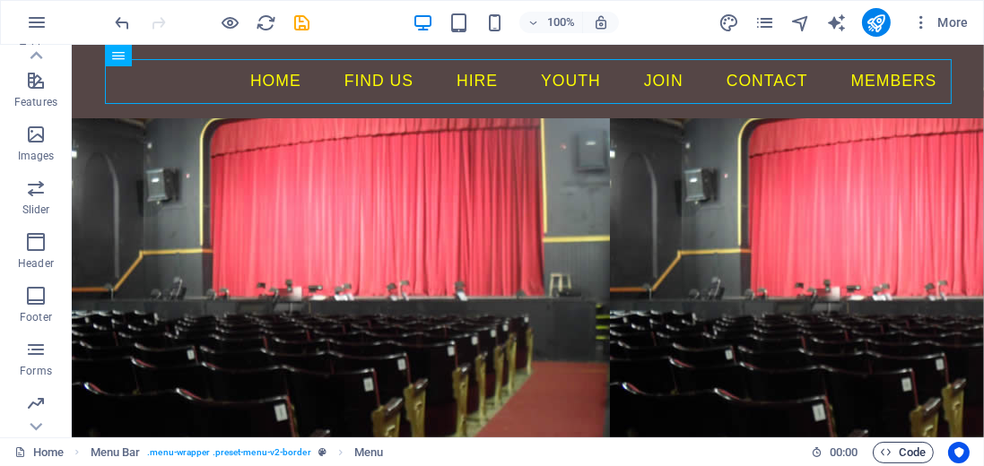
click at [918, 456] on span "Code" at bounding box center [903, 453] width 45 height 22
click at [413, 118] on html "Skip to main content Home Social [MEDICAL_DATA] Cowes Film Club Find us hire yo…" at bounding box center [527, 82] width 912 height 74
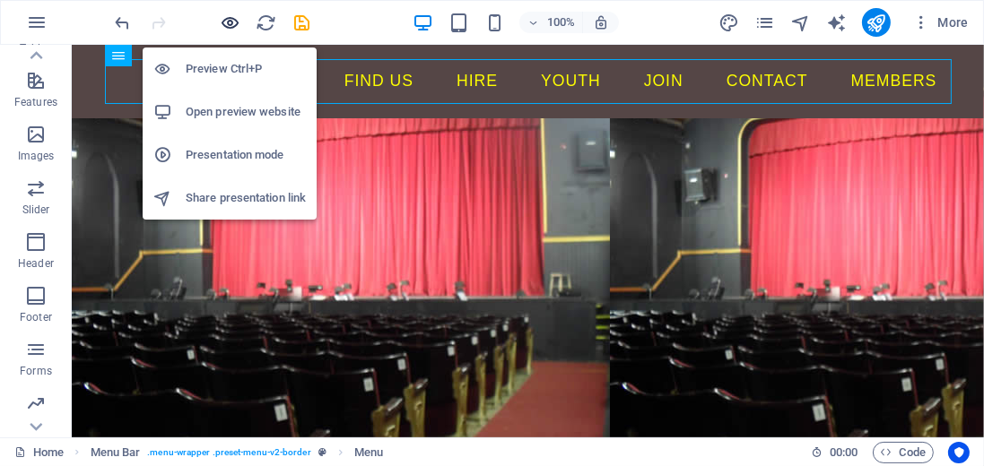
click at [231, 22] on icon "button" at bounding box center [231, 23] width 21 height 21
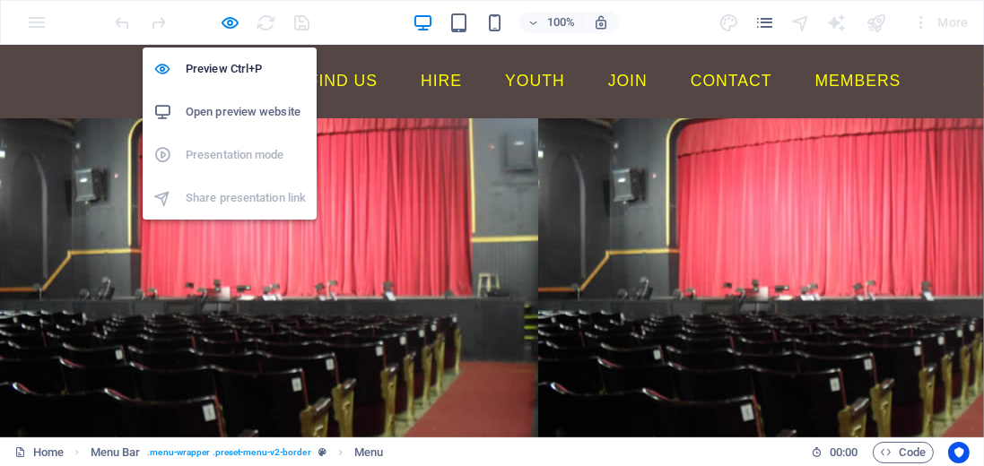
click at [236, 116] on h6 "Open preview website" at bounding box center [246, 112] width 120 height 22
click at [234, 22] on icon "button" at bounding box center [231, 23] width 21 height 21
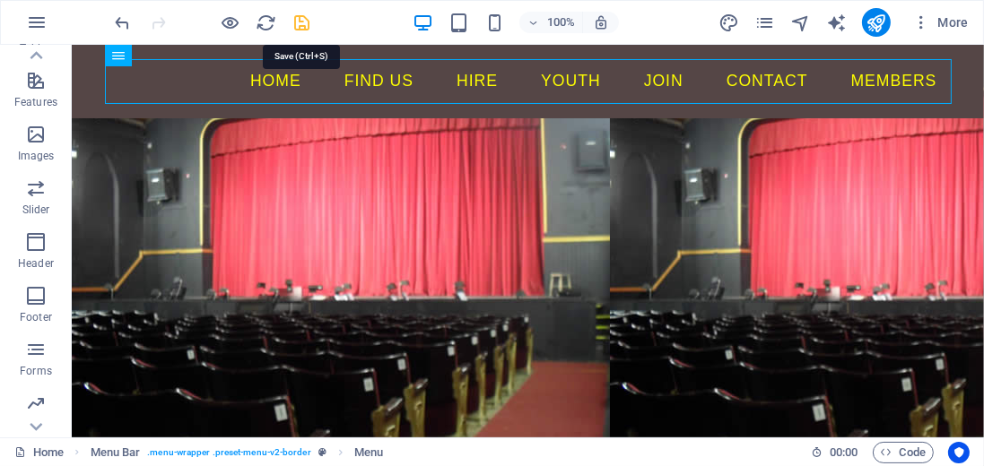
click at [301, 28] on icon "save" at bounding box center [302, 23] width 21 height 21
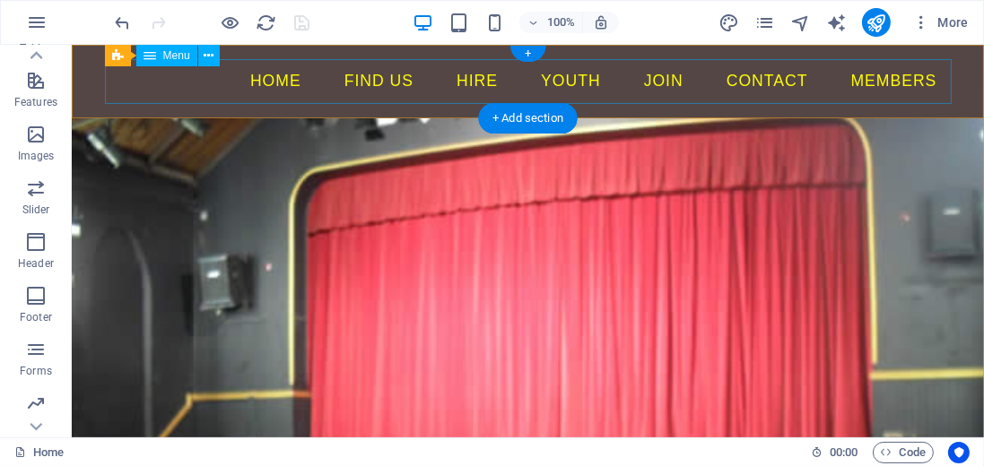
click at [312, 97] on nav "Home Social [MEDICAL_DATA] Cowes Film Club Find us hire youth Join Contact Memb…" at bounding box center [527, 81] width 847 height 45
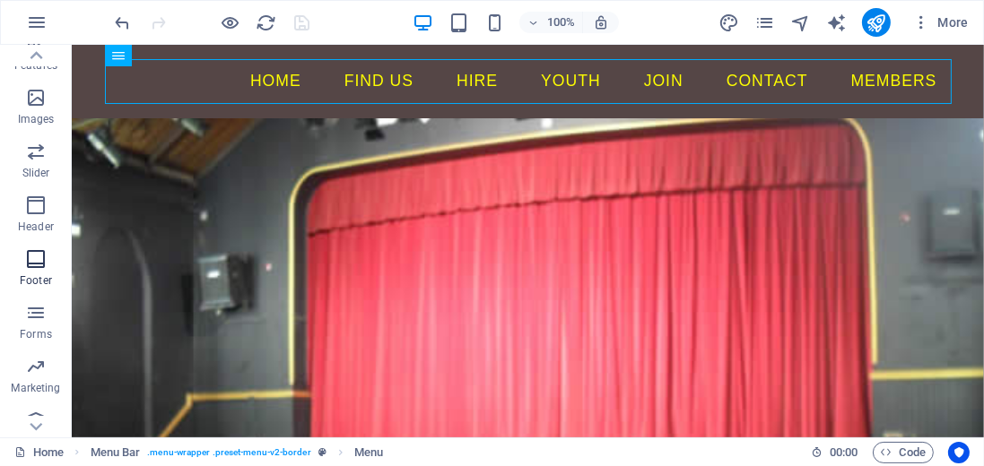
scroll to position [410, 0]
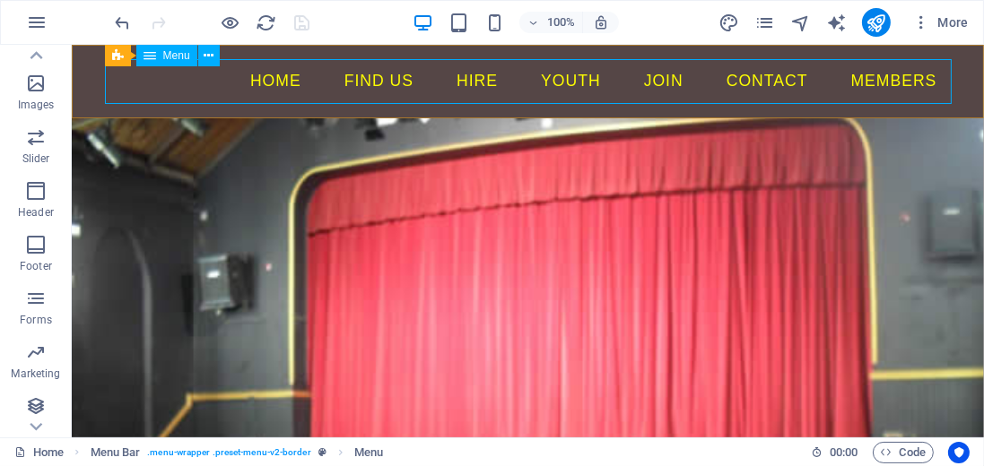
drag, startPoint x: 33, startPoint y: 189, endPoint x: 227, endPoint y: 56, distance: 235.4
click at [227, 56] on section "Favorites Elements Columns Content Boxes Accordion Tables Features Images Slide…" at bounding box center [492, 241] width 984 height 393
click at [200, 48] on div "Menu Bar" at bounding box center [140, 56] width 136 height 22
drag, startPoint x: 101, startPoint y: 236, endPoint x: 170, endPoint y: 192, distance: 81.1
click at [34, 189] on icon "button" at bounding box center [36, 191] width 22 height 22
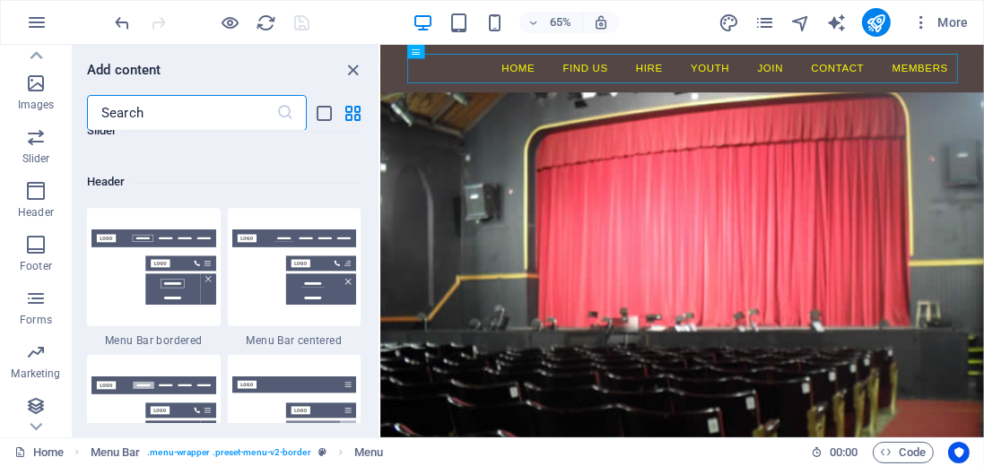
scroll to position [10801, 0]
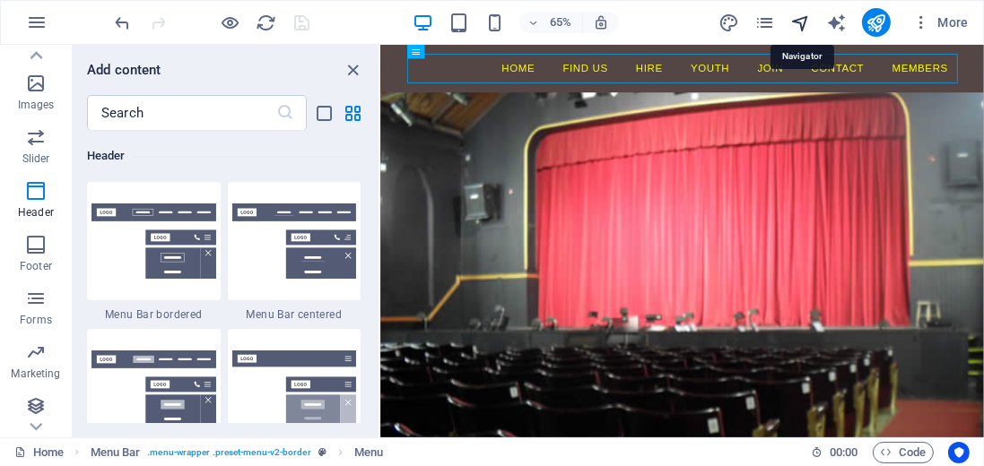
click at [805, 21] on icon "navigator" at bounding box center [800, 23] width 21 height 21
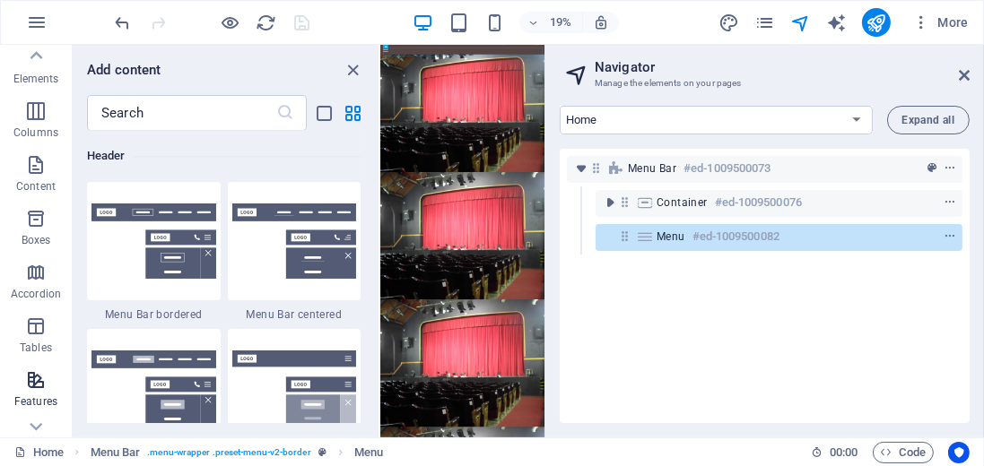
scroll to position [55, 0]
click at [30, 170] on icon "button" at bounding box center [36, 170] width 22 height 22
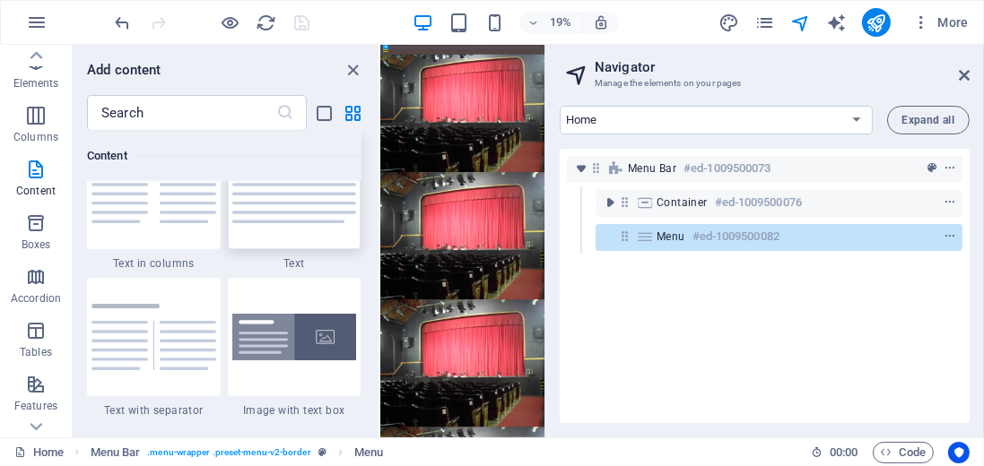
scroll to position [3138, 0]
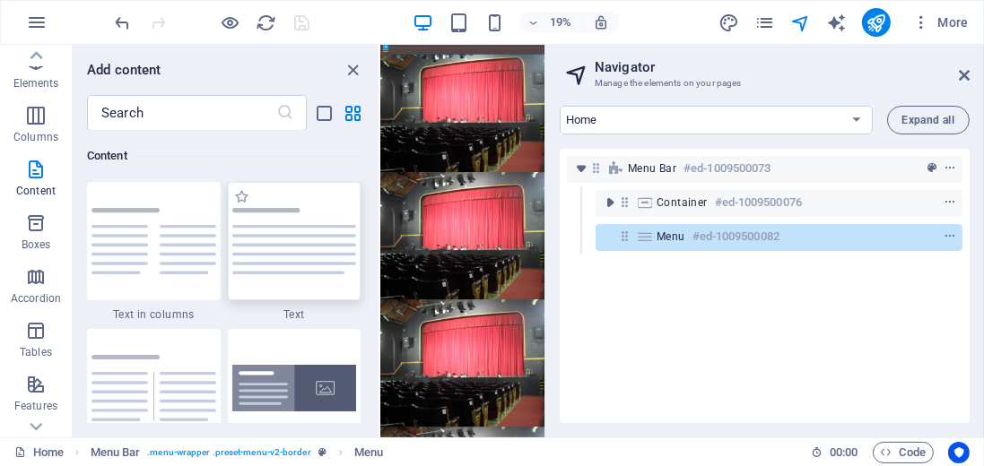
click at [281, 241] on img at bounding box center [294, 241] width 125 height 66
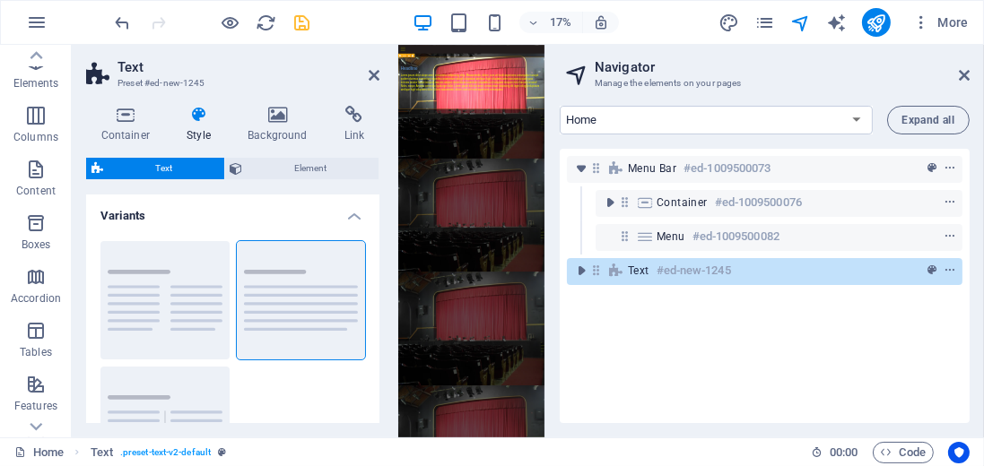
drag, startPoint x: 616, startPoint y: 270, endPoint x: 654, endPoint y: 276, distance: 38.2
click at [654, 276] on div "Text #ed-new-1245" at bounding box center [765, 271] width 396 height 27
drag, startPoint x: 579, startPoint y: 271, endPoint x: 574, endPoint y: 184, distance: 87.1
click at [574, 184] on div "Menu Bar #ed-1009500073 Container #ed-1009500076 Menu #ed-1009500082 Text #ed-n…" at bounding box center [765, 286] width 410 height 274
click at [657, 274] on h6 "#ed-new-1245" at bounding box center [694, 271] width 74 height 22
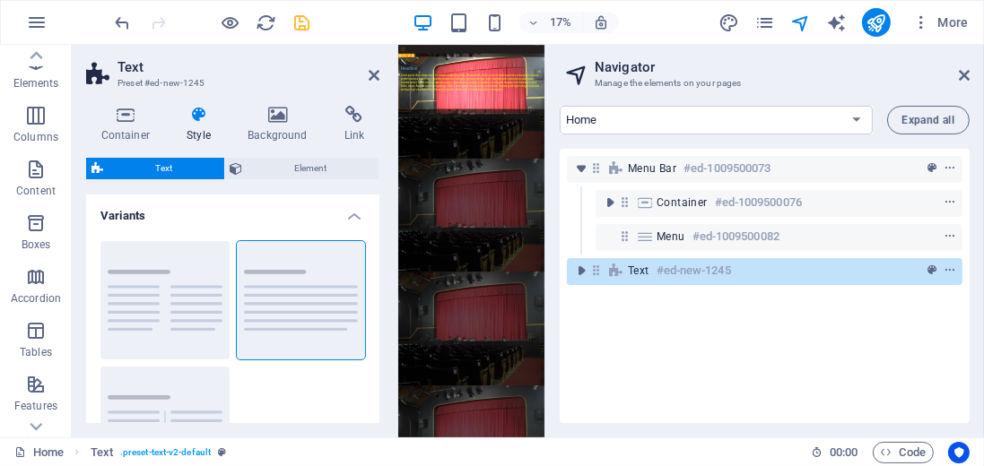
click at [663, 271] on h6 "#ed-new-1245" at bounding box center [694, 271] width 74 height 22
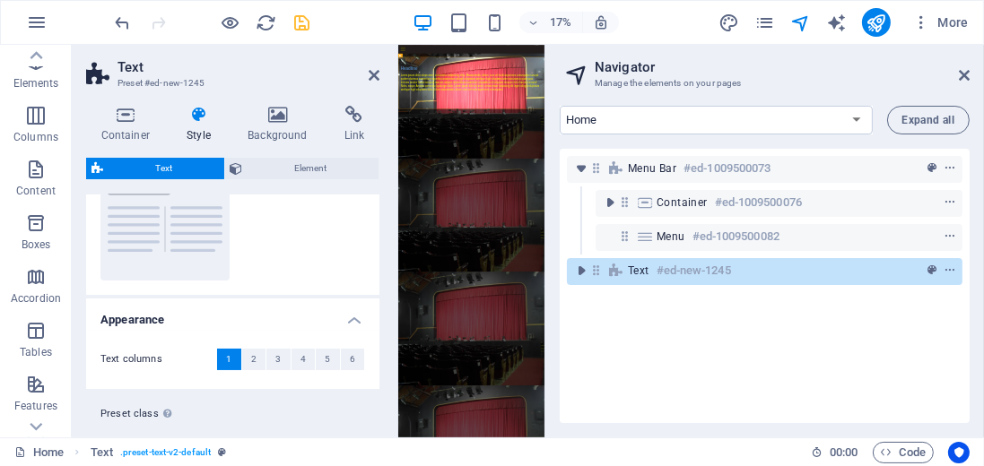
scroll to position [241, 0]
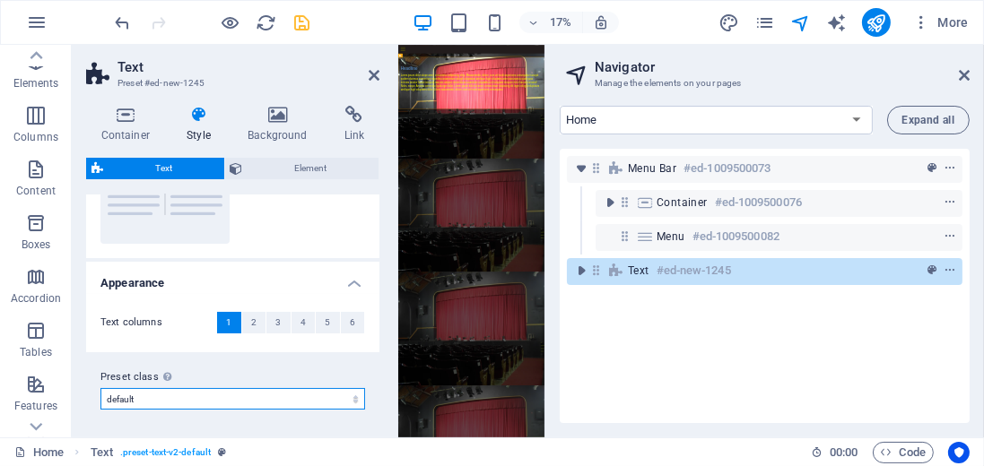
click at [352, 400] on select "default Add preset class" at bounding box center [232, 399] width 265 height 22
click at [353, 400] on select "default Add preset class" at bounding box center [232, 399] width 265 height 22
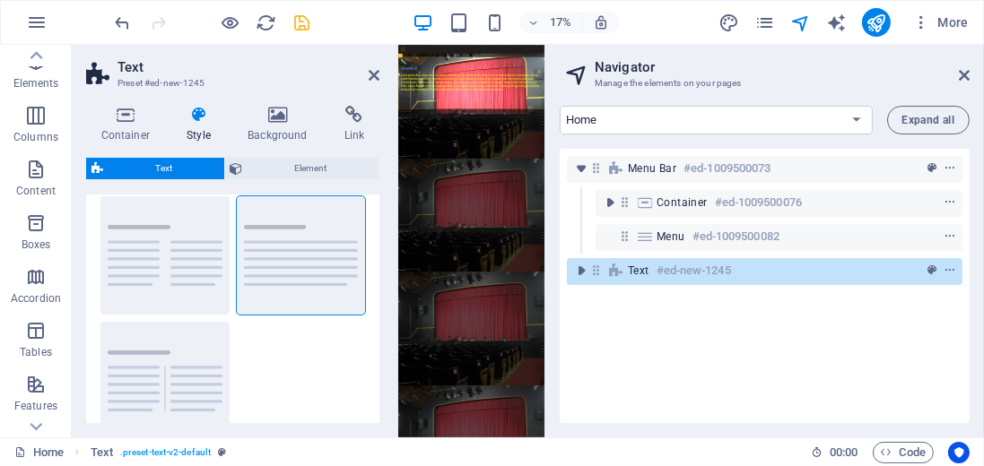
scroll to position [0, 0]
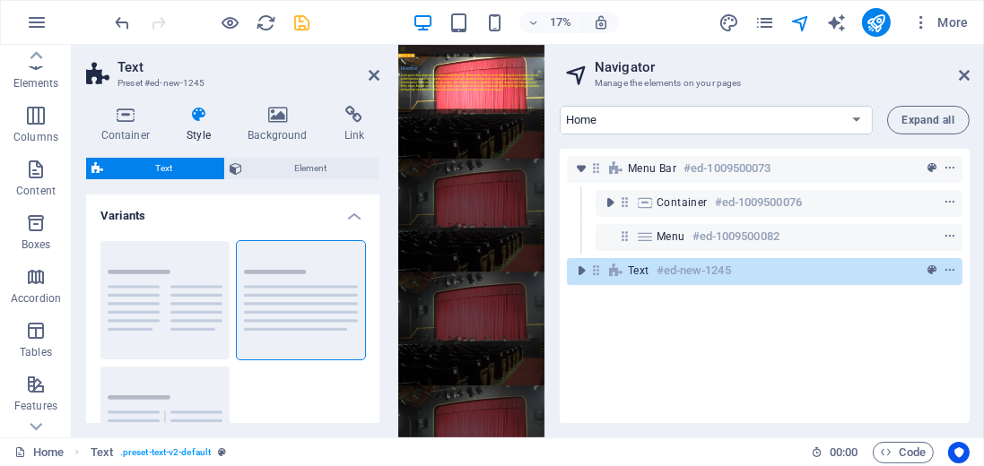
drag, startPoint x: 650, startPoint y: 274, endPoint x: 660, endPoint y: 276, distance: 10.2
click at [663, 277] on div "Text #ed-new-1245" at bounding box center [750, 271] width 245 height 22
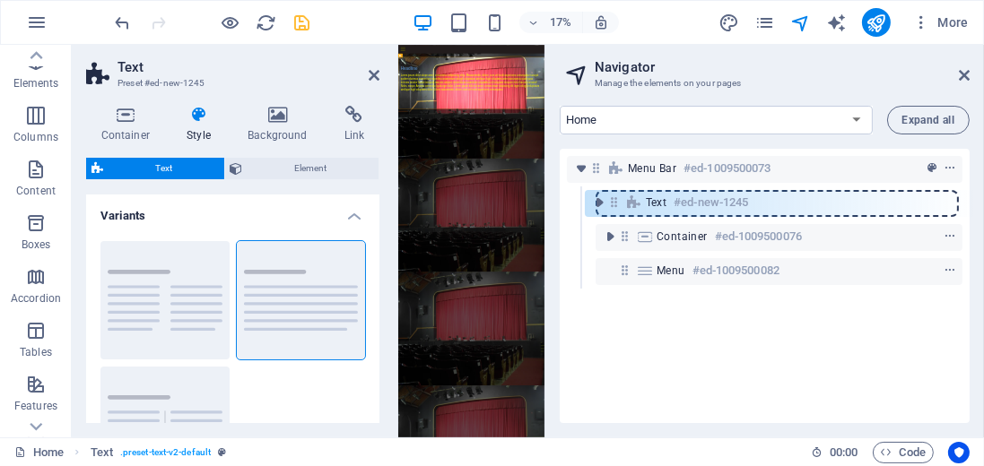
drag, startPoint x: 594, startPoint y: 274, endPoint x: 613, endPoint y: 201, distance: 75.3
click at [613, 201] on div "Menu Bar #ed-1009500073 Container #ed-1009500076 Menu #ed-1009500082 Text #ed-n…" at bounding box center [765, 286] width 410 height 274
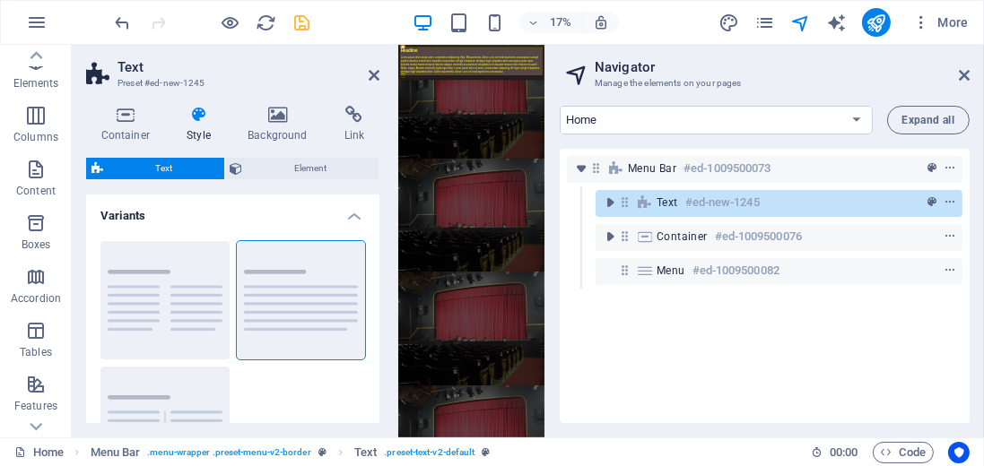
click at [613, 201] on icon "toggle-expand" at bounding box center [610, 203] width 18 height 18
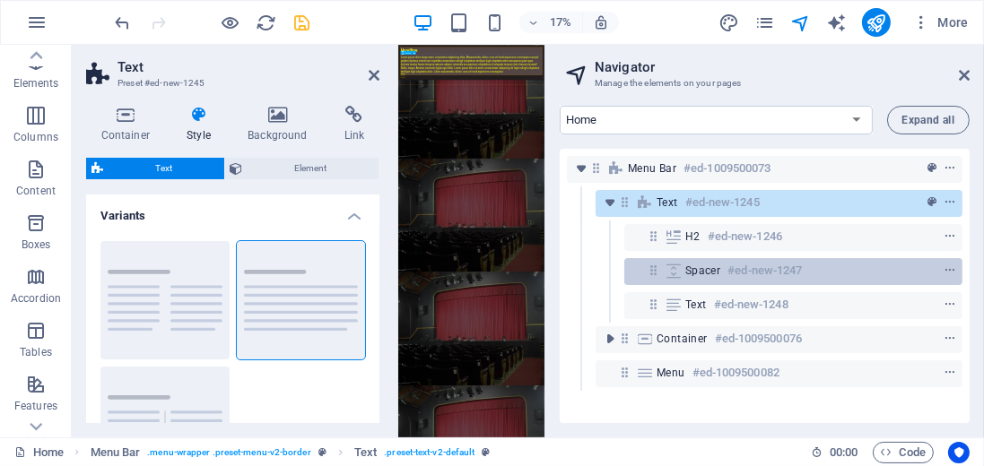
click at [721, 267] on div "Spacer #ed-new-1247" at bounding box center [778, 271] width 187 height 22
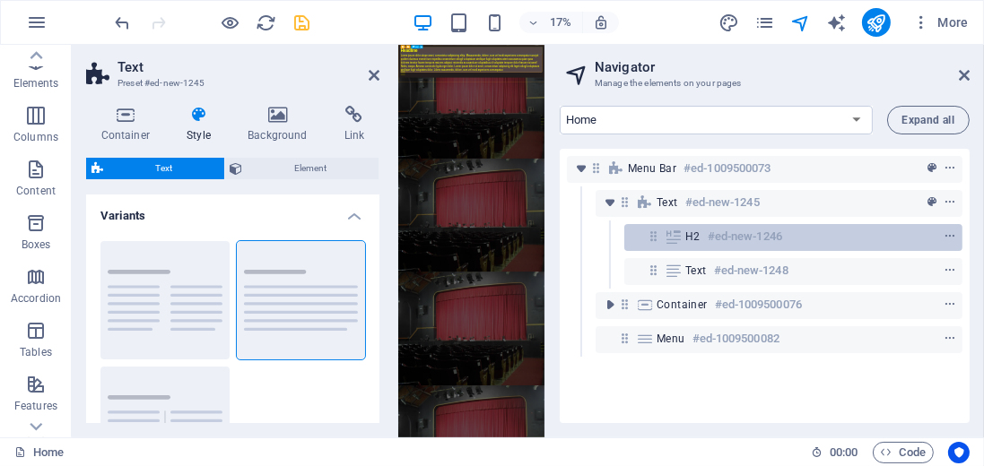
click at [654, 239] on icon at bounding box center [653, 236] width 15 height 15
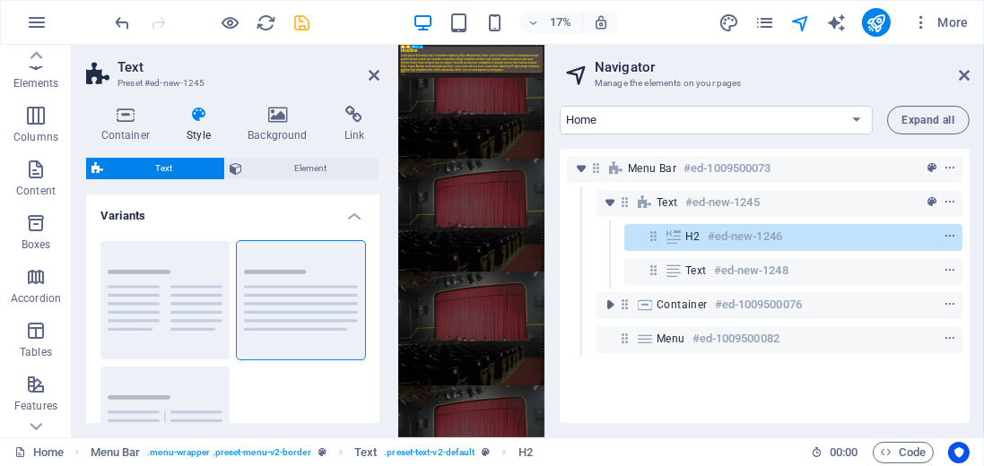
click at [654, 239] on icon at bounding box center [653, 236] width 15 height 15
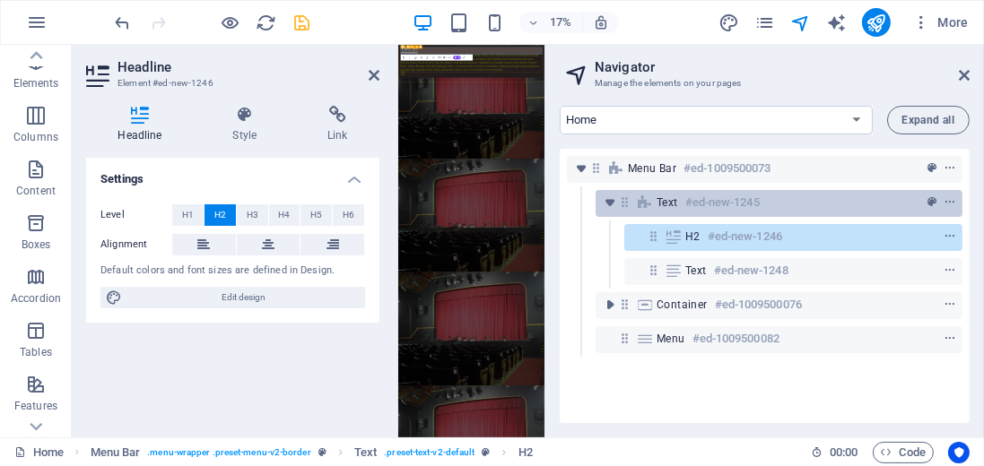
click at [660, 208] on span "Text" at bounding box center [668, 203] width 22 height 14
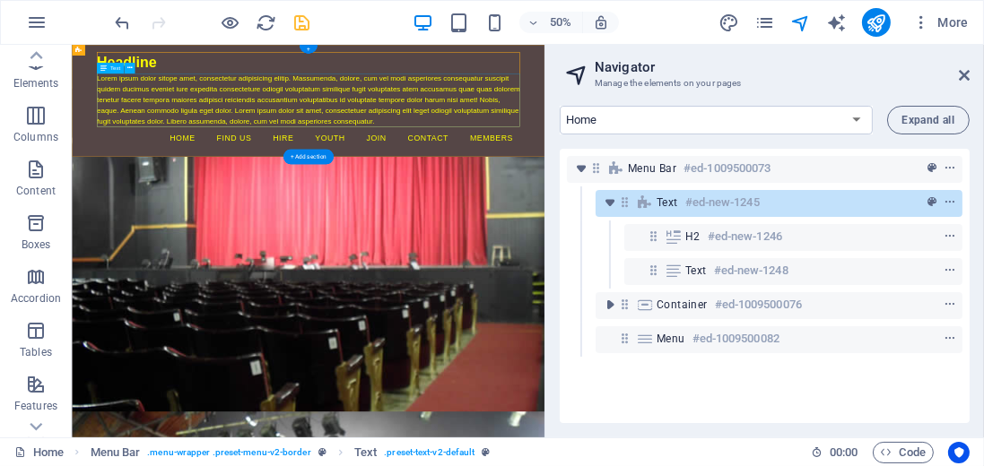
click at [310, 135] on div "Lorem ipsum dolor sitope amet, consectetur adipisicing elitip. Massumenda, dolo…" at bounding box center [543, 156] width 847 height 108
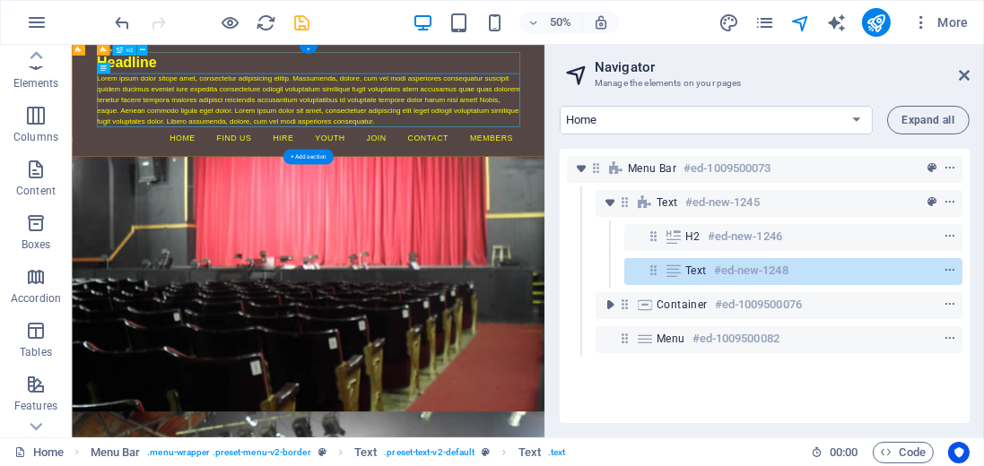
click at [227, 89] on div "Headline" at bounding box center [543, 80] width 847 height 43
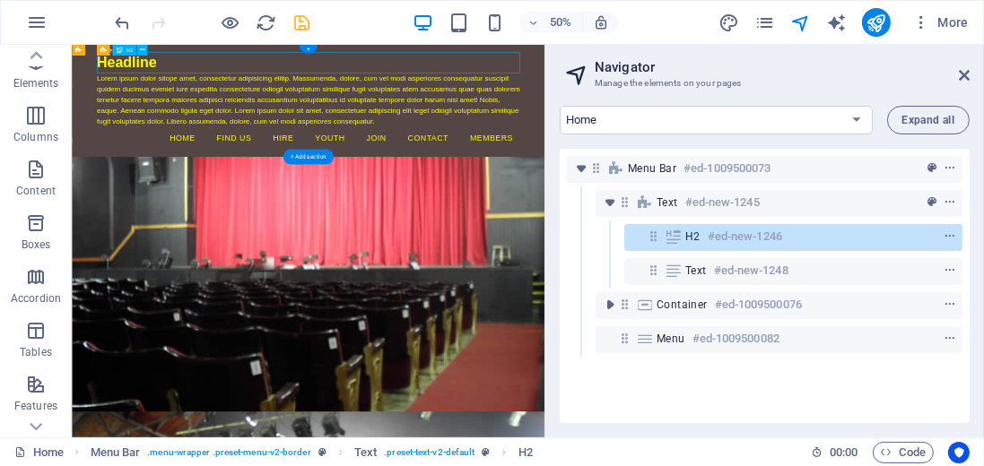
click at [229, 89] on div "Headline" at bounding box center [543, 80] width 847 height 43
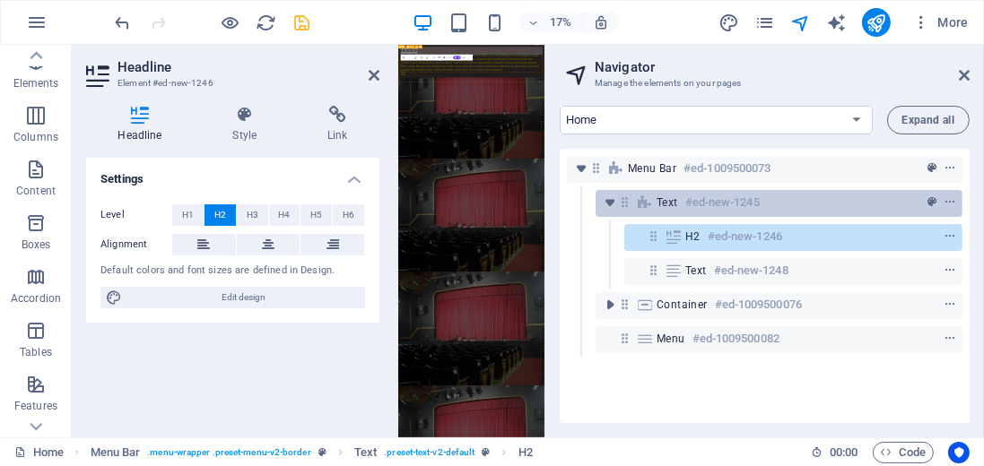
click at [671, 209] on span "Text" at bounding box center [668, 203] width 22 height 14
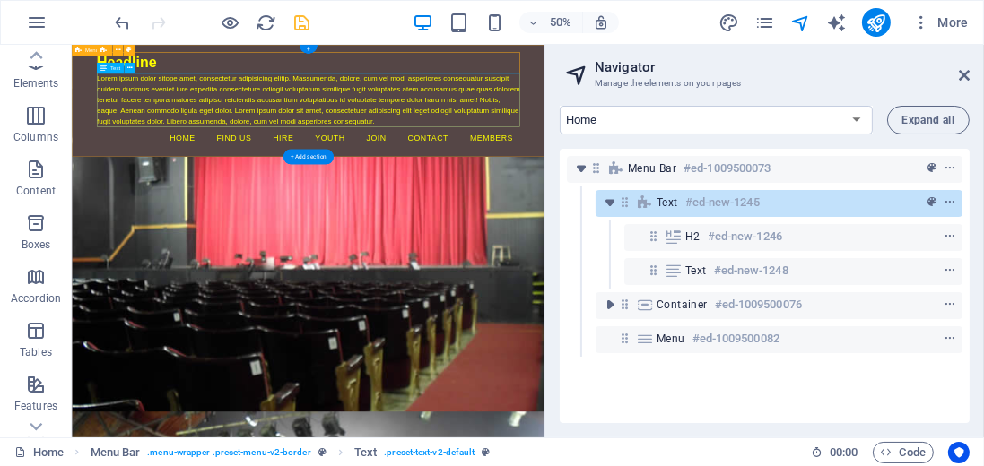
click at [330, 132] on div "Lorem ipsum dolor sitope amet, consectetur adipisicing elitip. Massumenda, dolo…" at bounding box center [543, 156] width 847 height 108
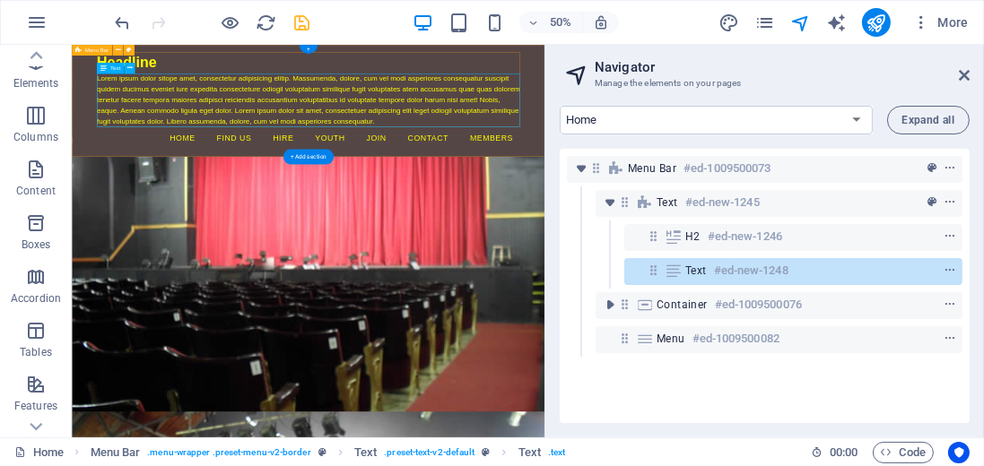
click at [183, 117] on div "Lorem ipsum dolor sitope amet, consectetur adipisicing elitip. Massumenda, dolo…" at bounding box center [543, 156] width 847 height 108
click at [204, 77] on div "Headline" at bounding box center [543, 80] width 847 height 43
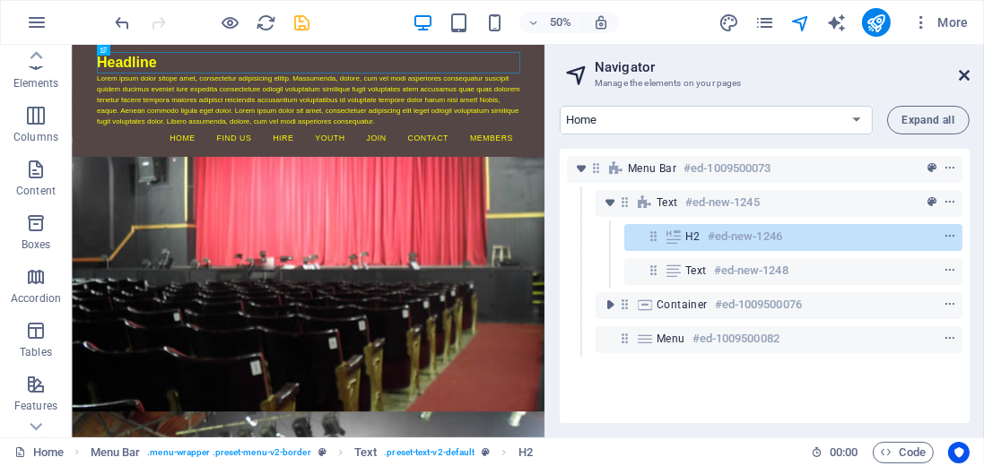
click at [965, 76] on icon at bounding box center [964, 75] width 11 height 14
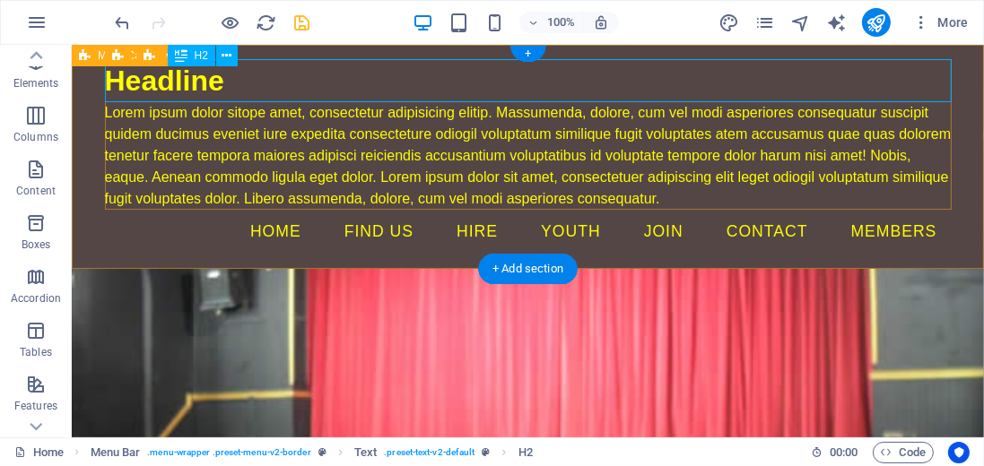
click at [226, 83] on div "Headline" at bounding box center [527, 80] width 847 height 43
click at [209, 81] on div "Headline" at bounding box center [527, 80] width 847 height 43
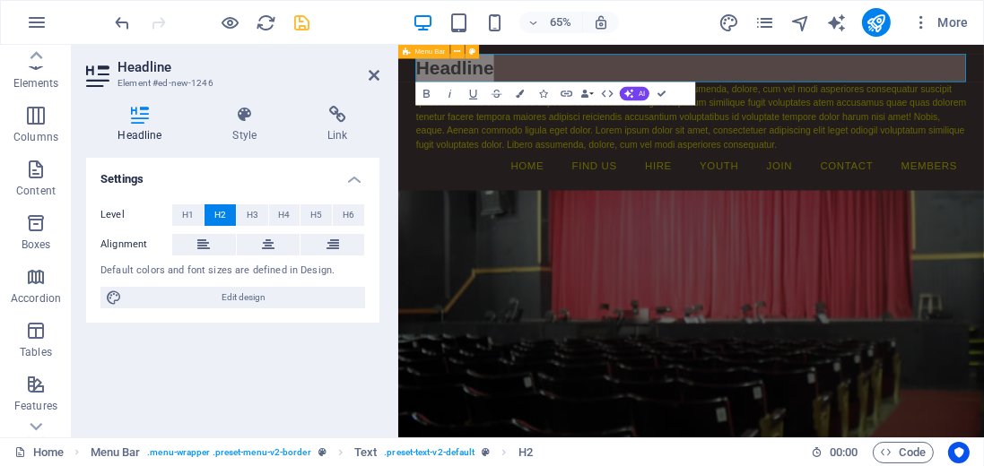
click at [209, 81] on h3 "Element #ed-new-1246" at bounding box center [230, 83] width 226 height 16
click at [494, 92] on h2 "Headline" at bounding box center [848, 80] width 847 height 43
click at [545, 76] on h2 "Headline" at bounding box center [848, 80] width 847 height 43
click at [874, 152] on div "Lorem ipsum dolor sitope amet, consectetur adipisicing elitip. Massumenda, dolo…" at bounding box center [848, 156] width 847 height 108
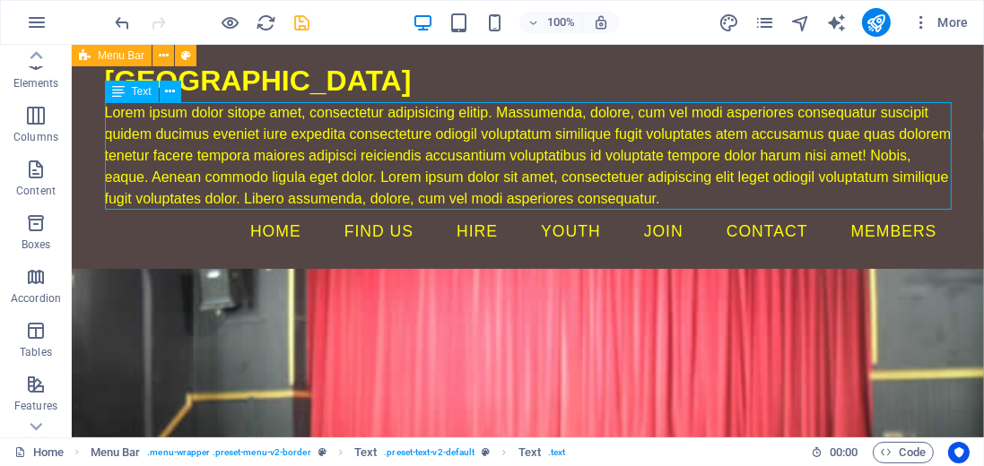
click at [668, 201] on div "Lorem ipsum dolor sitope amet, consectetur adipisicing elitip. Massumenda, dolo…" at bounding box center [527, 156] width 847 height 108
drag, startPoint x: 658, startPoint y: 199, endPoint x: 487, endPoint y: 181, distance: 172.2
click at [487, 181] on div "Lorem ipsum dolor sitope amet, consectetur adipisicing elitip. Massumenda, dolo…" at bounding box center [527, 156] width 847 height 108
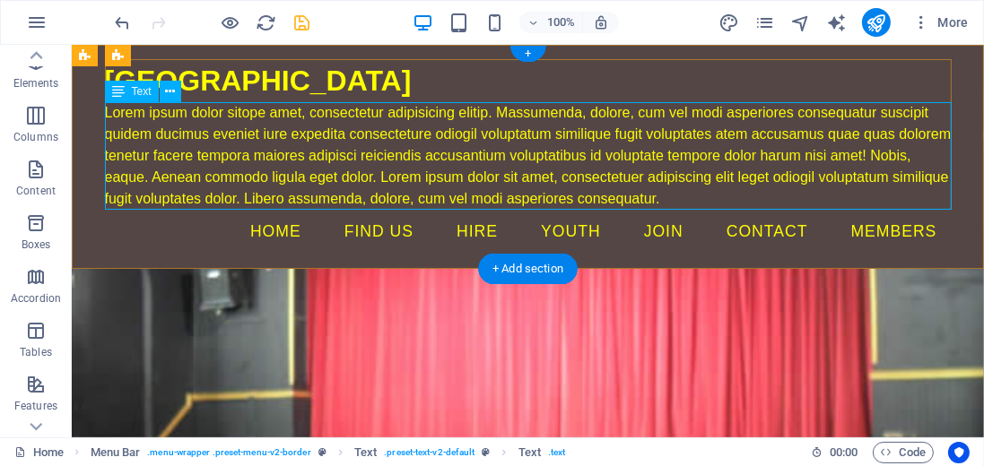
click at [169, 116] on div "Lorem ipsum dolor sitope amet, consectetur adipisicing elitip. Massumenda, dolo…" at bounding box center [527, 156] width 847 height 108
click at [165, 113] on div "Lorem ipsum dolor sitope amet, consectetur adipisicing elitip. Massumenda, dolo…" at bounding box center [527, 156] width 847 height 108
click at [163, 116] on div "Lorem ipsum dolor sitope amet, consectetur adipisicing elitip. Massumenda, dolo…" at bounding box center [527, 156] width 847 height 108
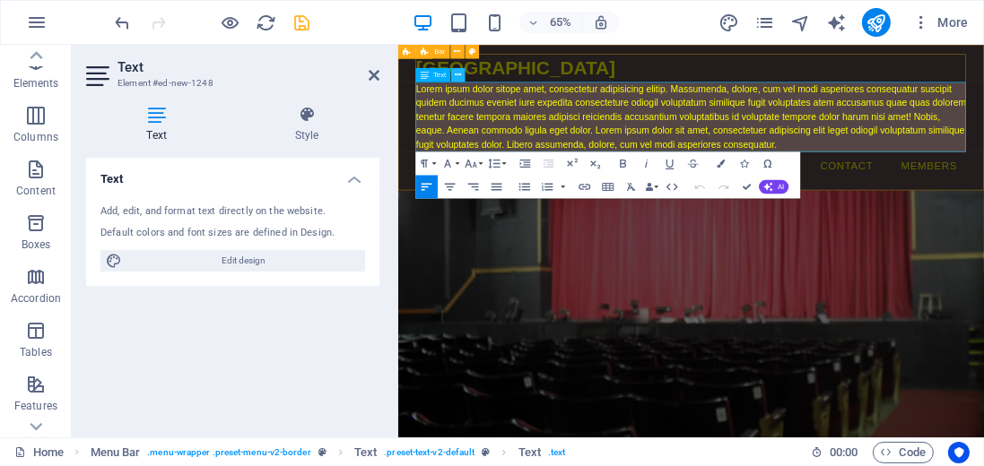
click at [457, 77] on icon at bounding box center [459, 75] width 6 height 13
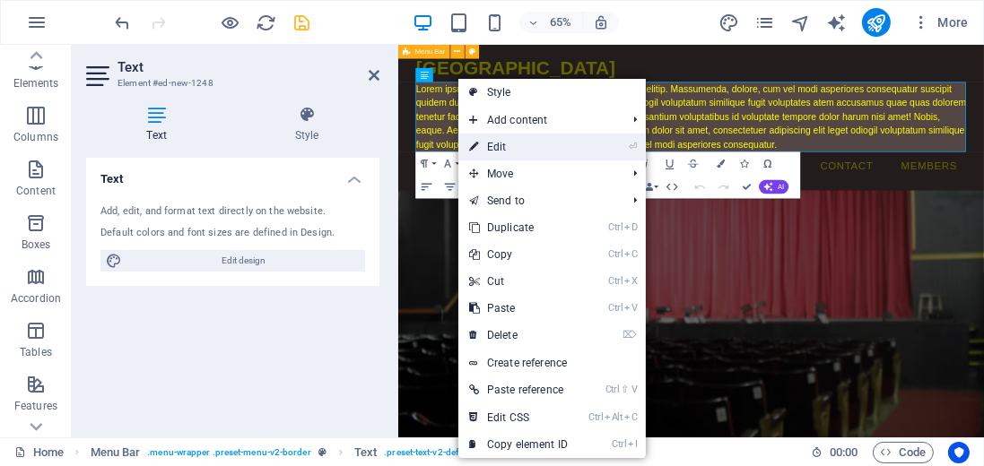
click at [499, 144] on link "⏎ Edit" at bounding box center [518, 147] width 120 height 27
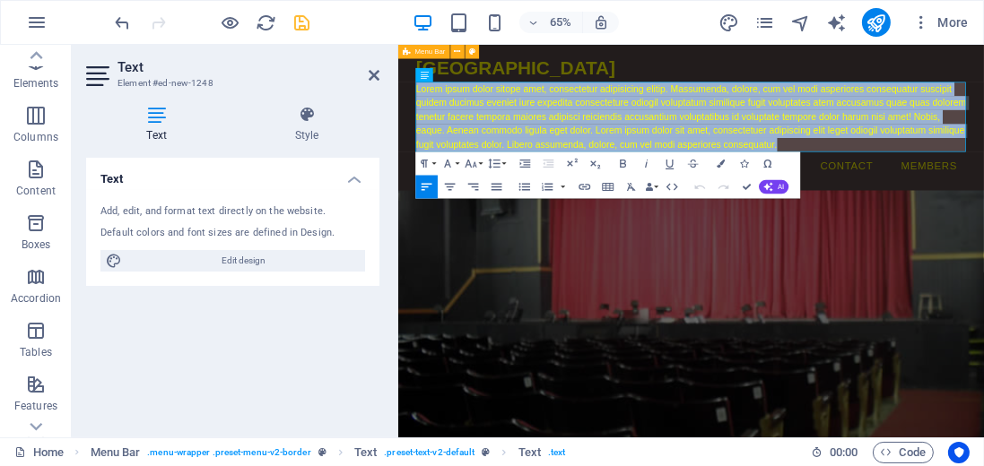
drag, startPoint x: 982, startPoint y: 192, endPoint x: 804, endPoint y: 45, distance: 231.3
click at [410, 45] on html "Skip to main content Trinity Theatre Lorem ipsum dolor sitope amet, consectetur…" at bounding box center [847, 157] width 901 height 224
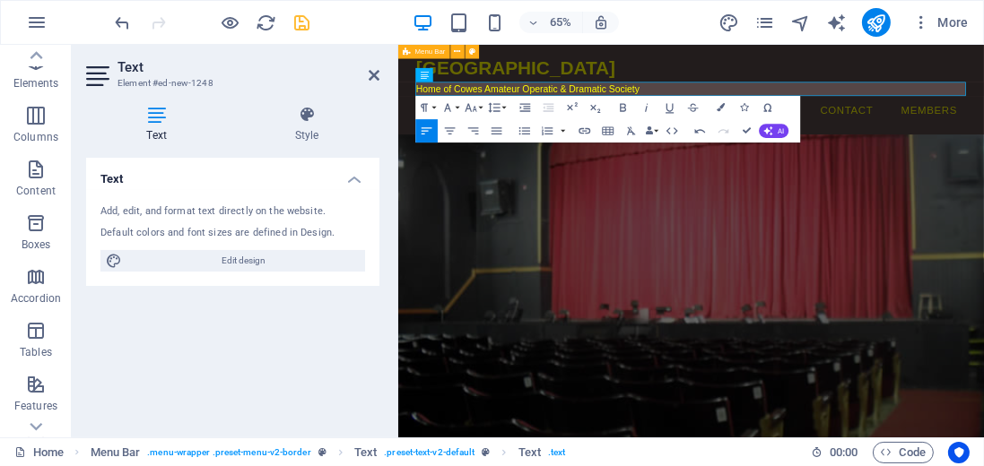
click at [865, 183] on html "Skip to main content Trinity Theatre Home of Cowes Amateur Operatic & Dramatic …" at bounding box center [847, 114] width 901 height 138
click at [978, 79] on div "[GEOGRAPHIC_DATA]" at bounding box center [848, 80] width 847 height 43
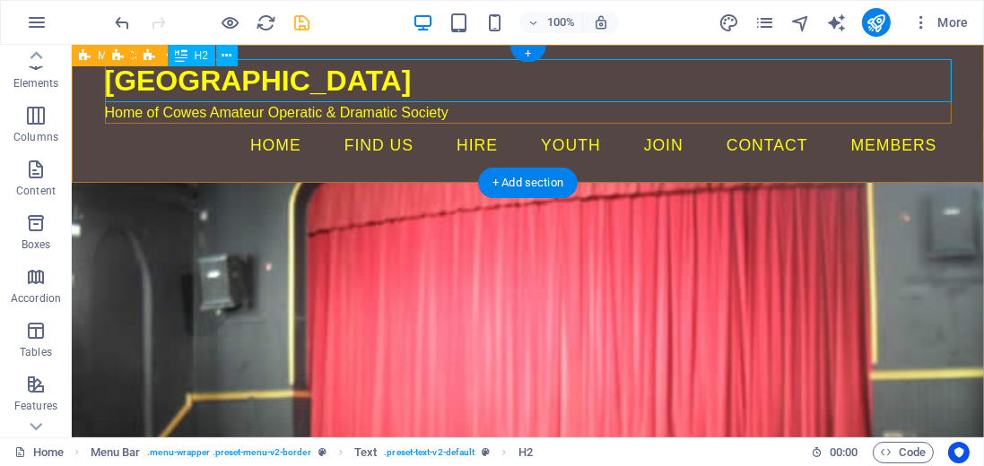
click at [269, 84] on div "[GEOGRAPHIC_DATA]" at bounding box center [527, 80] width 847 height 43
click at [166, 83] on div "[GEOGRAPHIC_DATA]" at bounding box center [527, 80] width 847 height 43
click at [201, 60] on span "H2" at bounding box center [201, 55] width 13 height 11
click at [186, 58] on icon at bounding box center [181, 56] width 13 height 22
click at [230, 53] on icon at bounding box center [227, 56] width 10 height 19
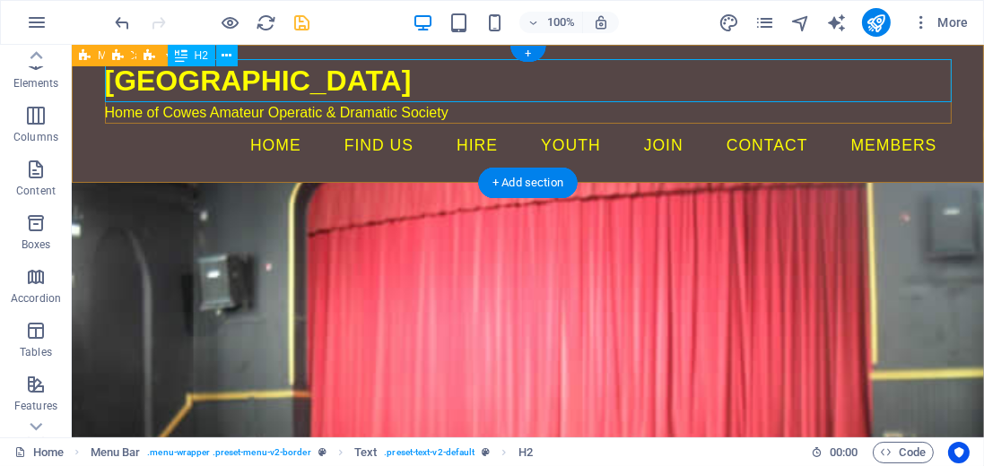
click at [241, 81] on div "[GEOGRAPHIC_DATA]" at bounding box center [527, 80] width 847 height 43
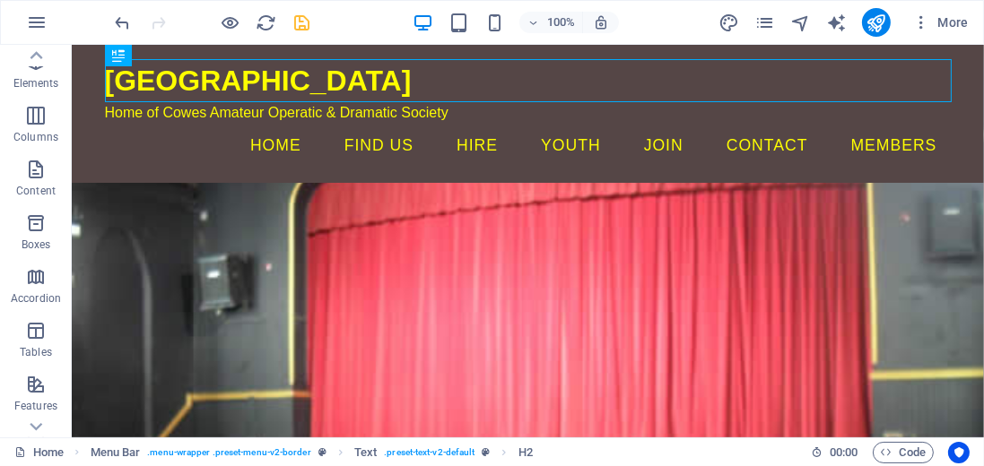
click at [256, 183] on html "Skip to main content Trinity Theatre Home of Cowes Amateur Operatic & Dramatic …" at bounding box center [527, 114] width 912 height 138
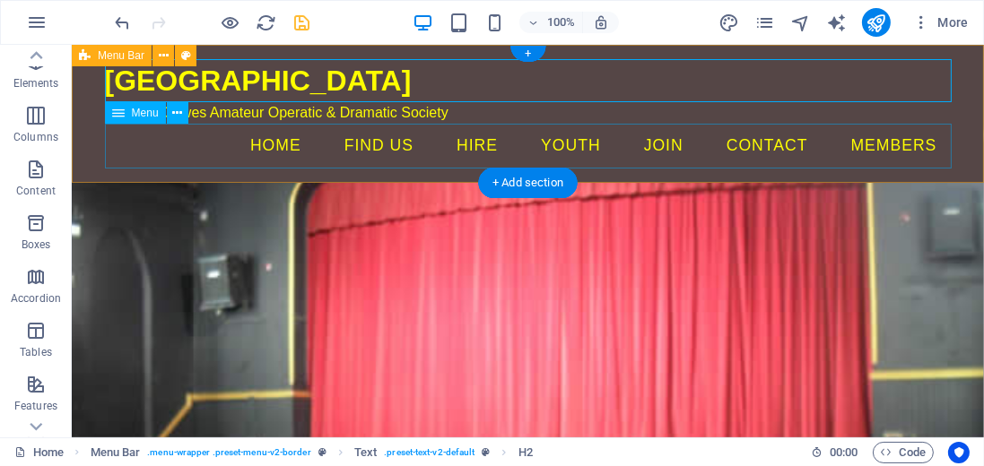
click at [277, 142] on nav "Home Social [MEDICAL_DATA] Cowes Film Club Find us hire youth Join Contact Memb…" at bounding box center [527, 146] width 847 height 45
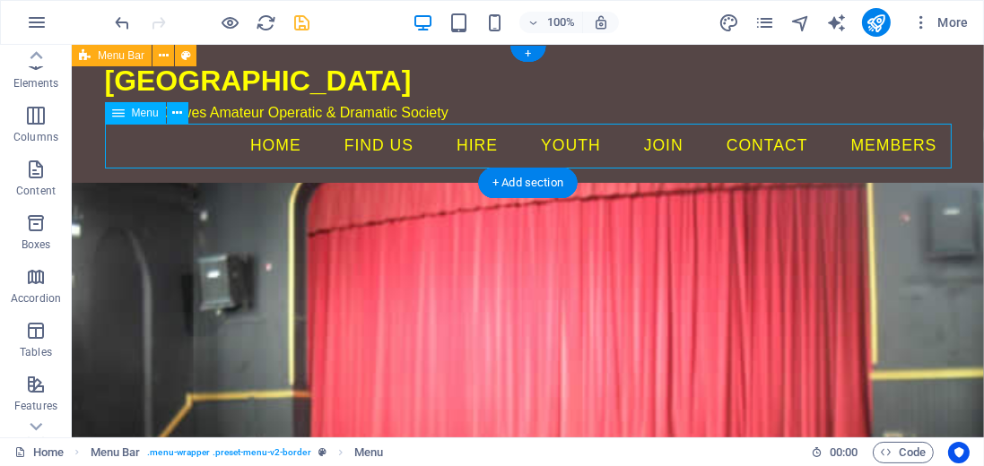
click at [277, 142] on nav "Home Social [MEDICAL_DATA] Cowes Film Club Find us hire youth Join Contact Memb…" at bounding box center [527, 146] width 847 height 45
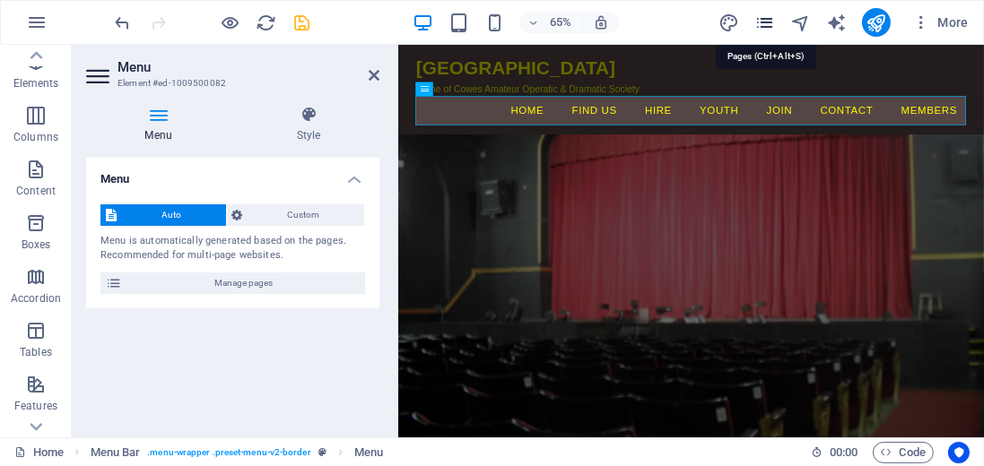
click at [761, 21] on icon "pages" at bounding box center [764, 23] width 21 height 21
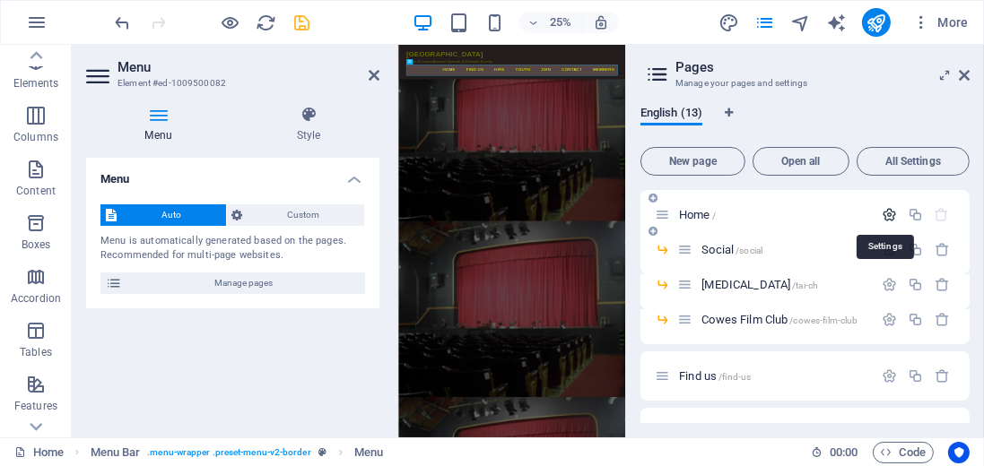
click at [884, 213] on icon "button" at bounding box center [889, 214] width 15 height 15
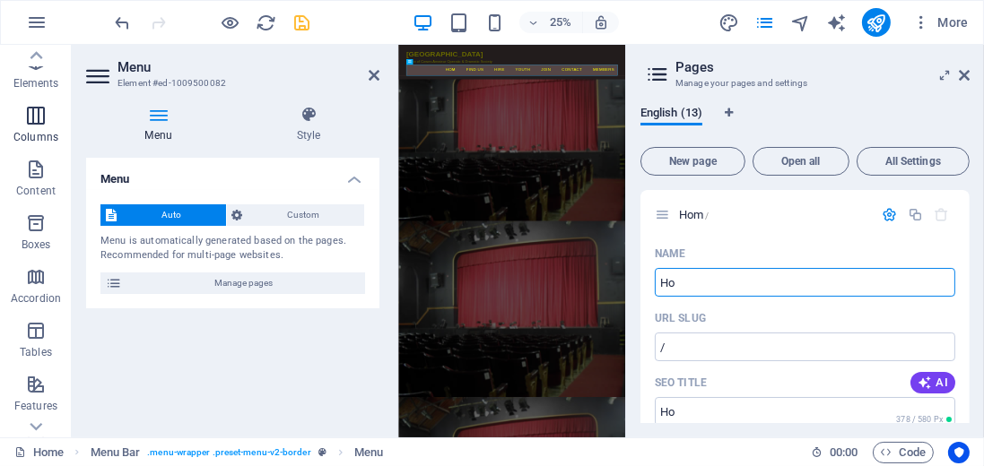
type input "H"
type input "W"
type input "/w"
type input "What"
type input "/what"
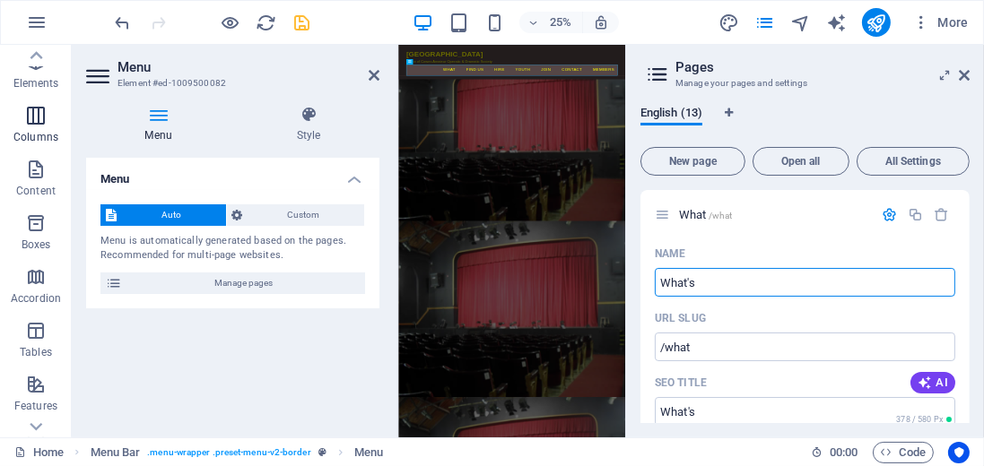
type input "What's"
type input "/what-s"
type input "What's o"
type input "/what-s-o"
type input "What's on"
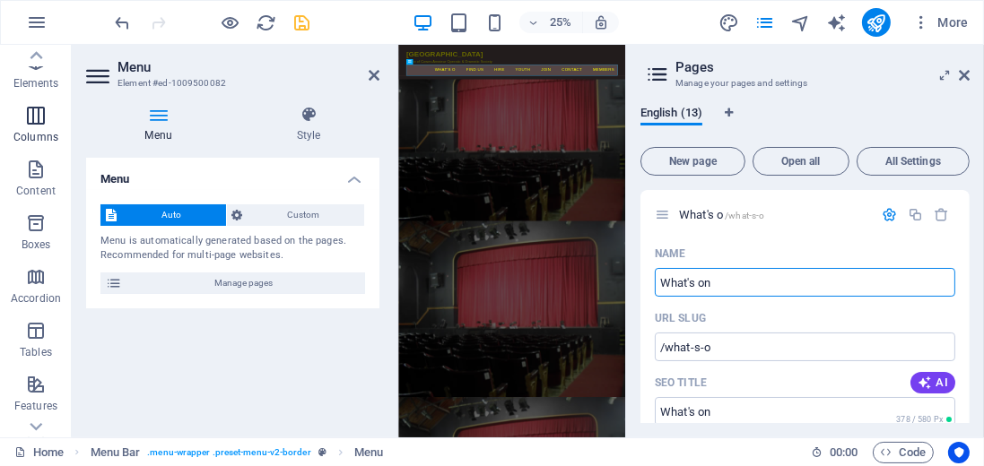
type input "/what-s-on"
type input "What's on"
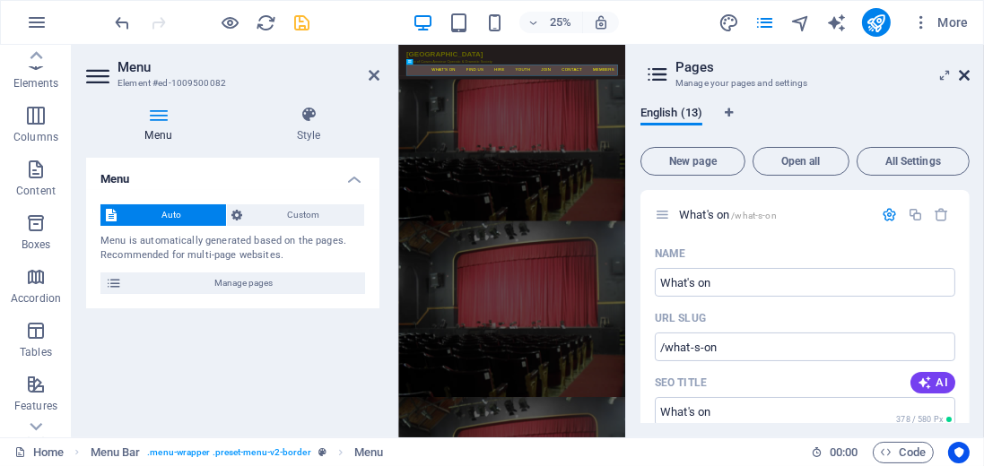
click at [965, 74] on icon at bounding box center [964, 75] width 11 height 14
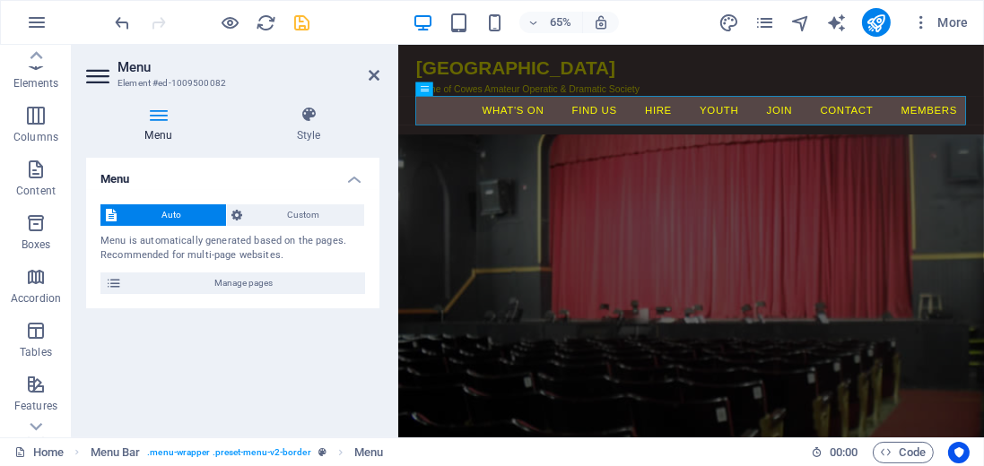
click at [718, 183] on html "Skip to main content Trinity Theatre Home of Cowes Amateur Operatic & Dramatic …" at bounding box center [847, 114] width 901 height 138
click at [983, 183] on html "Skip to main content Trinity Theatre Home of Cowes Amateur Operatic & Dramatic …" at bounding box center [847, 114] width 901 height 138
click at [372, 74] on icon at bounding box center [374, 75] width 11 height 14
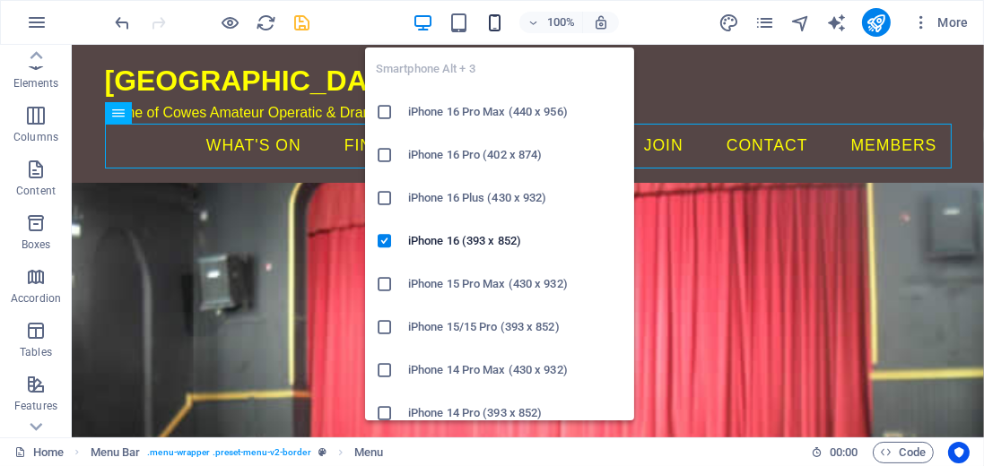
click at [497, 22] on icon "button" at bounding box center [494, 23] width 21 height 21
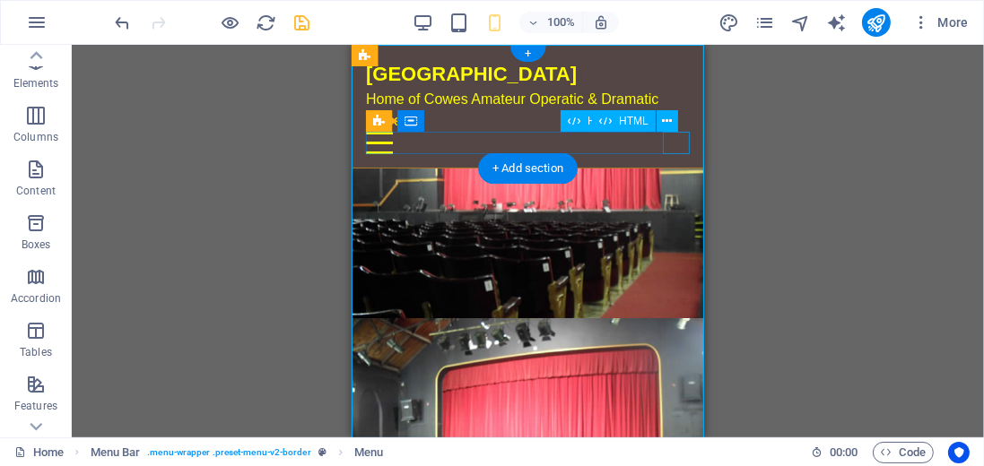
click at [678, 148] on div "Menu" at bounding box center [527, 143] width 324 height 22
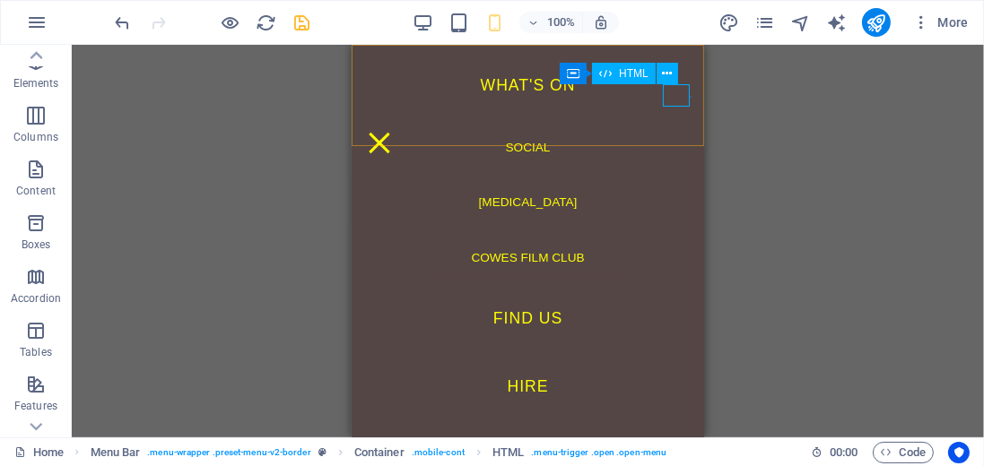
click at [631, 77] on span "HTML" at bounding box center [634, 73] width 30 height 11
click at [669, 69] on icon at bounding box center [667, 74] width 10 height 19
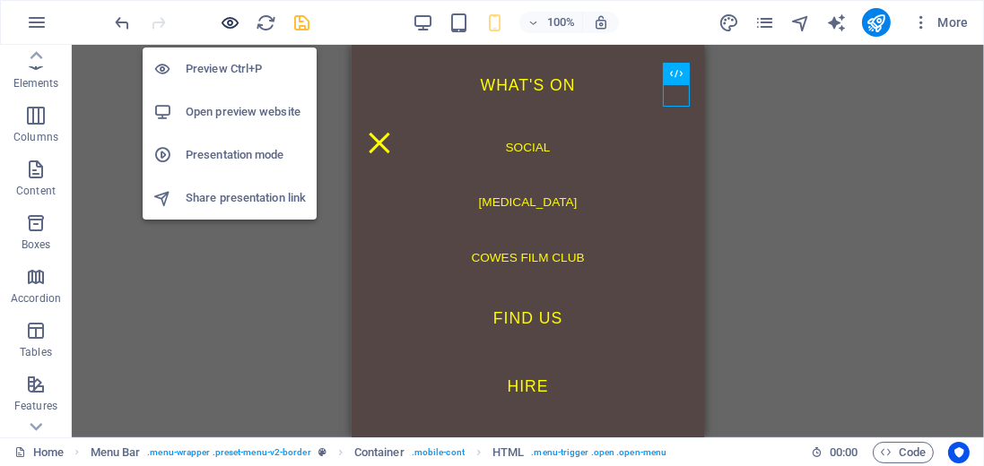
click at [231, 25] on icon "button" at bounding box center [231, 23] width 21 height 21
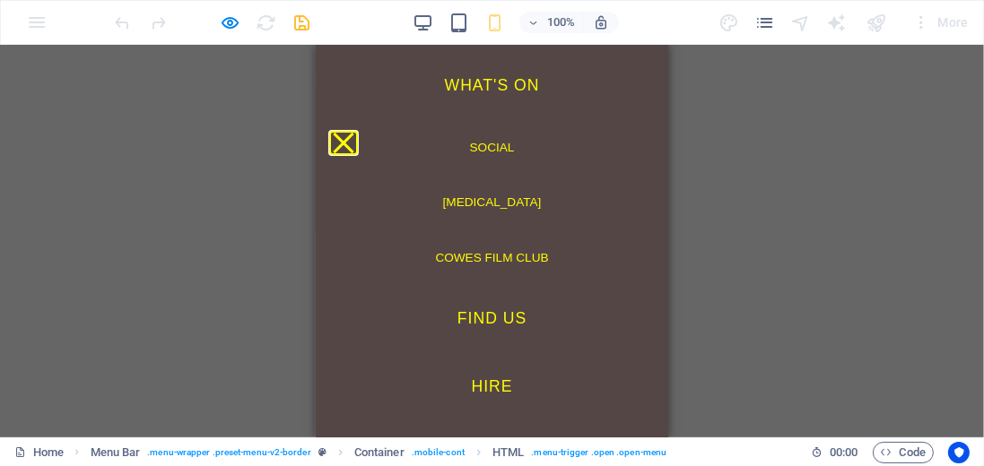
click at [352, 133] on button "Menu" at bounding box center [342, 143] width 21 height 21
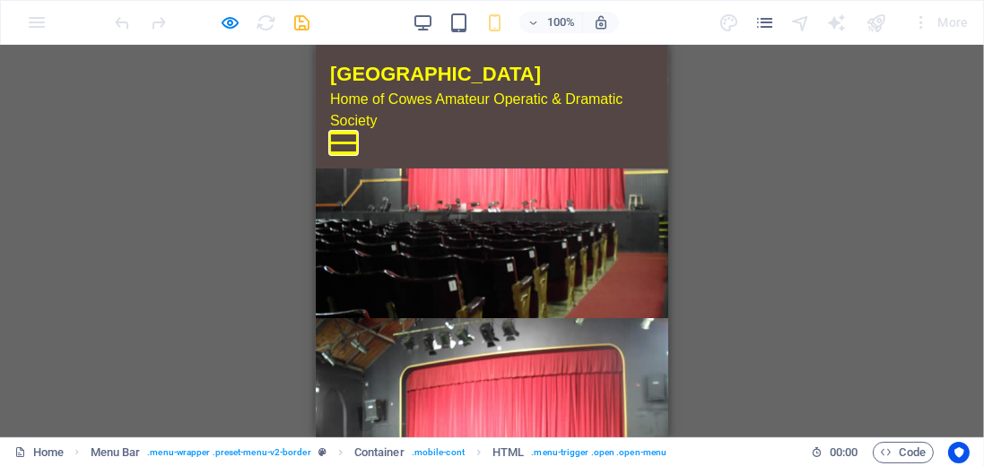
click at [356, 135] on button "Menu" at bounding box center [342, 133] width 27 height 3
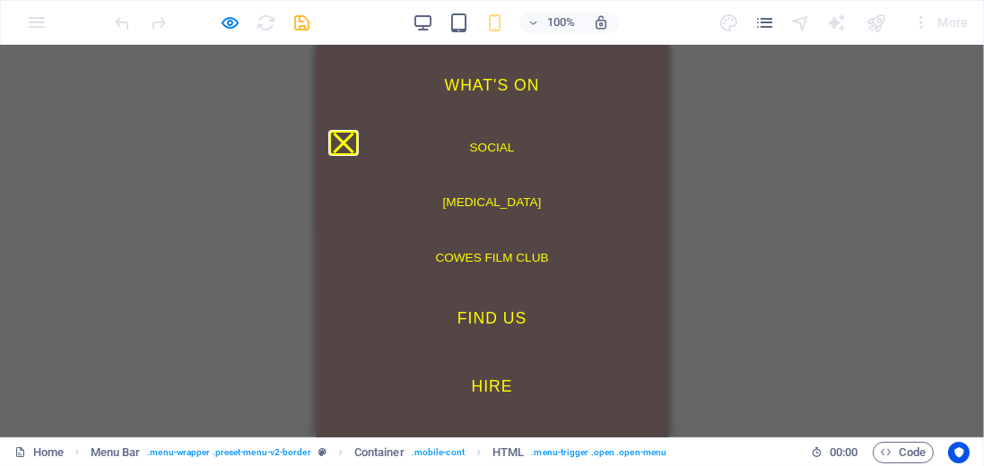
click at [352, 133] on button "Menu" at bounding box center [342, 143] width 21 height 21
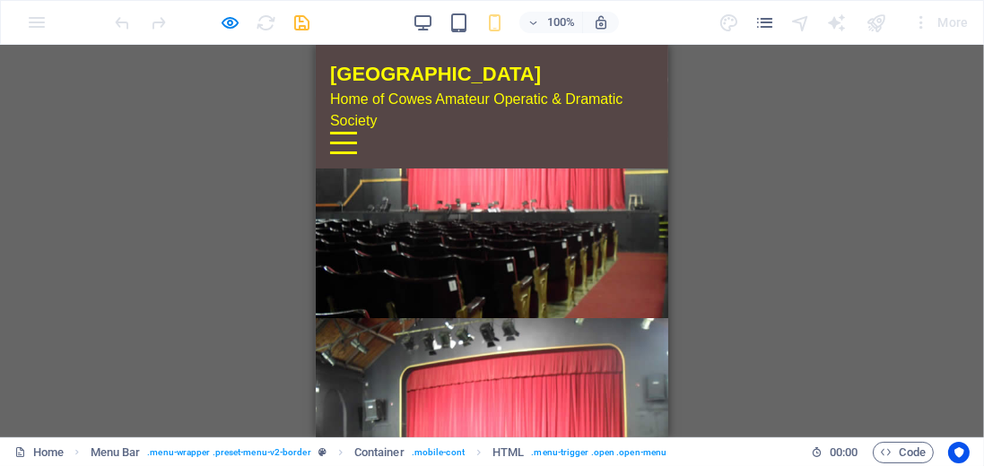
click at [356, 144] on div "Menu" at bounding box center [342, 143] width 27 height 22
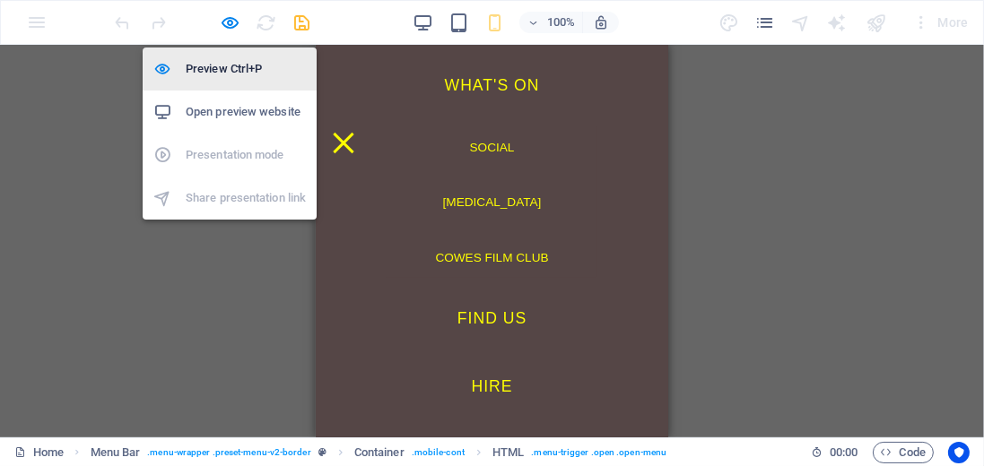
click at [215, 72] on h6 "Preview Ctrl+P" at bounding box center [246, 69] width 120 height 22
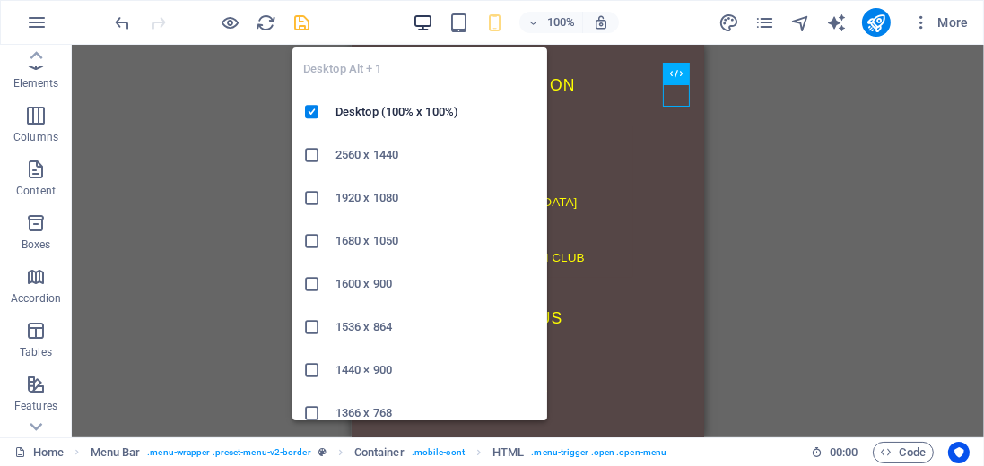
click at [421, 24] on icon "button" at bounding box center [423, 23] width 21 height 21
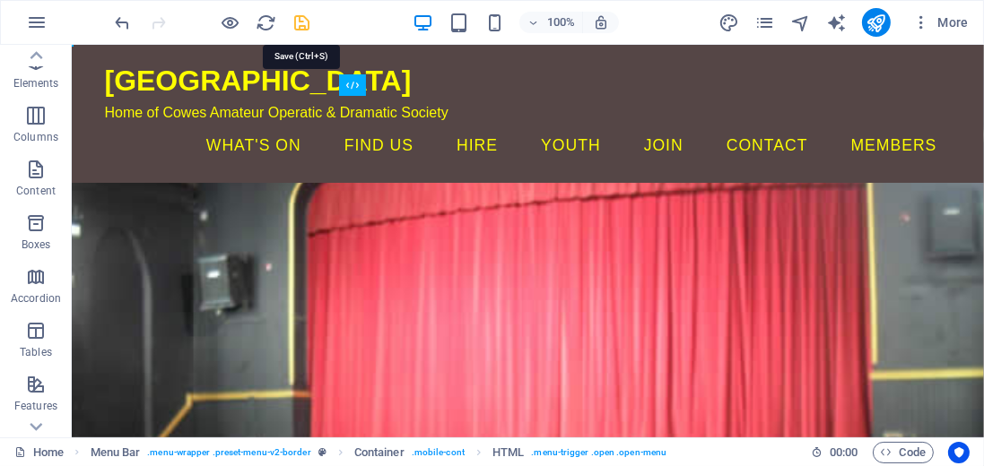
click at [299, 25] on icon "save" at bounding box center [302, 23] width 21 height 21
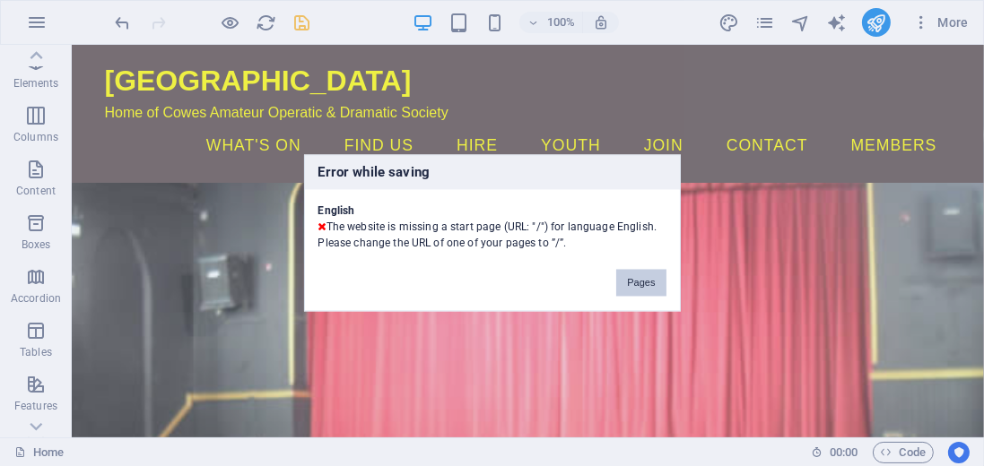
click at [636, 282] on button "Pages" at bounding box center [640, 283] width 49 height 27
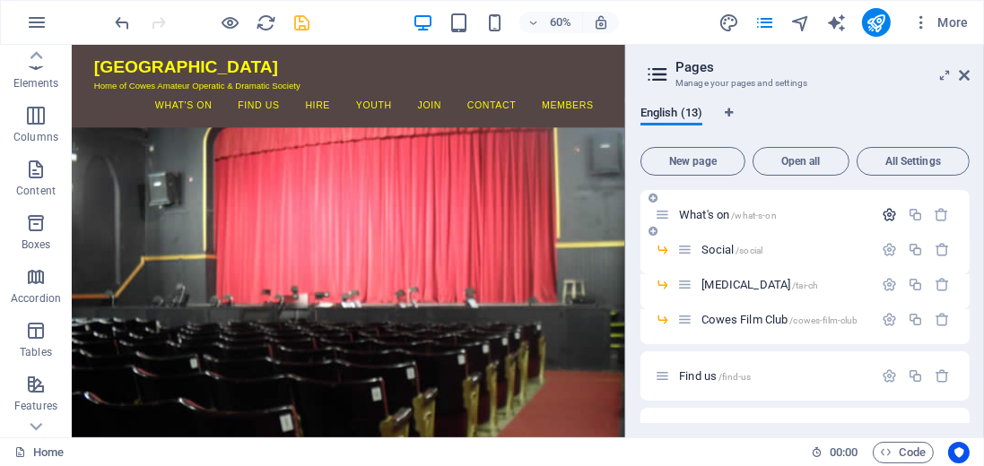
click at [886, 214] on icon "button" at bounding box center [889, 214] width 15 height 15
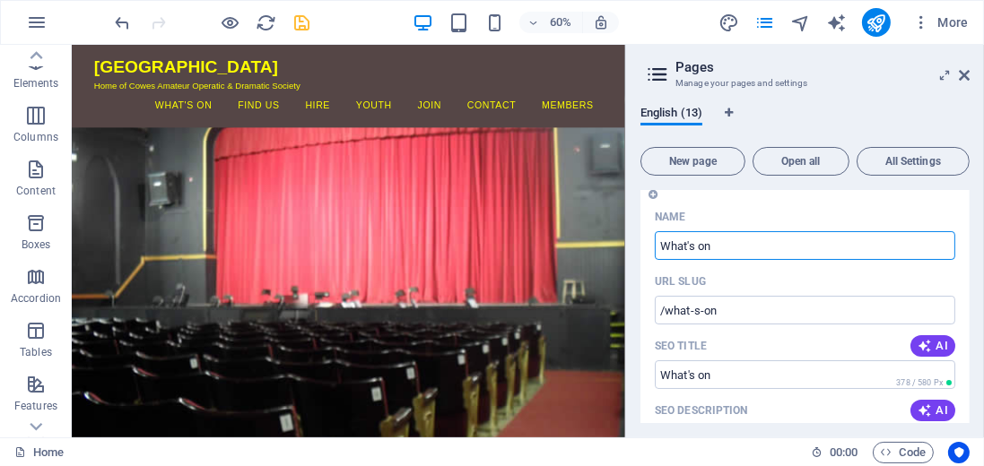
scroll to position [51, 0]
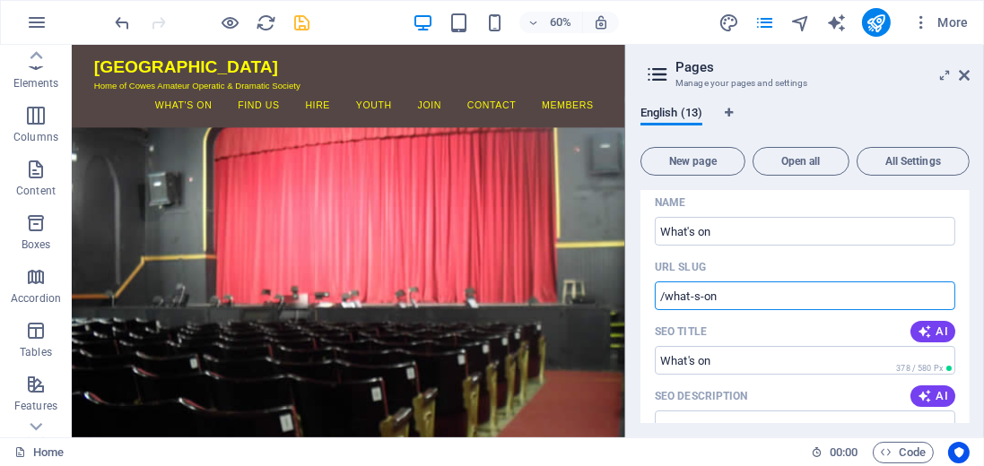
drag, startPoint x: 722, startPoint y: 297, endPoint x: 663, endPoint y: 283, distance: 60.7
click at [663, 283] on input "/what-s-on" at bounding box center [805, 296] width 300 height 29
type input "/"
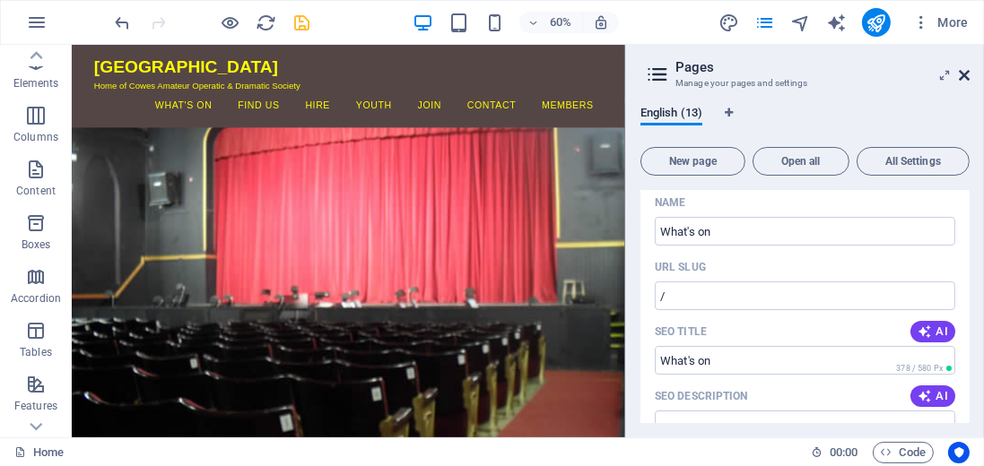
click at [962, 76] on icon at bounding box center [964, 75] width 11 height 14
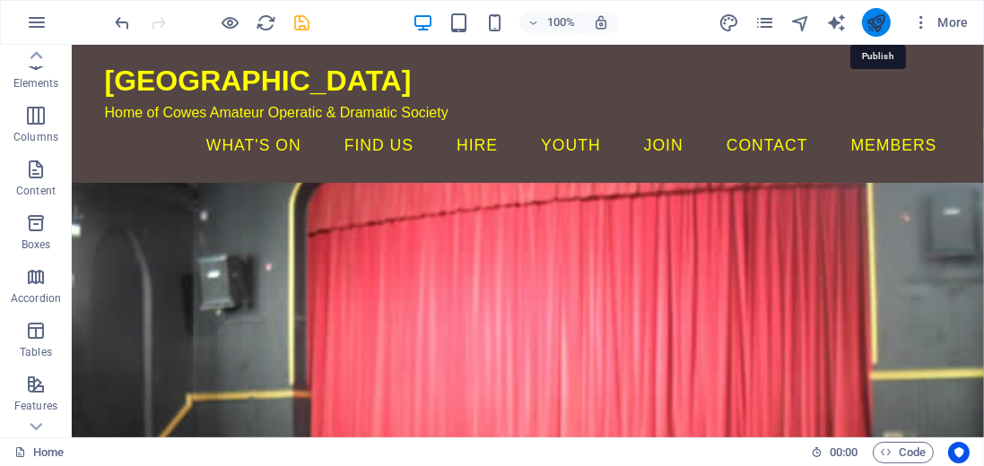
click at [875, 16] on icon "publish" at bounding box center [876, 23] width 21 height 21
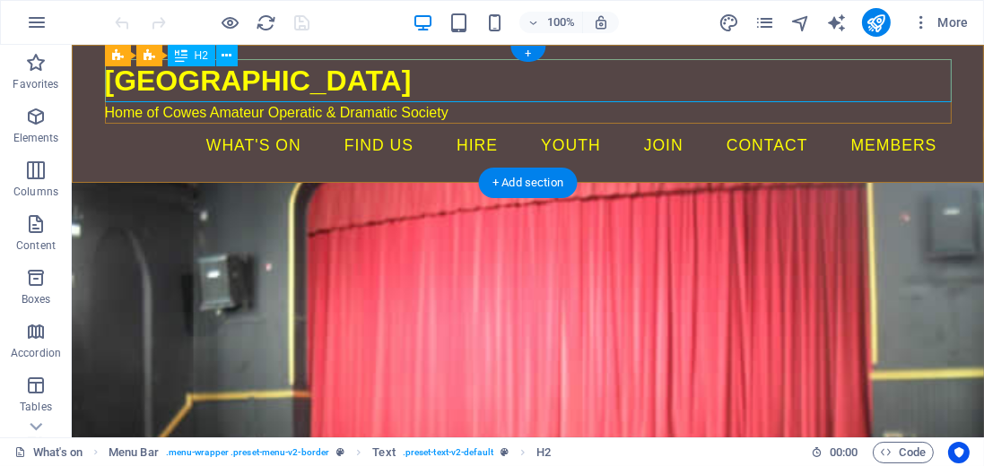
click at [284, 78] on div "[GEOGRAPHIC_DATA]" at bounding box center [527, 80] width 847 height 43
click at [229, 56] on icon at bounding box center [227, 56] width 10 height 19
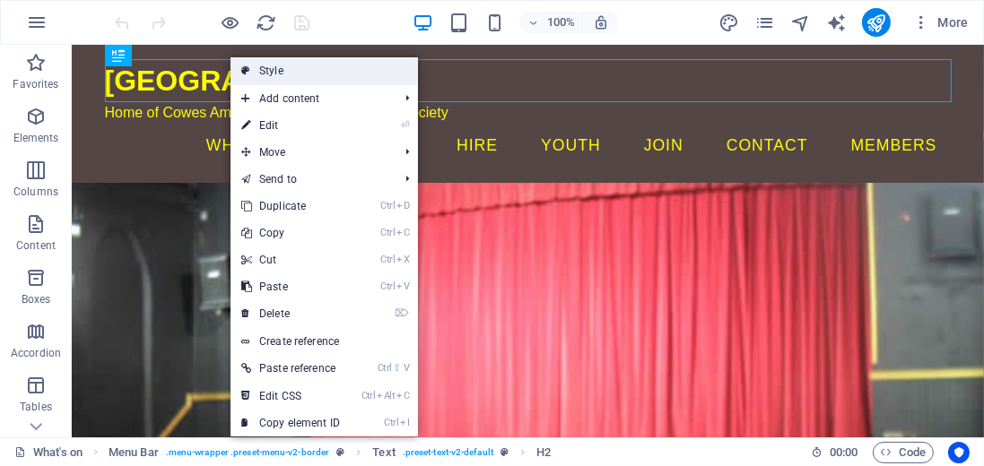
click at [260, 68] on link "Style" at bounding box center [324, 70] width 187 height 27
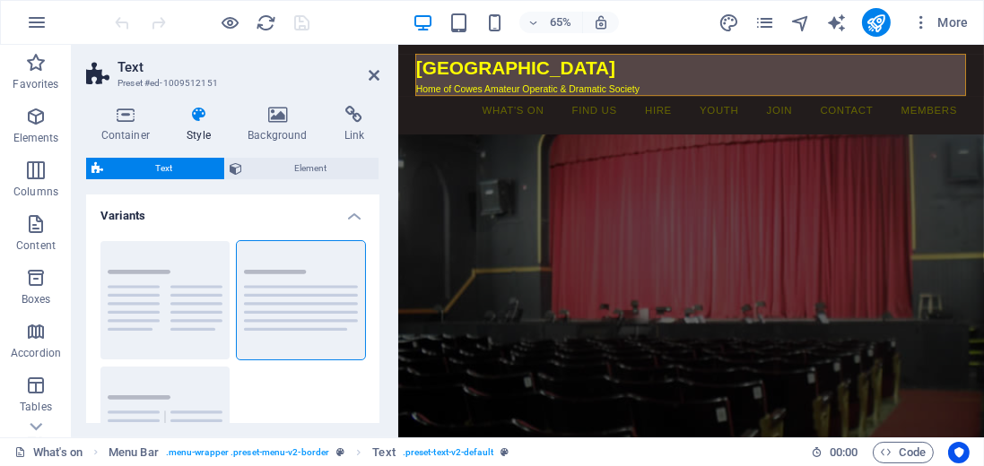
click at [154, 166] on span "Text" at bounding box center [164, 169] width 110 height 22
click at [198, 117] on icon at bounding box center [199, 115] width 54 height 18
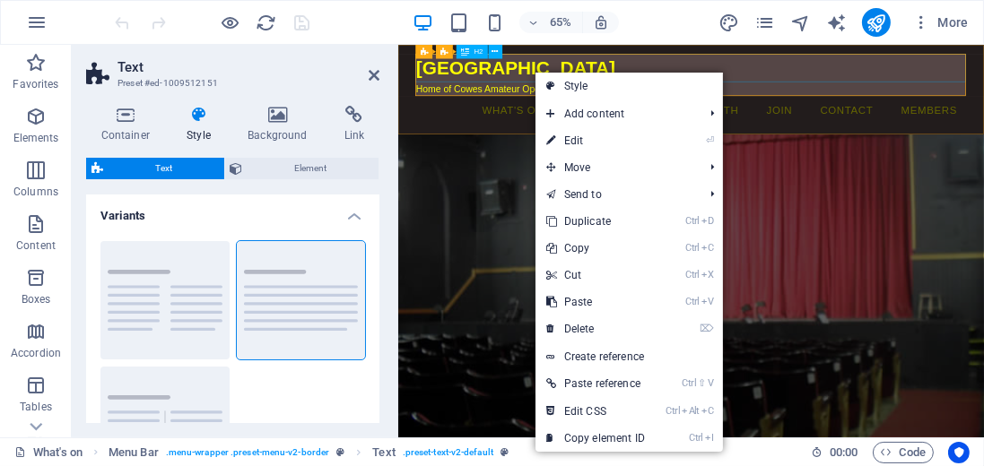
click at [983, 83] on div "[GEOGRAPHIC_DATA]" at bounding box center [848, 80] width 847 height 43
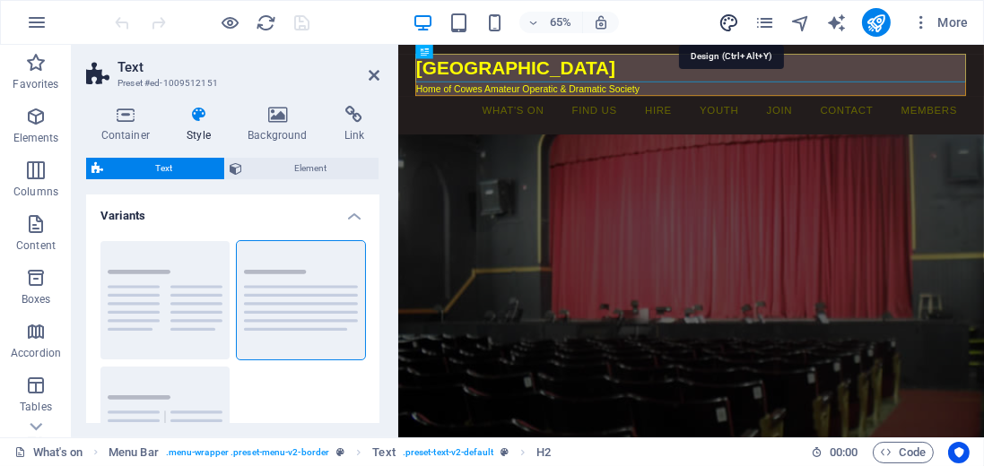
click at [734, 20] on icon "design" at bounding box center [728, 23] width 21 height 21
select select "px"
select select "400"
select select "px"
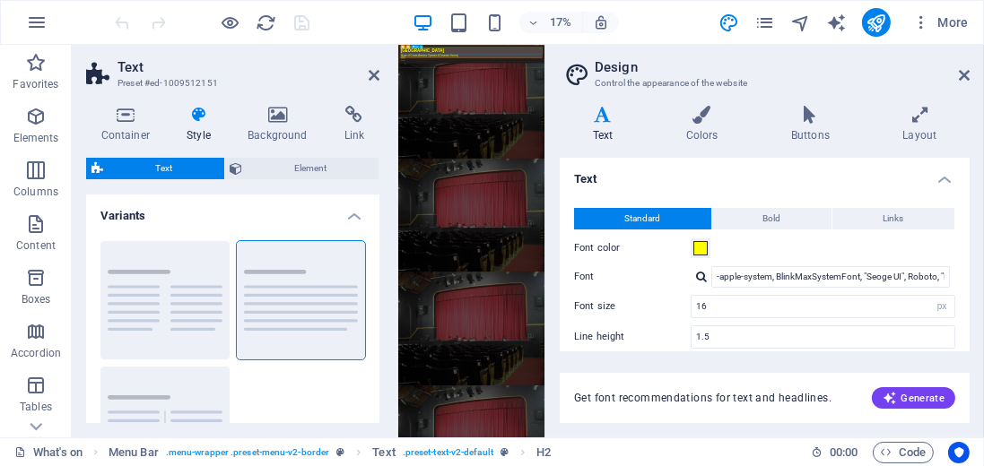
click at [787, 86] on div "[GEOGRAPHIC_DATA]" at bounding box center [835, 77] width 846 height 37
click at [961, 71] on icon at bounding box center [964, 75] width 11 height 14
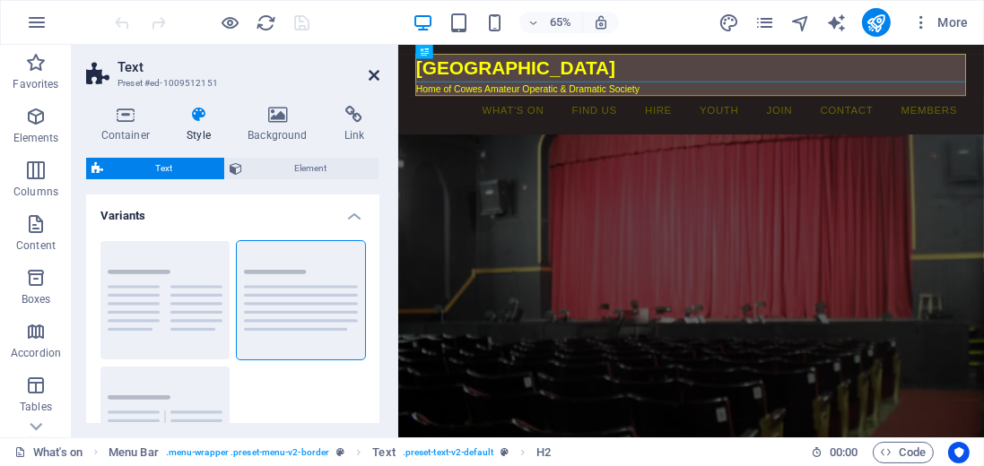
click at [374, 77] on icon at bounding box center [374, 75] width 11 height 14
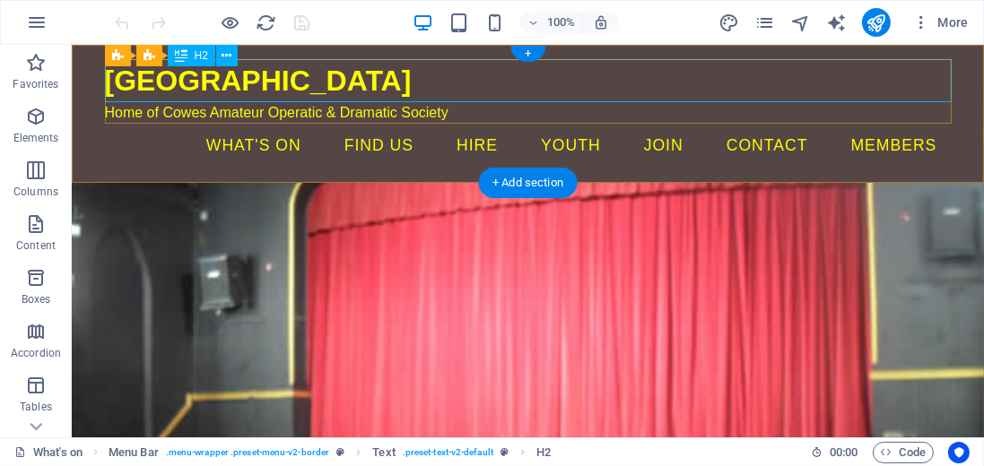
click at [258, 83] on div "[GEOGRAPHIC_DATA]" at bounding box center [527, 80] width 847 height 43
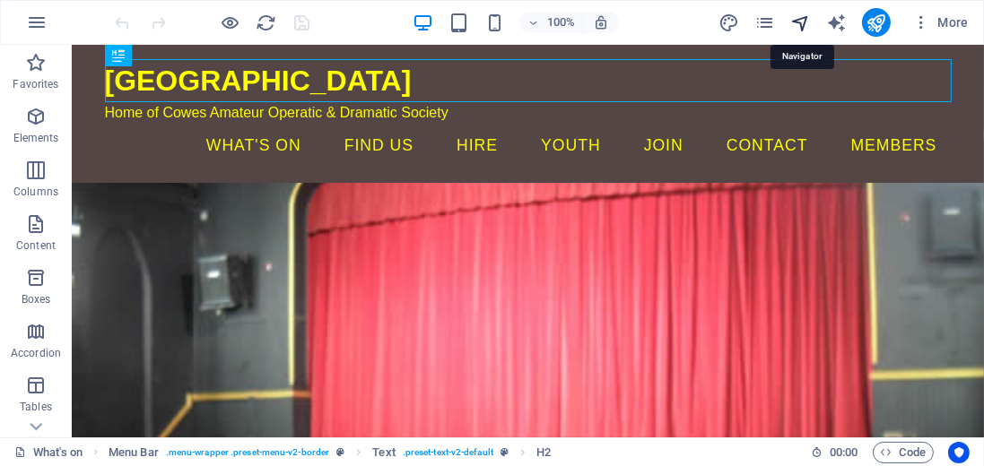
click at [798, 18] on icon "navigator" at bounding box center [800, 23] width 21 height 21
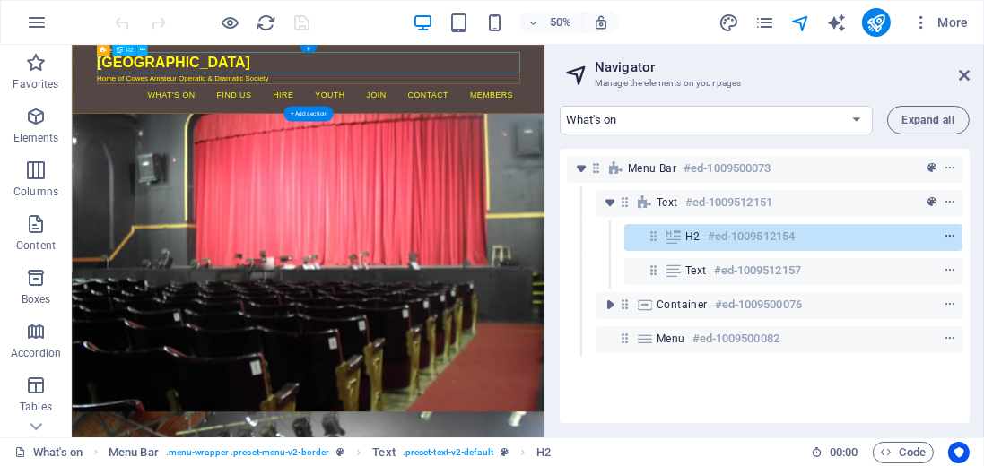
click at [948, 235] on icon "context-menu" at bounding box center [950, 237] width 13 height 13
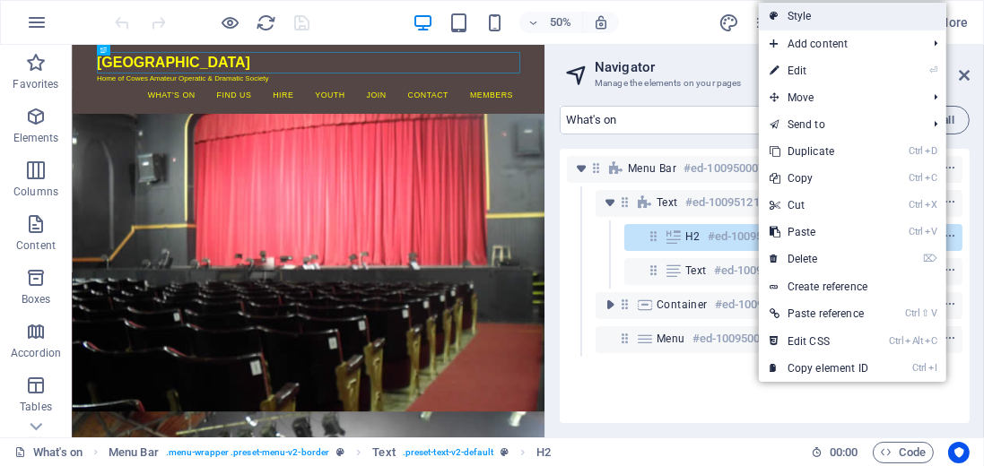
click at [797, 14] on link "Style" at bounding box center [852, 16] width 187 height 27
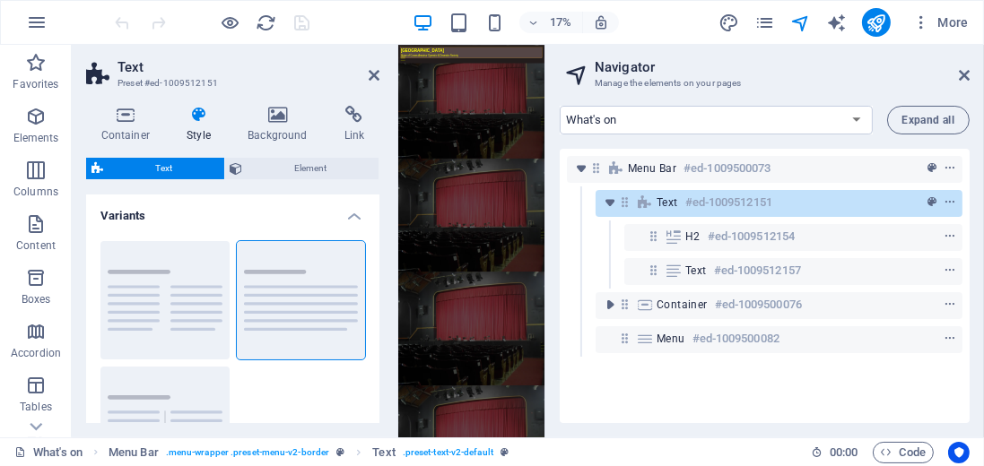
click at [197, 122] on icon at bounding box center [199, 115] width 54 height 18
click at [126, 113] on icon at bounding box center [125, 115] width 79 height 18
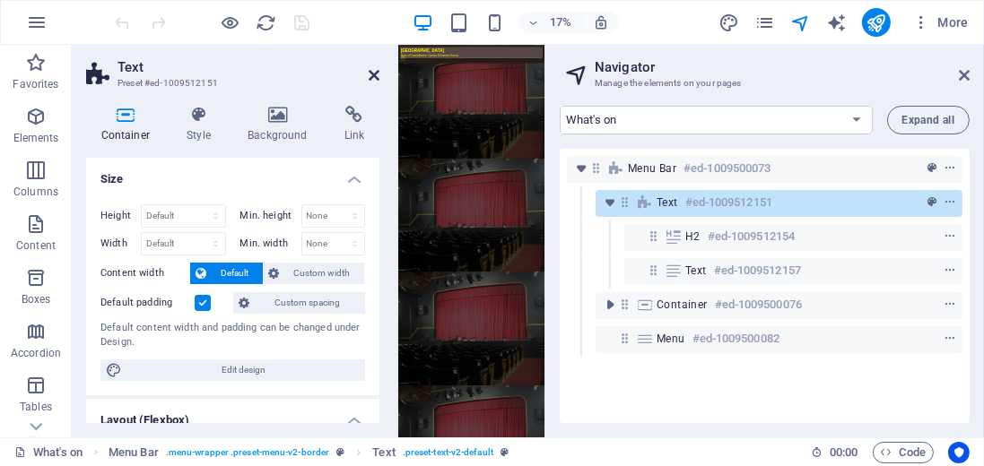
click at [378, 73] on icon at bounding box center [374, 75] width 11 height 14
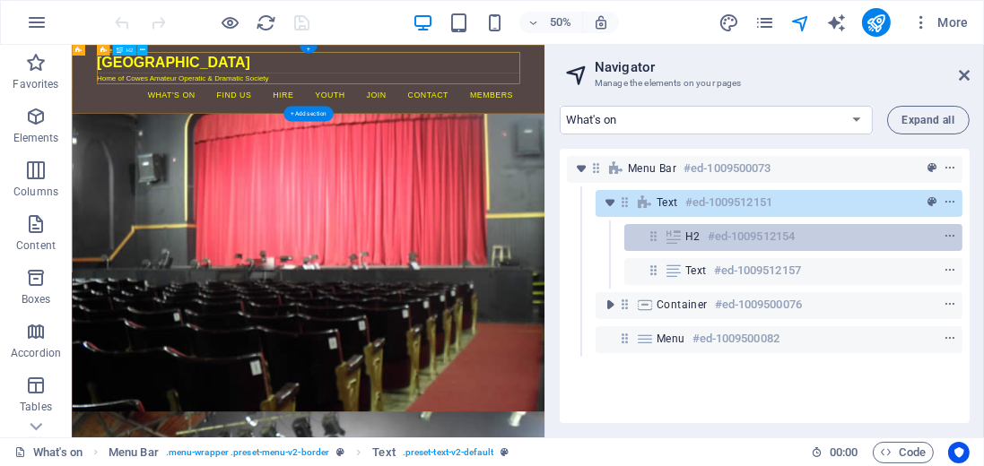
click at [729, 235] on h6 "#ed-1009512154" at bounding box center [751, 237] width 87 height 22
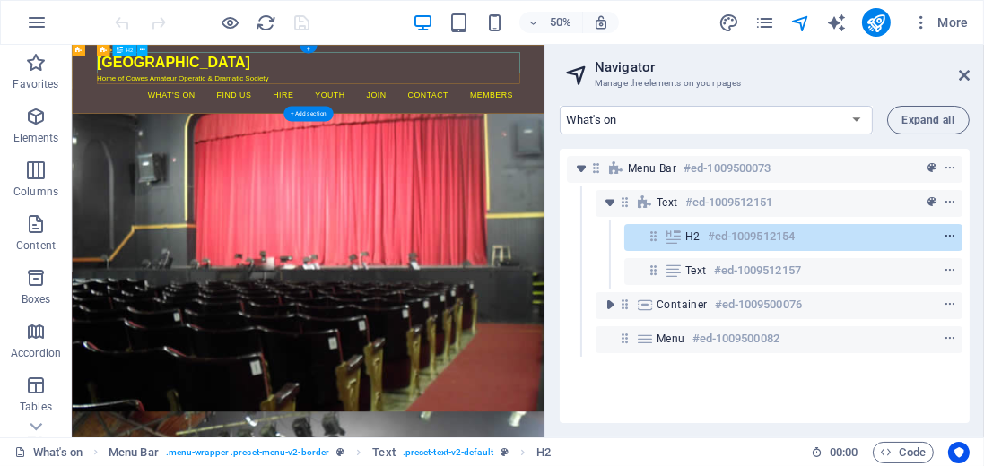
click at [944, 238] on icon "context-menu" at bounding box center [950, 237] width 13 height 13
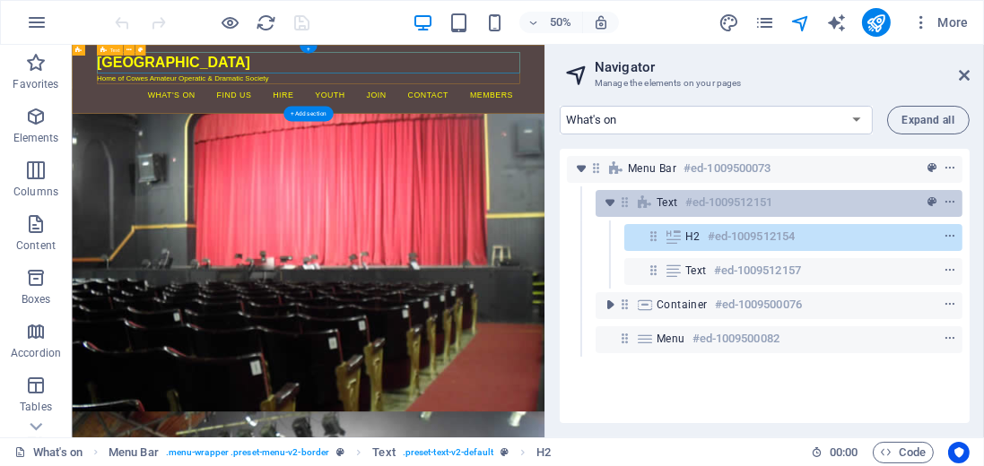
click at [700, 206] on h6 "#ed-1009512151" at bounding box center [728, 203] width 87 height 22
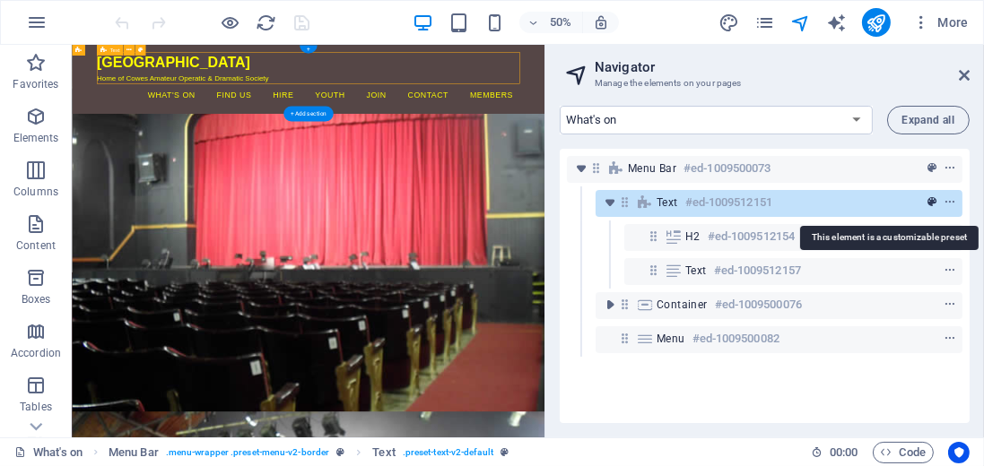
click at [930, 202] on icon "preset" at bounding box center [931, 202] width 9 height 13
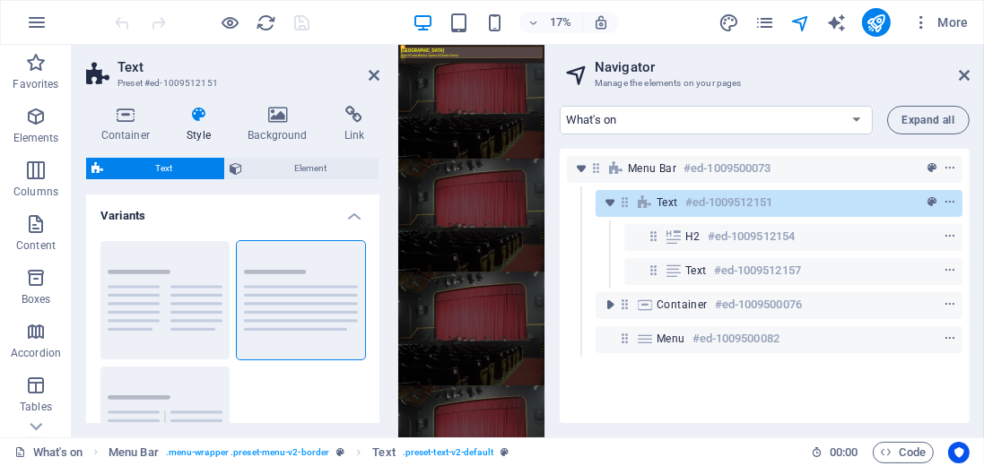
click at [195, 115] on icon at bounding box center [199, 115] width 54 height 18
click at [198, 113] on icon at bounding box center [199, 115] width 54 height 18
click at [196, 117] on icon at bounding box center [199, 115] width 54 height 18
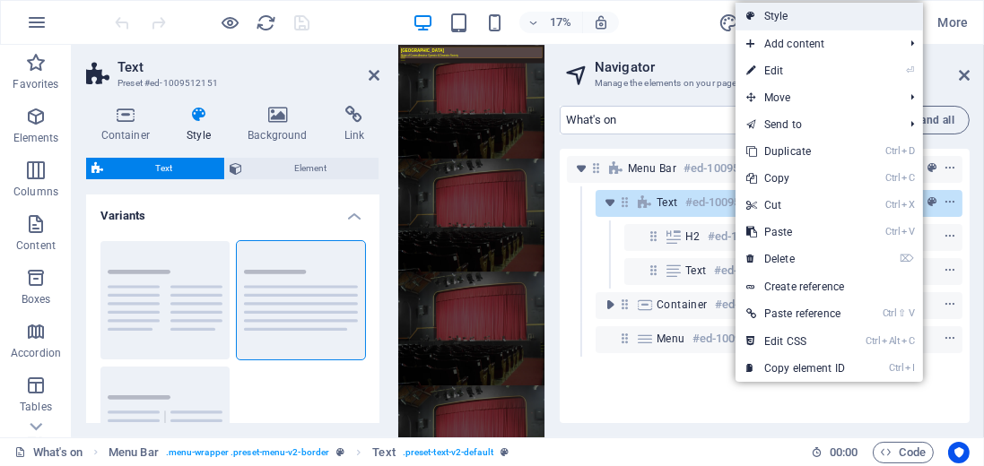
click at [789, 14] on link "Style" at bounding box center [828, 16] width 187 height 27
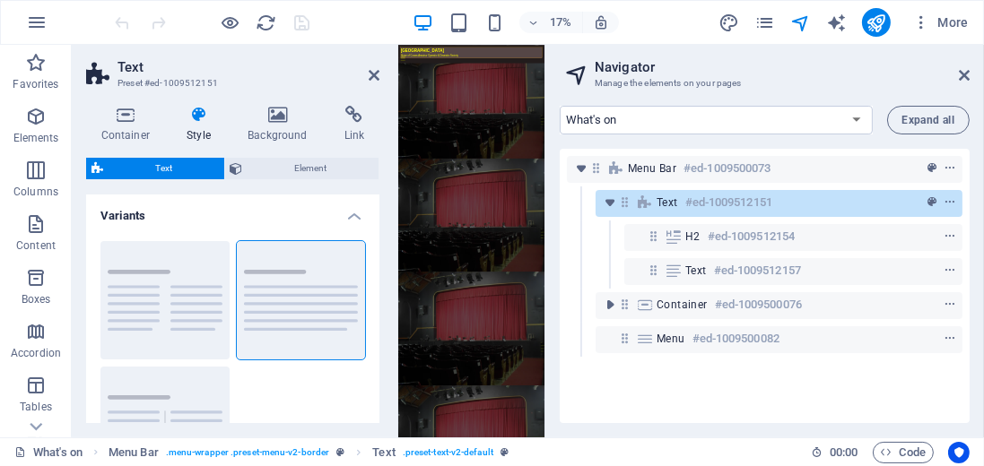
click at [166, 163] on span "Text" at bounding box center [164, 169] width 110 height 22
click at [202, 115] on icon at bounding box center [199, 115] width 54 height 18
click at [318, 167] on span "Element" at bounding box center [311, 169] width 126 height 22
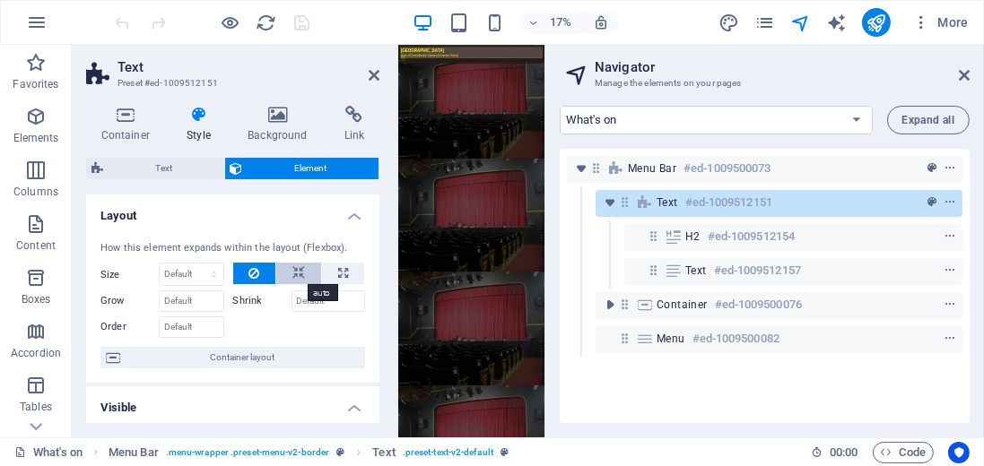
click at [304, 274] on button at bounding box center [298, 274] width 45 height 22
click at [303, 274] on button at bounding box center [298, 274] width 45 height 22
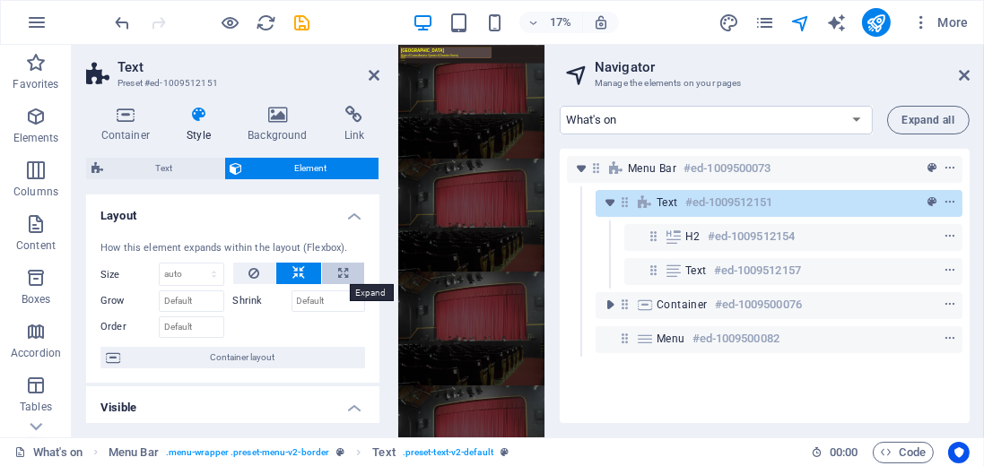
click at [342, 271] on icon at bounding box center [343, 274] width 10 height 22
type input "100"
select select "%"
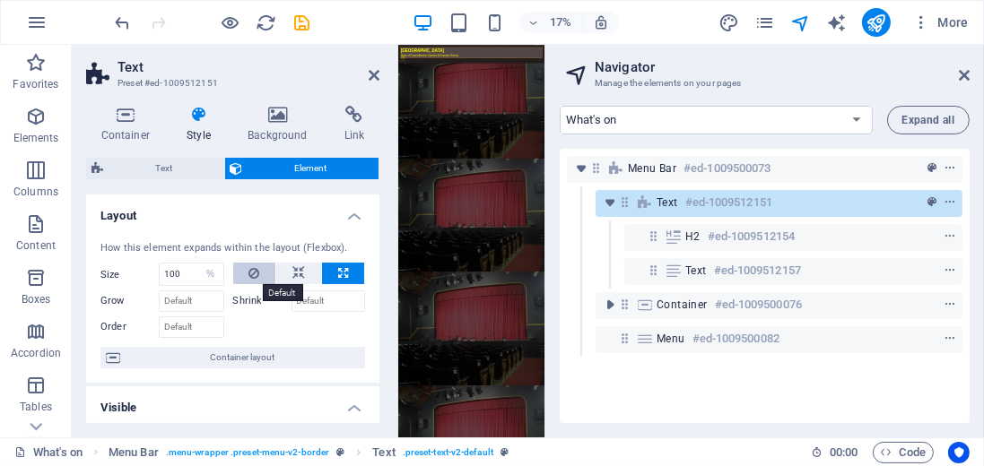
click at [251, 270] on icon at bounding box center [253, 274] width 11 height 22
select select "DISABLED_OPTION_VALUE"
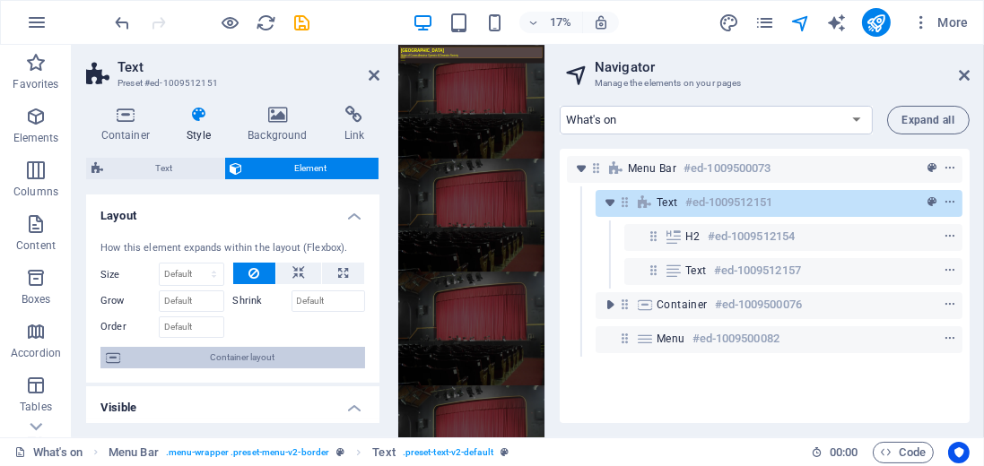
click at [243, 352] on span "Container layout" at bounding box center [243, 358] width 234 height 22
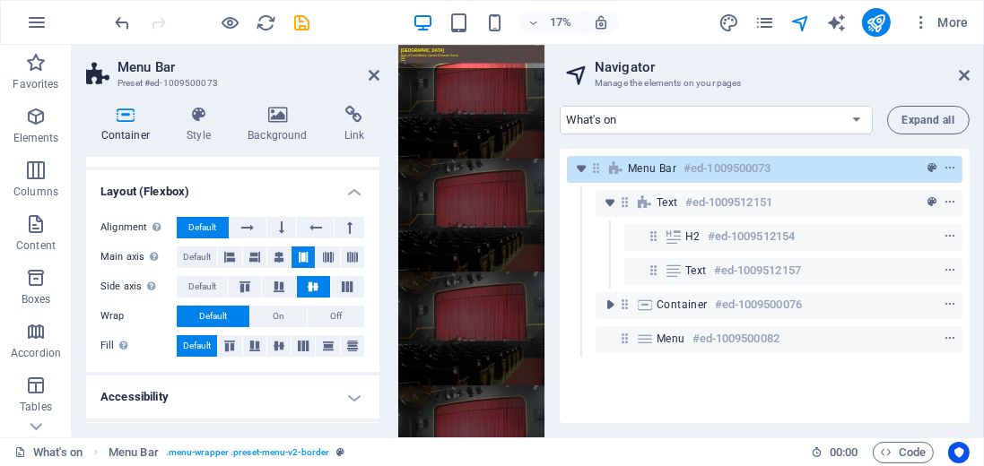
scroll to position [51, 0]
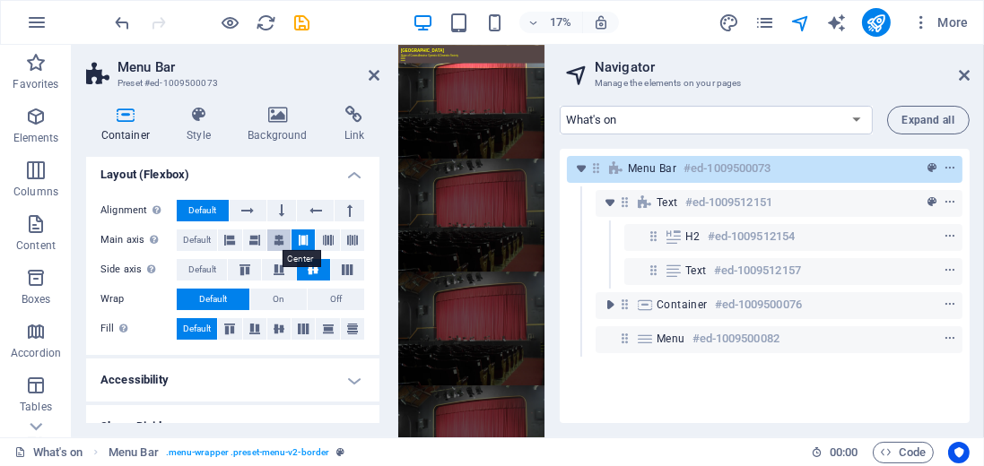
click at [277, 238] on icon at bounding box center [279, 241] width 11 height 22
click at [845, 154] on html "Skip to main content Trinity Theatre Home of Cowes Amateur Operatic & Dramatic …" at bounding box center [834, 99] width 874 height 109
click at [348, 239] on icon at bounding box center [352, 241] width 11 height 22
click at [309, 213] on icon at bounding box center [315, 211] width 13 height 22
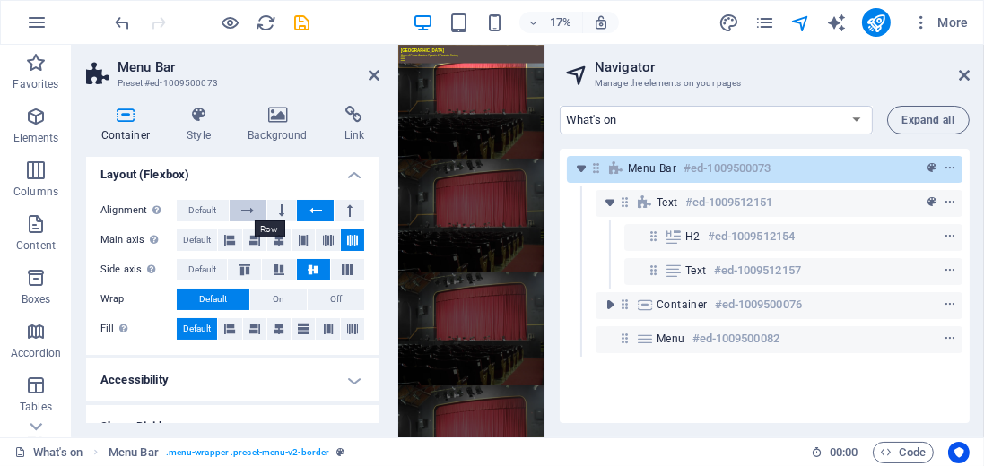
click at [257, 211] on button at bounding box center [248, 211] width 37 height 22
click at [273, 298] on span "On" at bounding box center [279, 300] width 12 height 22
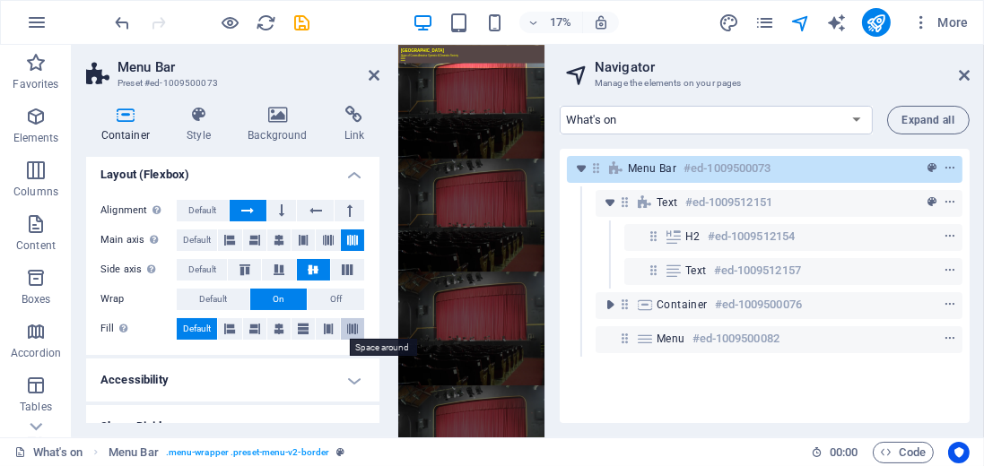
click at [352, 325] on icon at bounding box center [352, 329] width 11 height 22
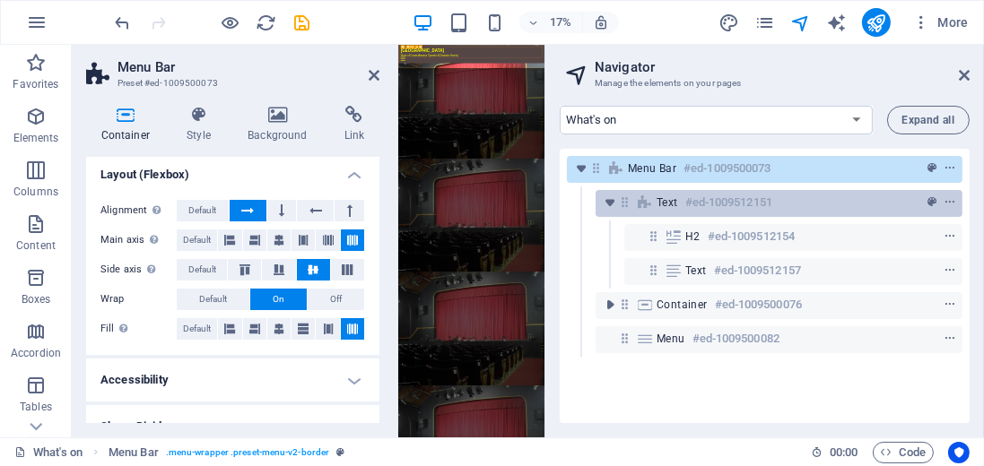
click at [683, 206] on div "Text #ed-1009512151" at bounding box center [765, 203] width 216 height 22
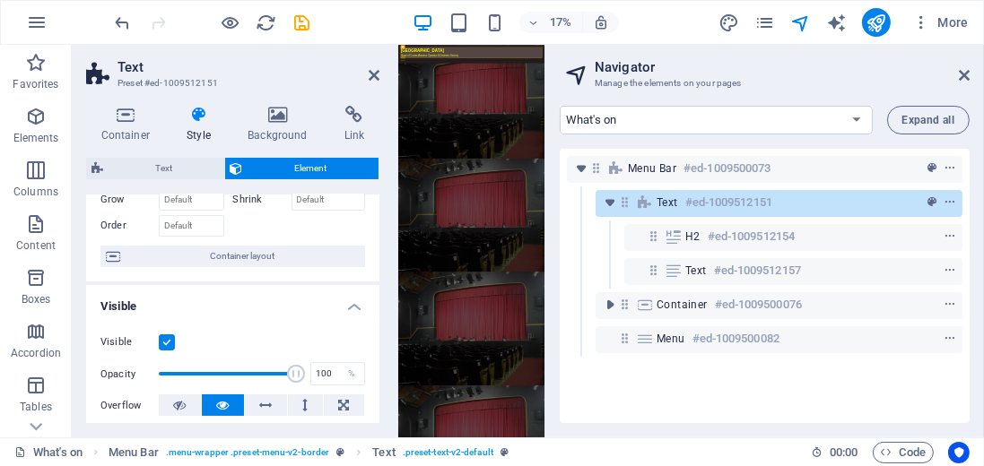
scroll to position [102, 0]
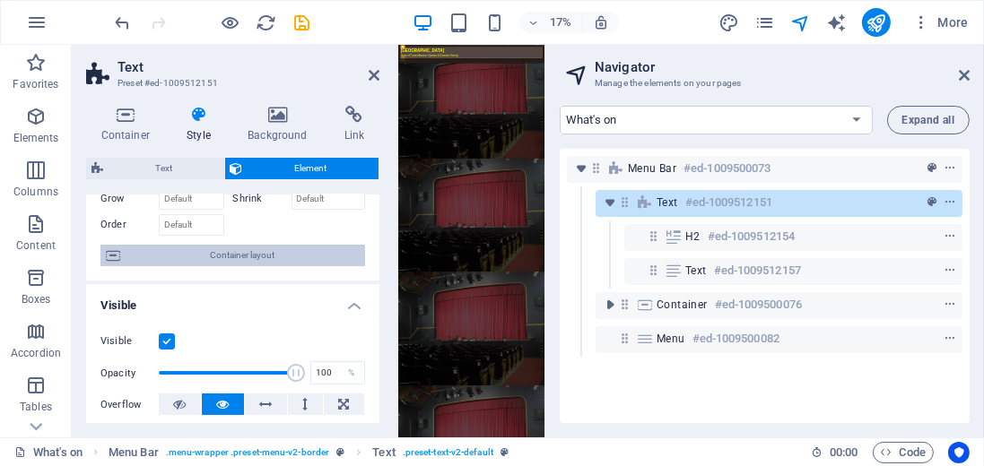
click at [240, 255] on span "Container layout" at bounding box center [243, 256] width 234 height 22
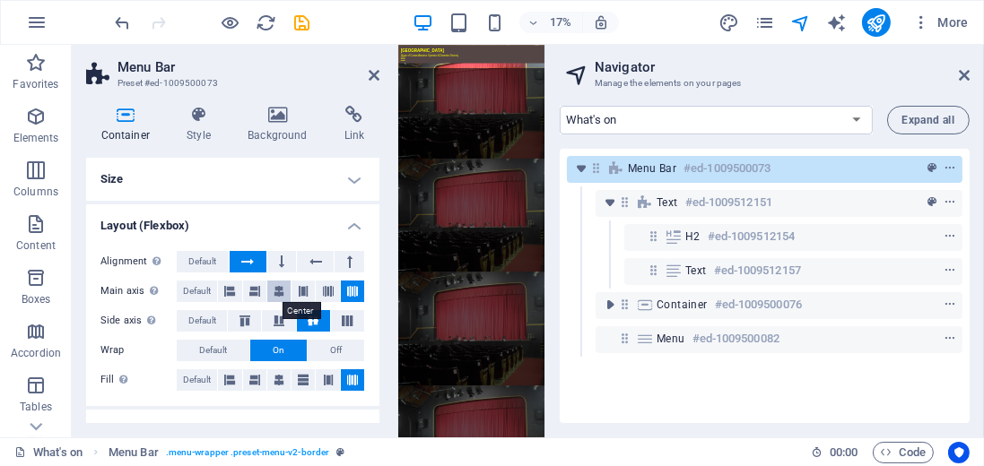
click at [279, 291] on icon at bounding box center [279, 292] width 11 height 22
click at [285, 262] on button at bounding box center [282, 262] width 30 height 22
click at [248, 266] on icon at bounding box center [247, 262] width 13 height 22
